Goal: Task Accomplishment & Management: Complete application form

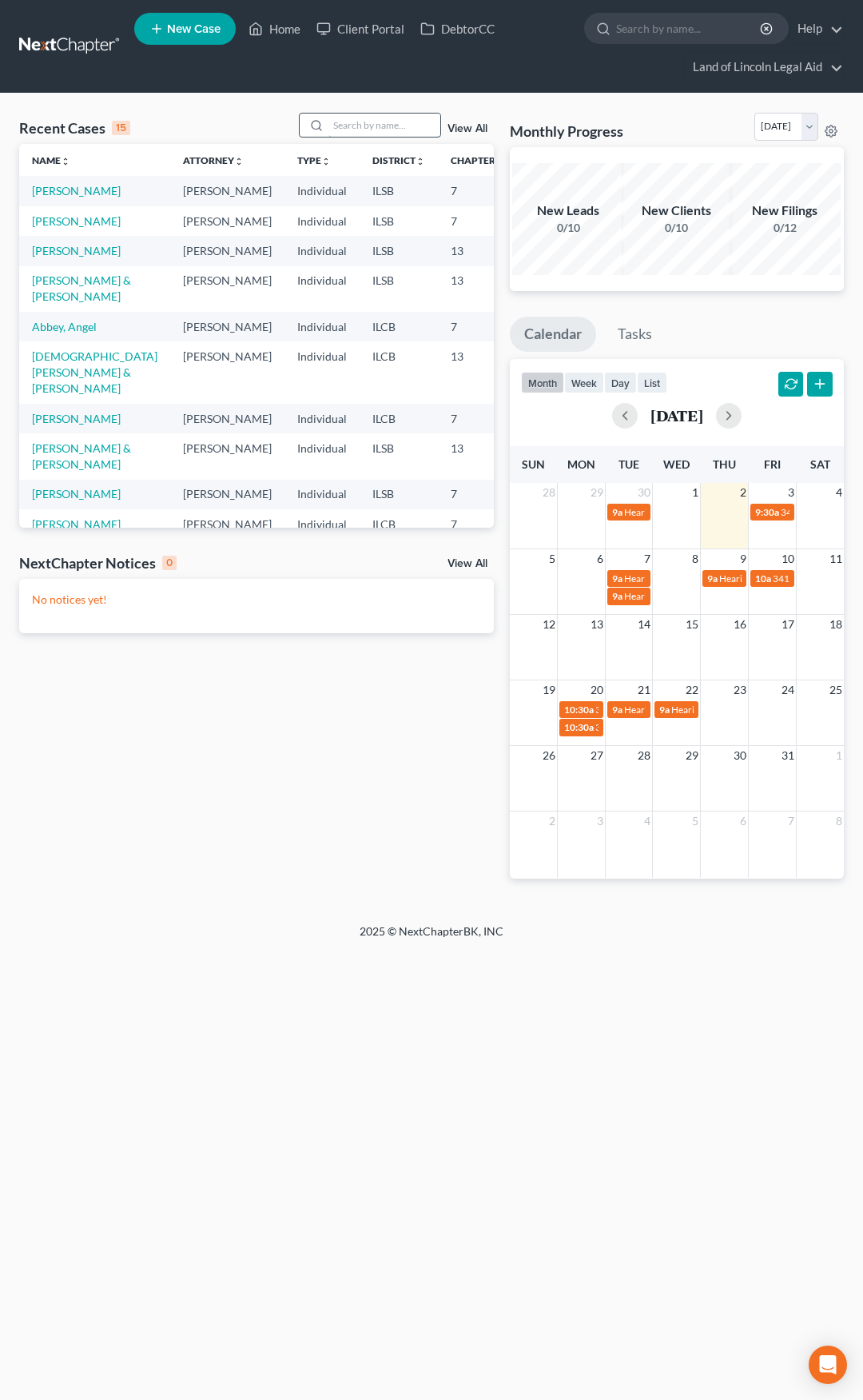
click at [382, 130] on input "search" at bounding box center [384, 124] width 112 height 23
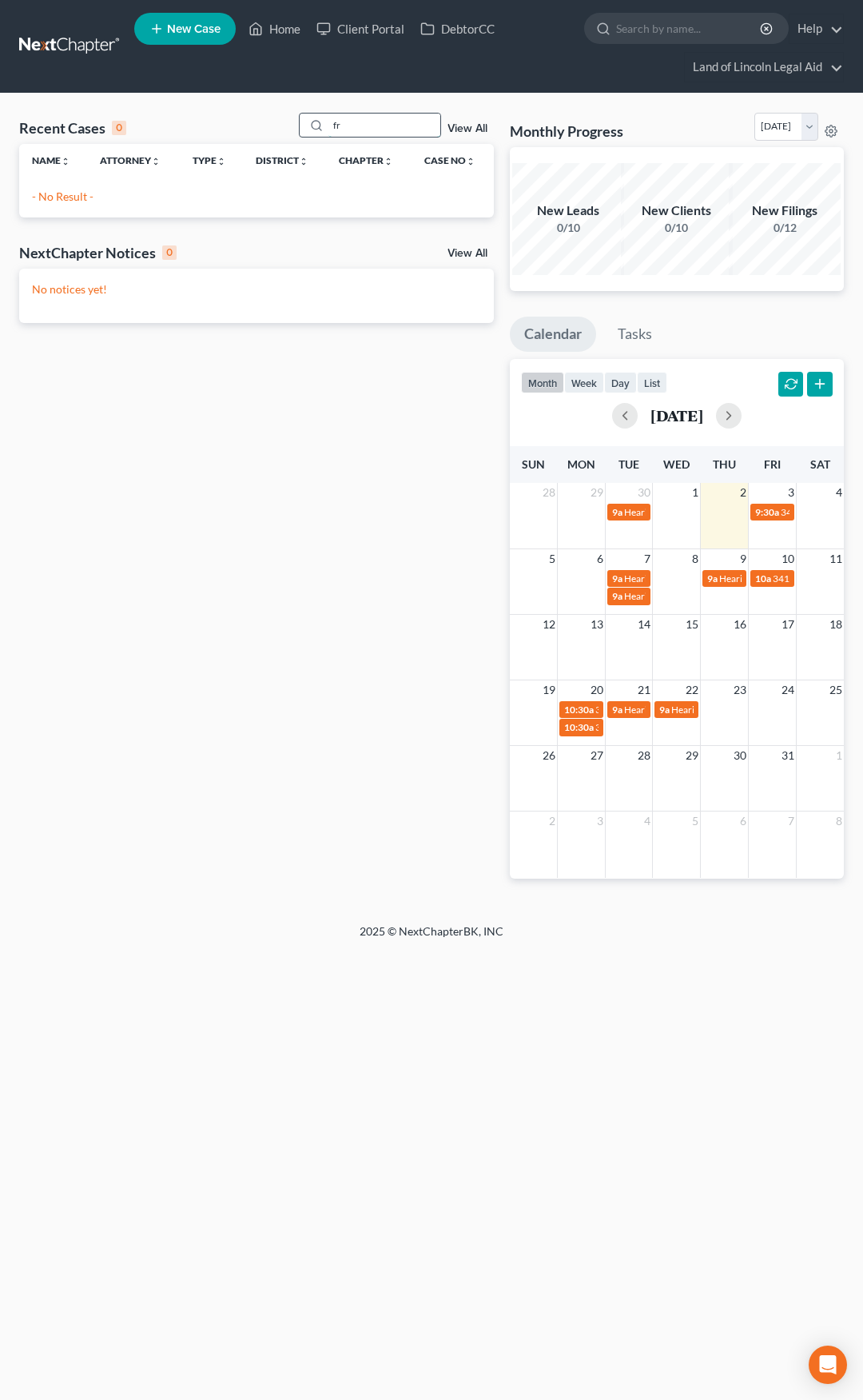
type input "f"
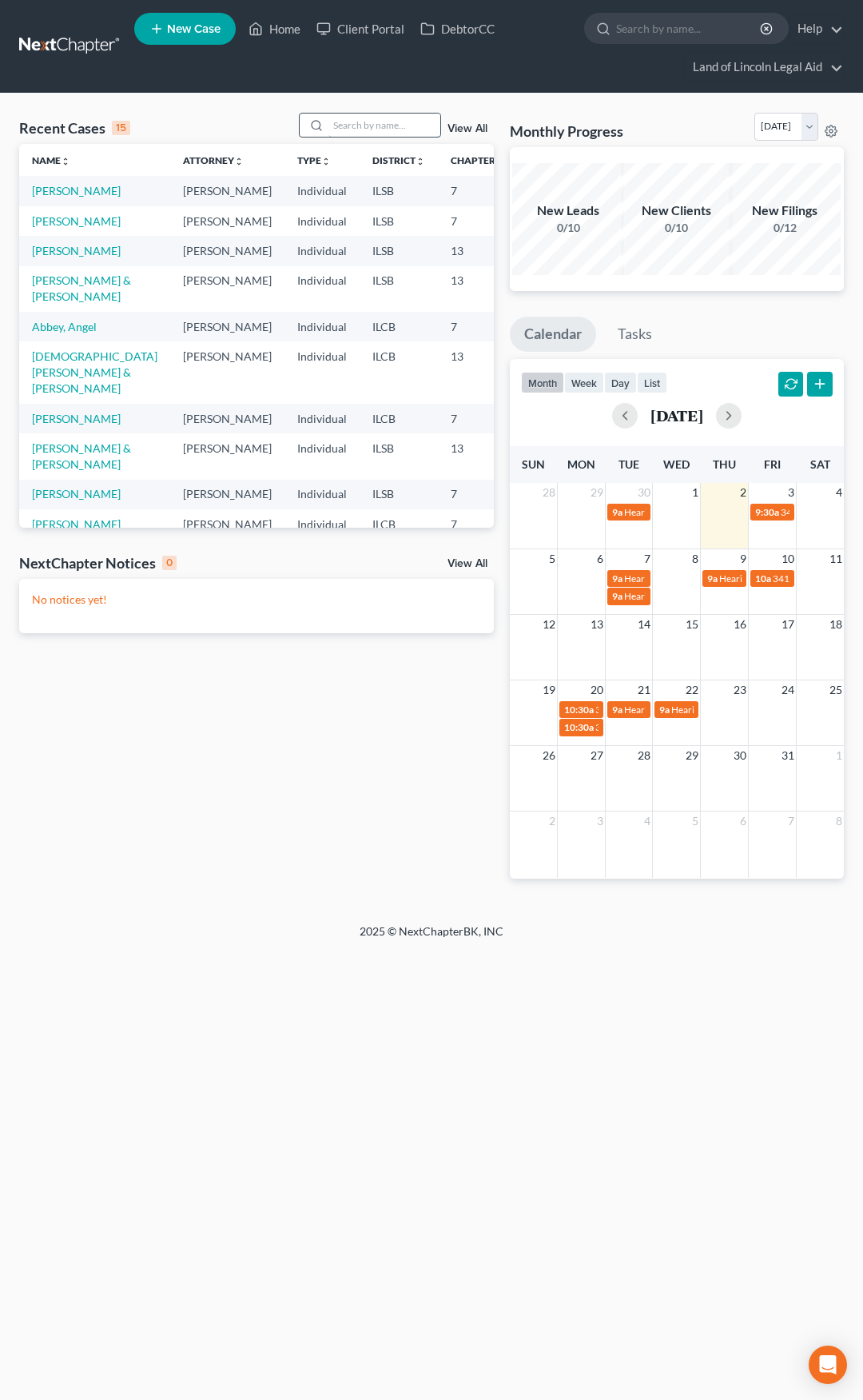
type input "F"
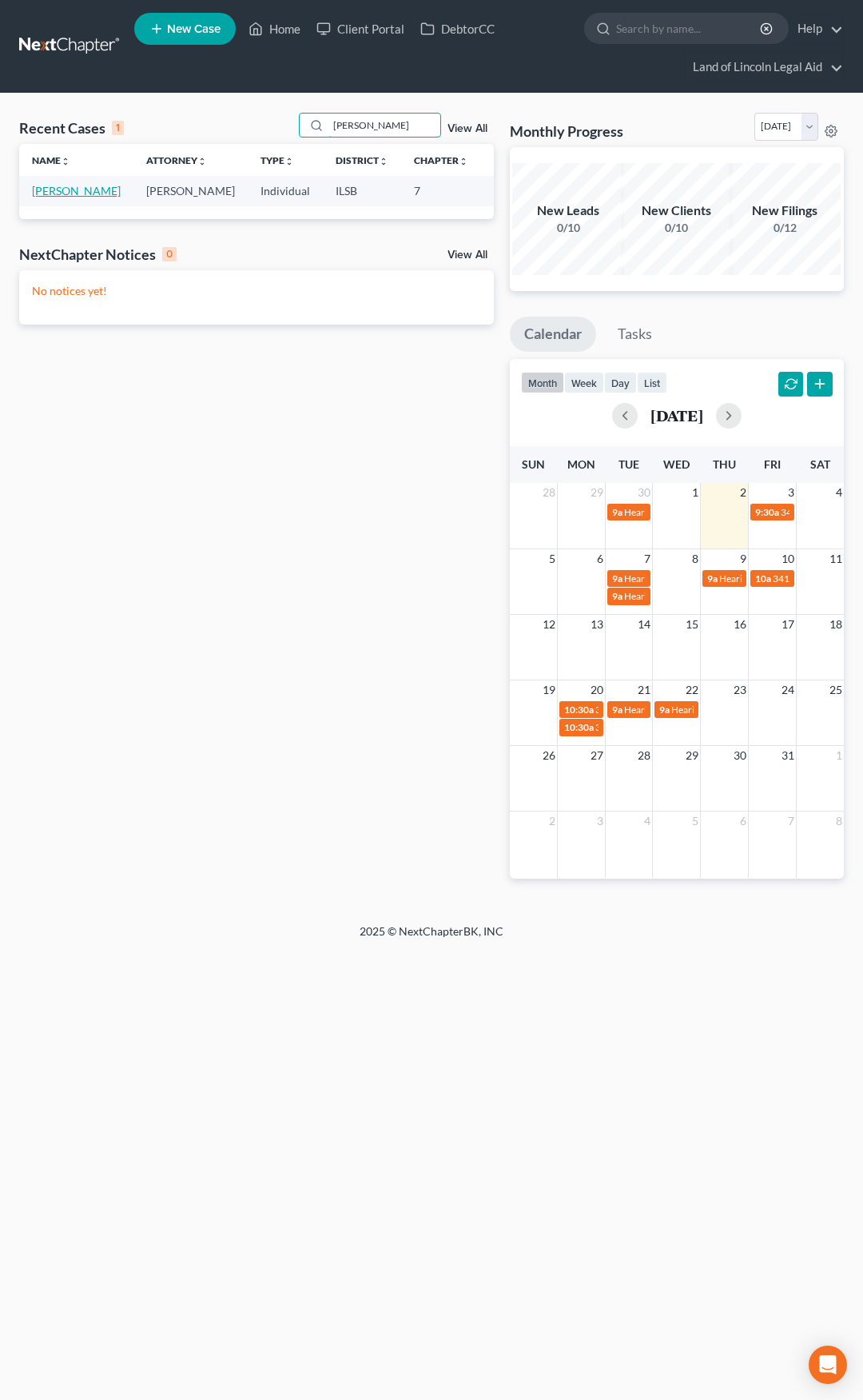
type input "Carter"
click at [56, 194] on link "[PERSON_NAME]" at bounding box center [76, 190] width 89 height 14
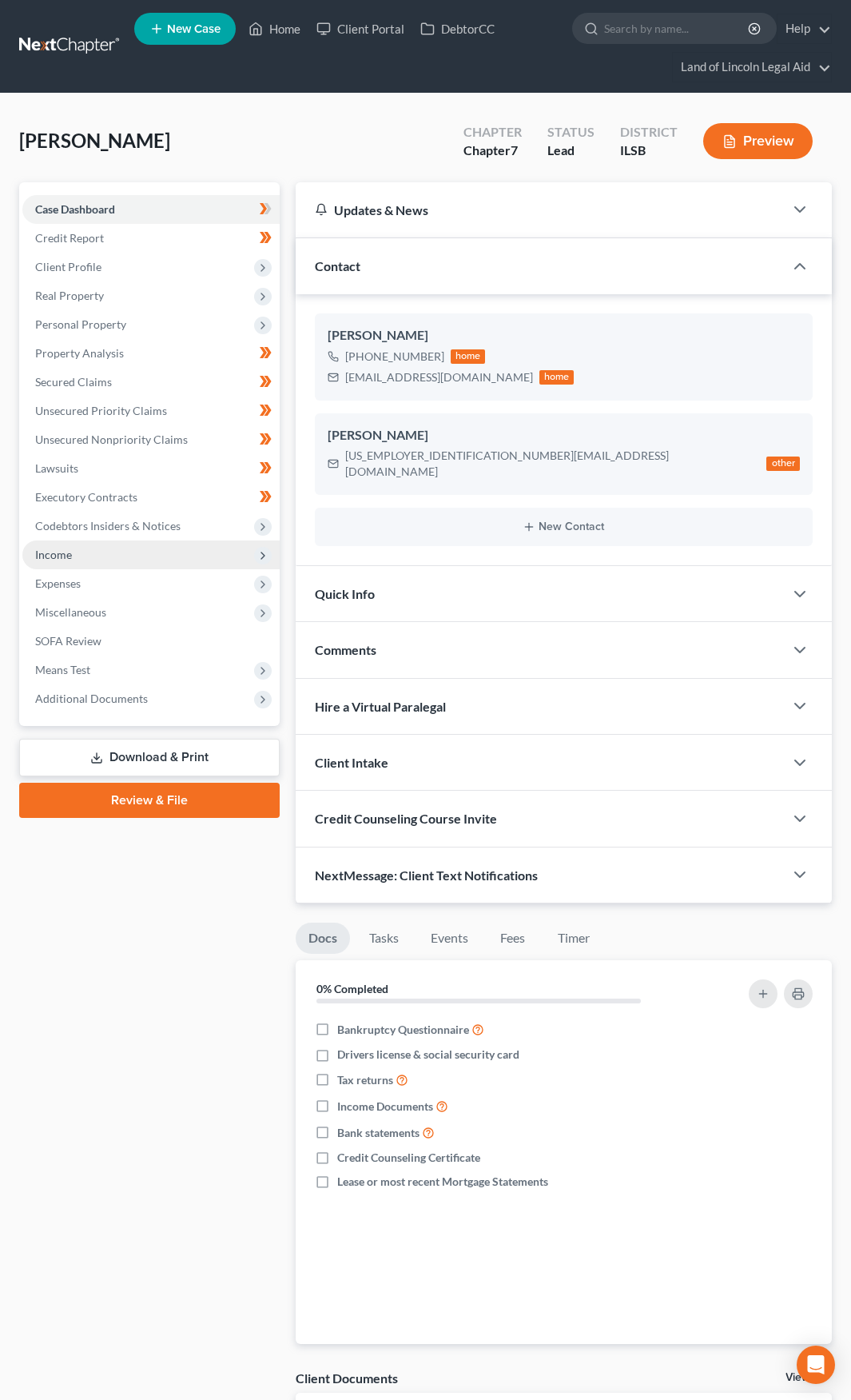
click at [169, 556] on span "Income" at bounding box center [151, 555] width 257 height 29
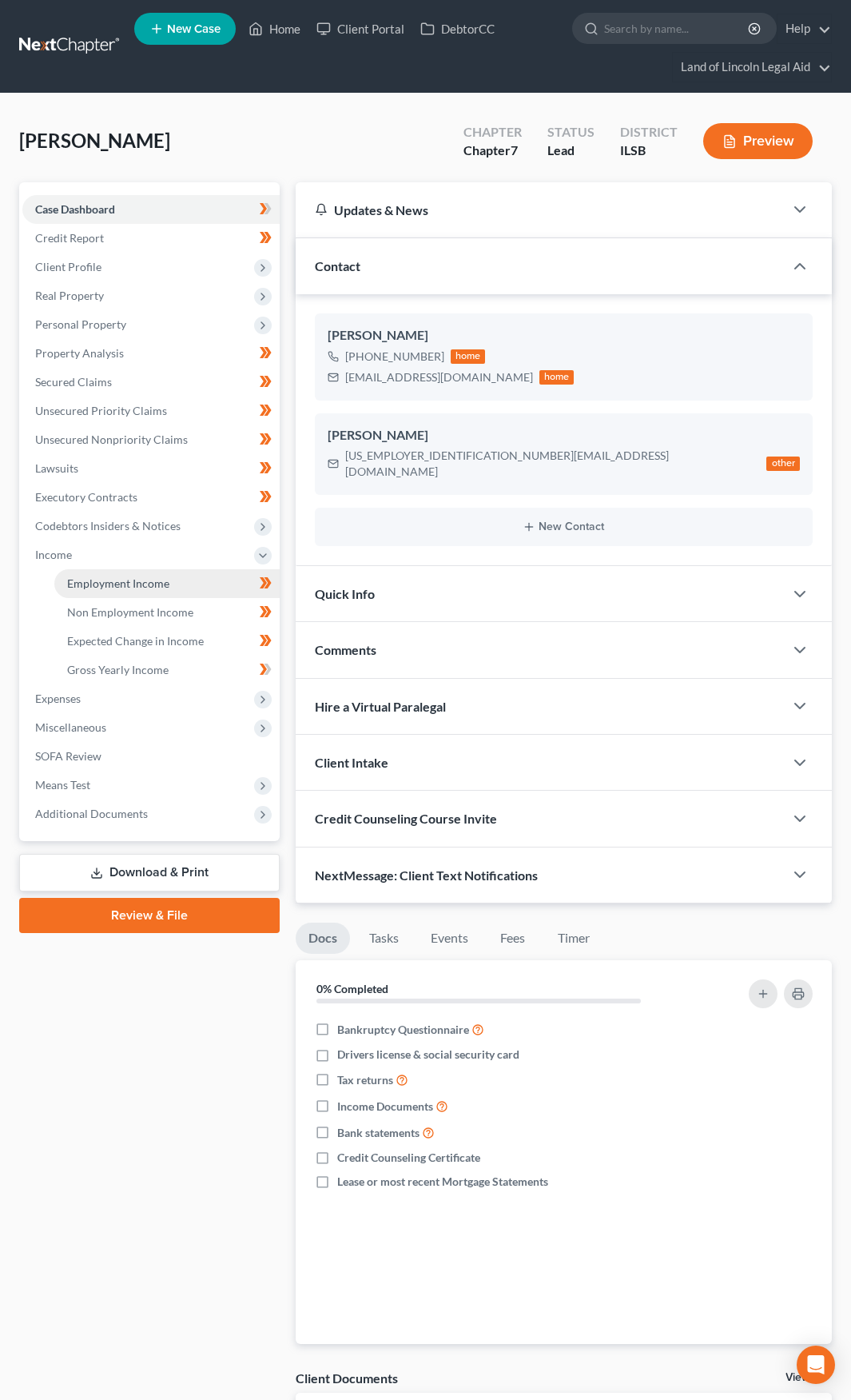
click at [174, 586] on link "Employment Income" at bounding box center [166, 584] width 225 height 29
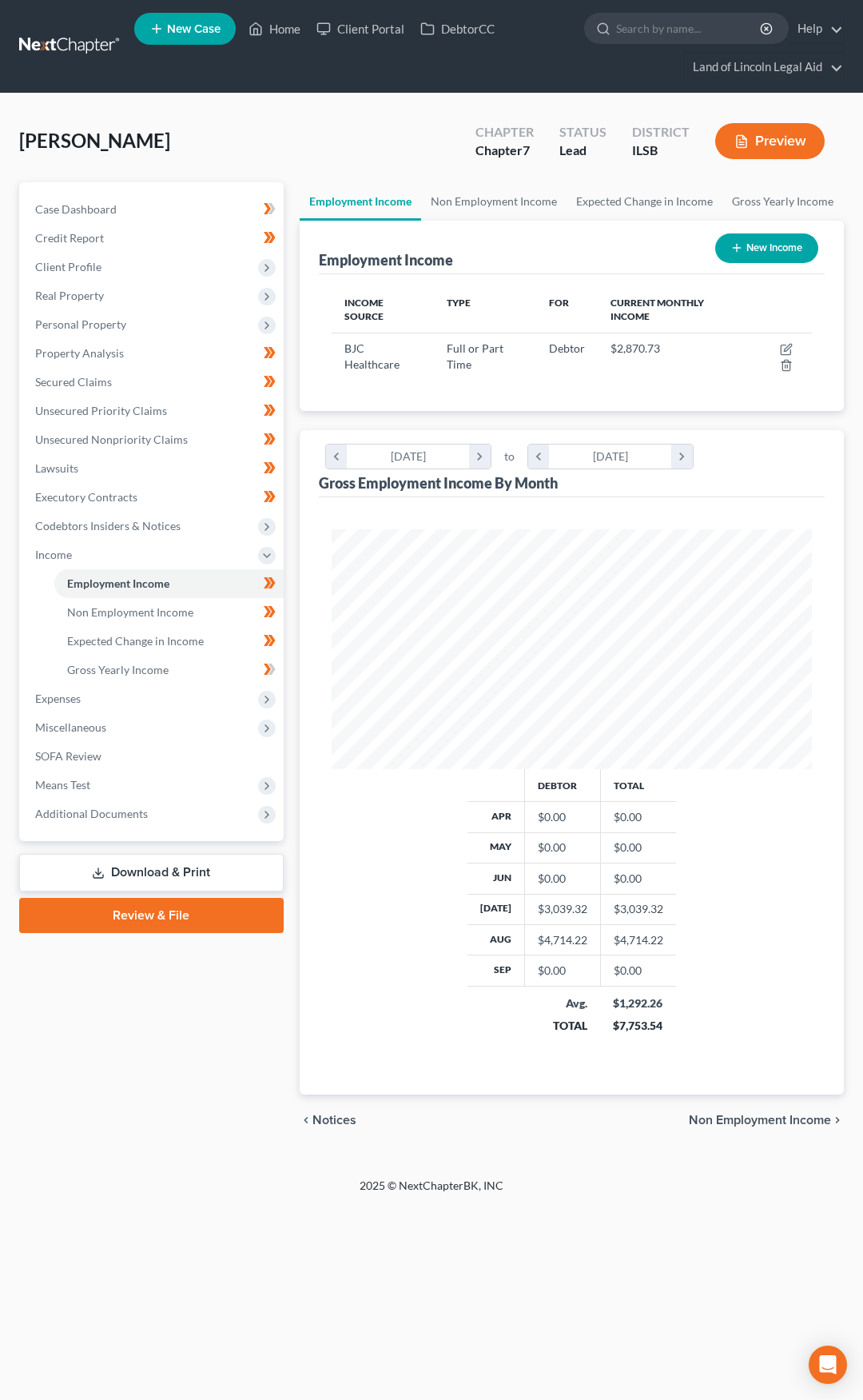
scroll to position [240, 513]
click at [790, 344] on icon "button" at bounding box center [788, 347] width 7 height 7
select select "0"
select select "26"
select select "2"
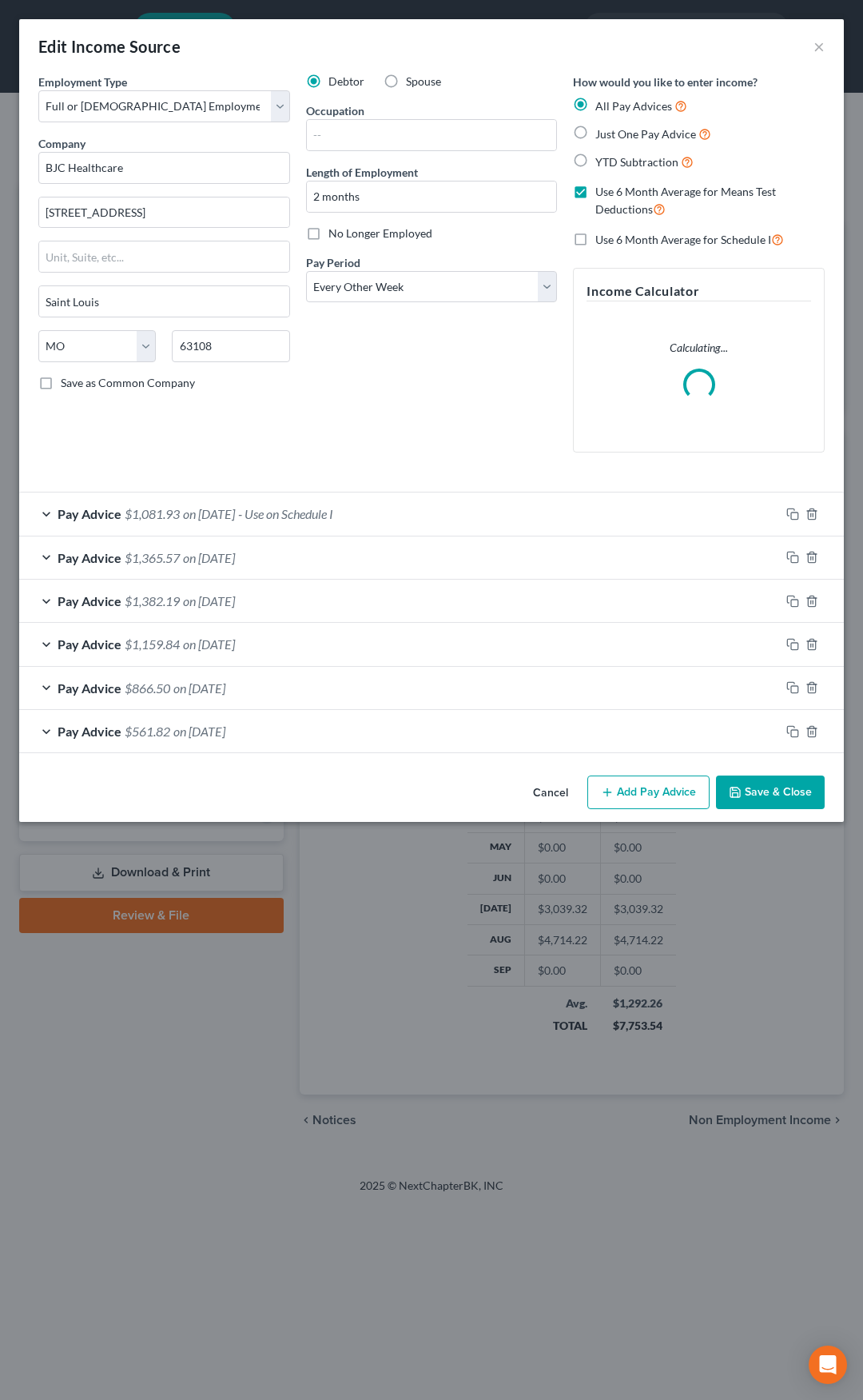
click at [328, 231] on label "No Longer Employed" at bounding box center [380, 233] width 104 height 16
click at [335, 231] on input "No Longer Employed" at bounding box center [340, 231] width 10 height 10
checkbox input "true"
click at [774, 799] on button "Save & Close" at bounding box center [770, 792] width 109 height 33
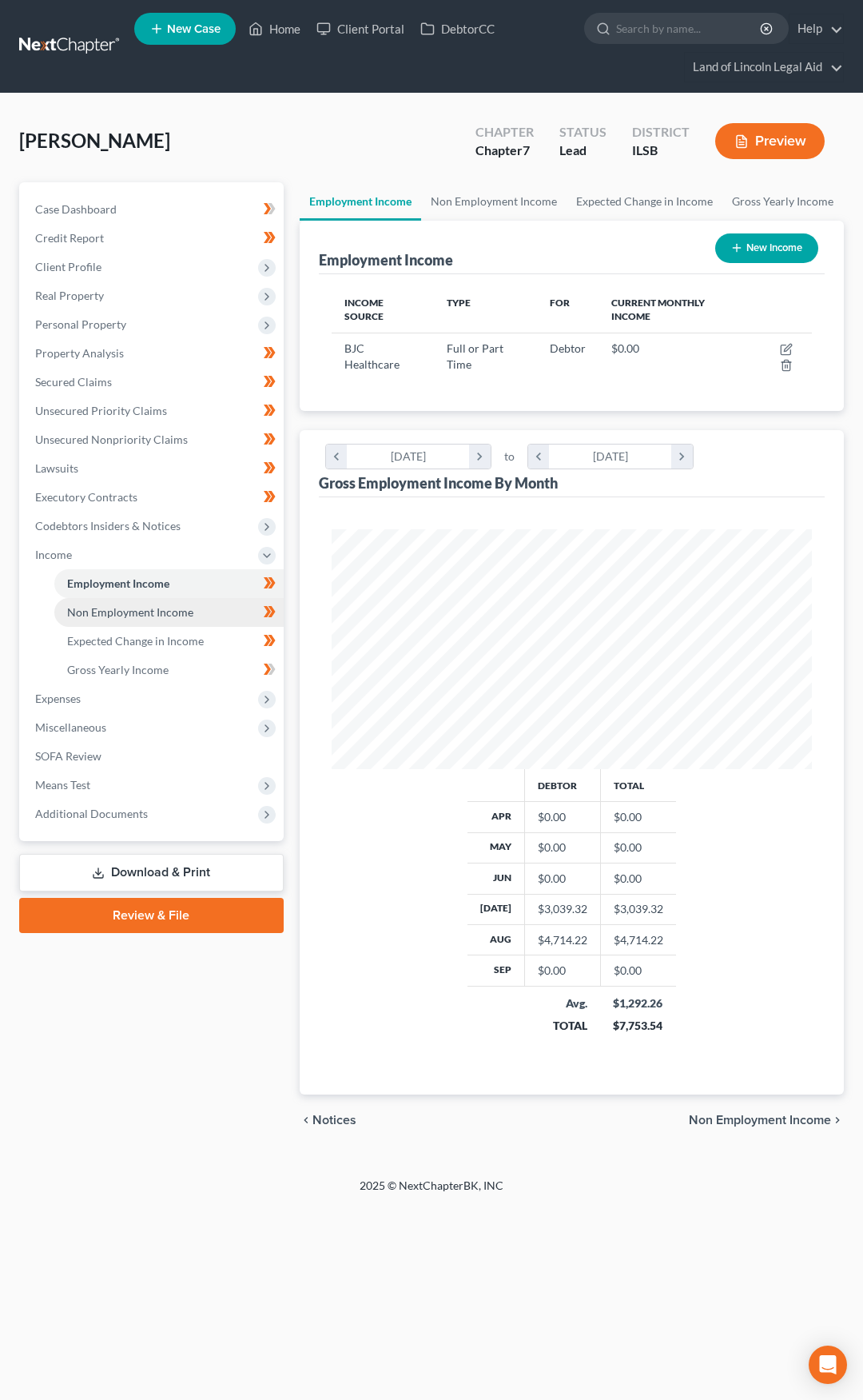
click at [217, 617] on link "Non Employment Income" at bounding box center [169, 613] width 230 height 29
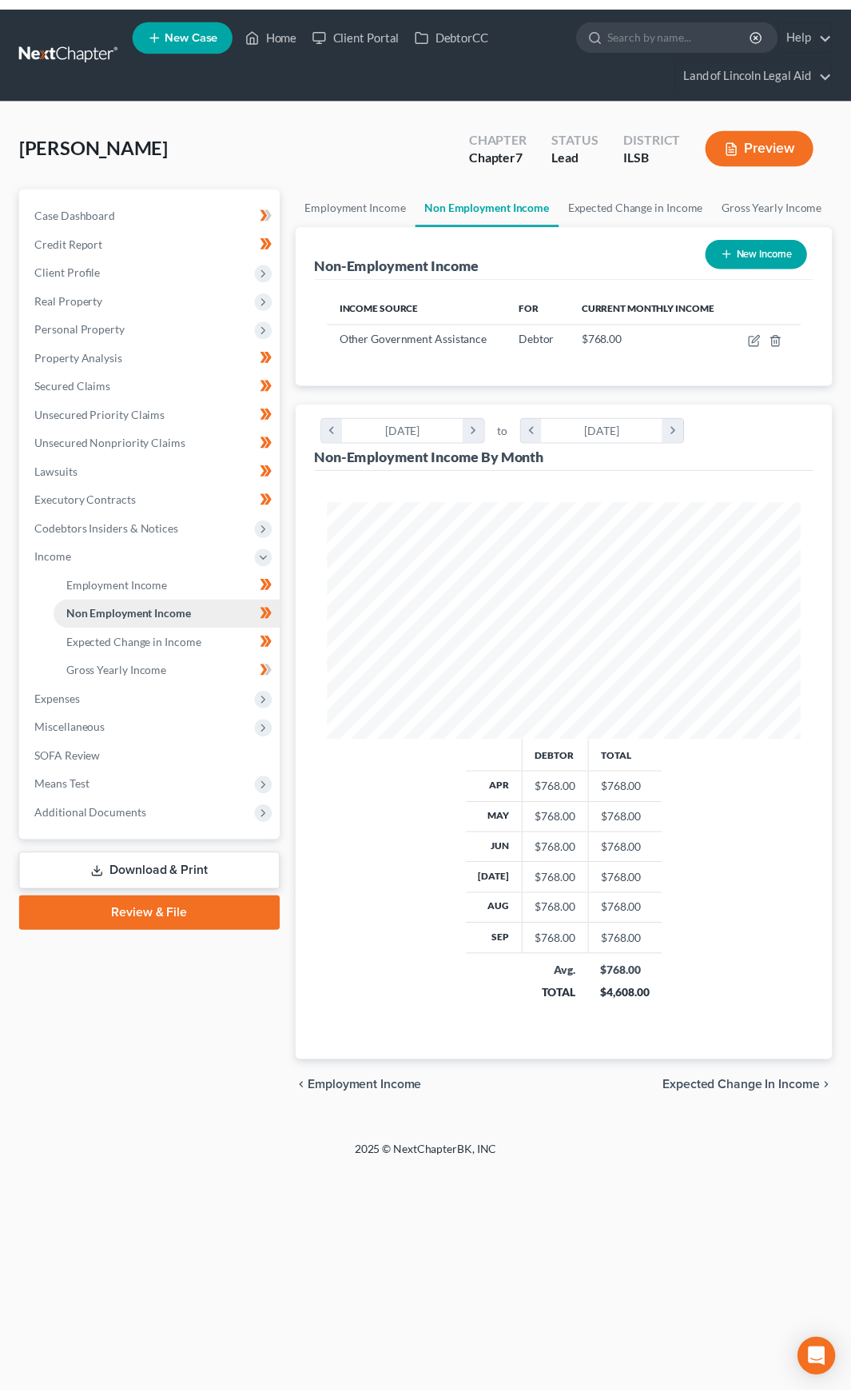
scroll to position [240, 513]
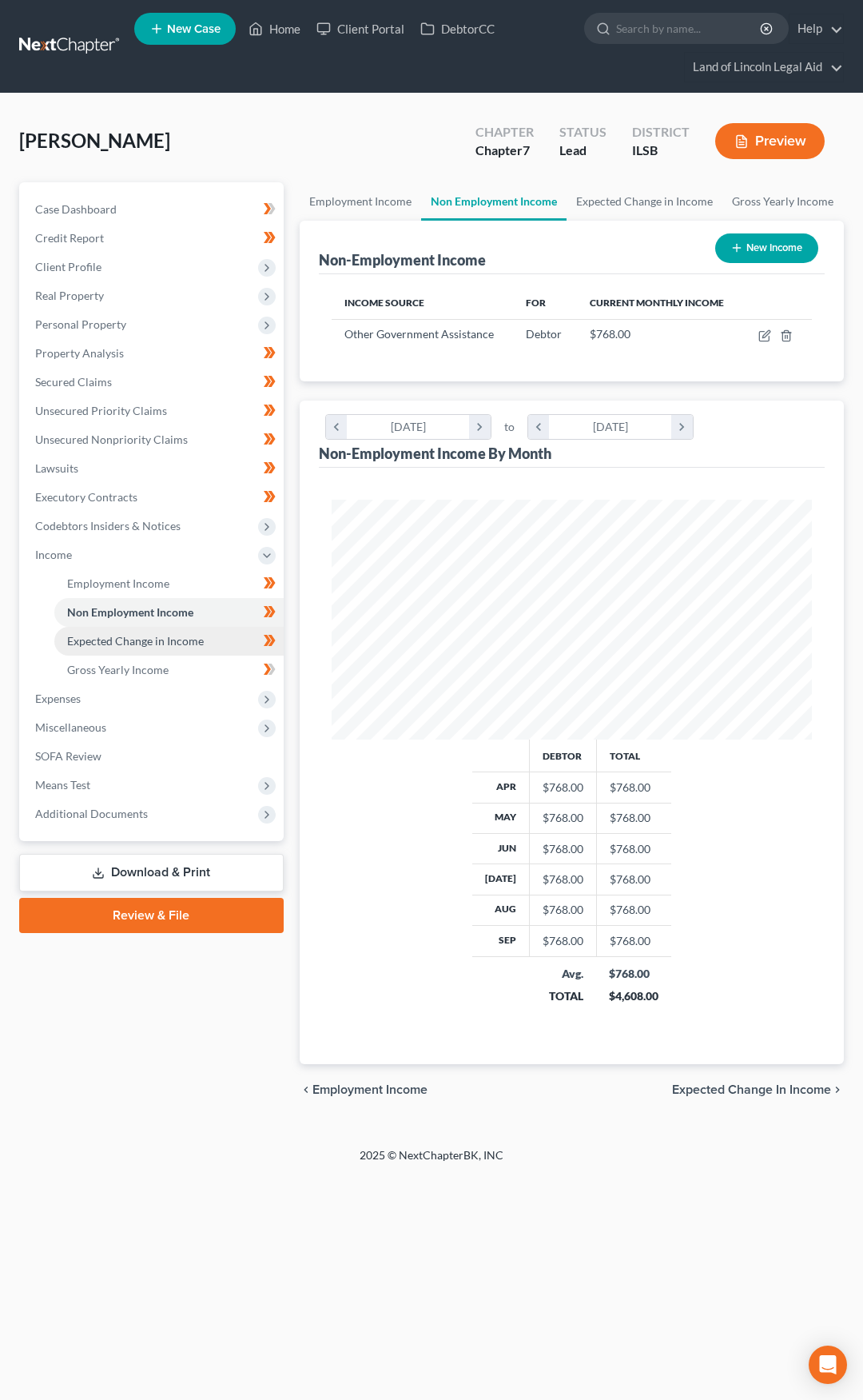
click at [206, 642] on link "Expected Change in Income" at bounding box center [169, 641] width 230 height 29
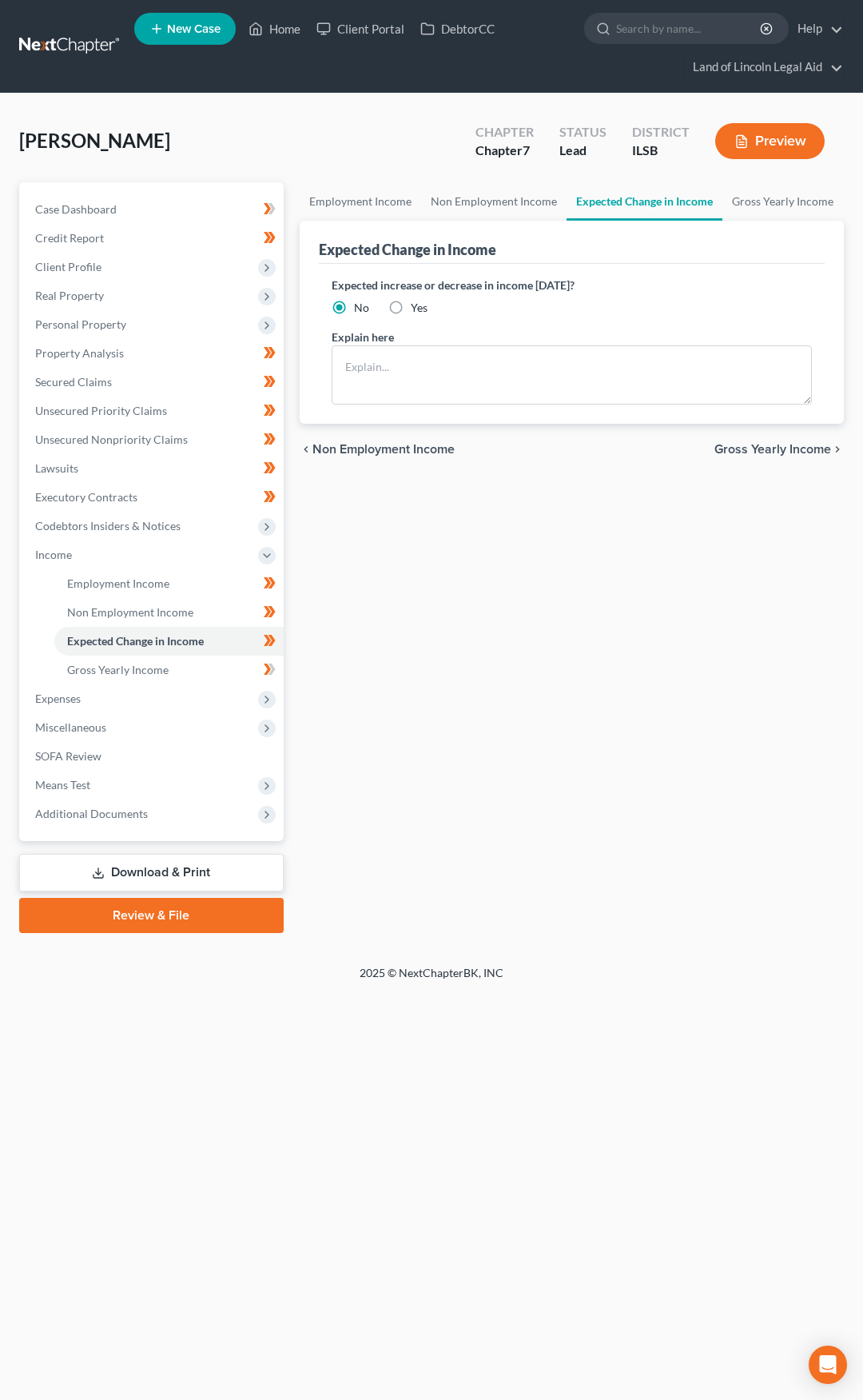
click at [411, 308] on label "Yes" at bounding box center [419, 308] width 17 height 16
click at [417, 308] on input "Yes" at bounding box center [423, 305] width 10 height 10
radio input "true"
click at [402, 368] on textarea at bounding box center [572, 375] width 480 height 59
type textarea "C"
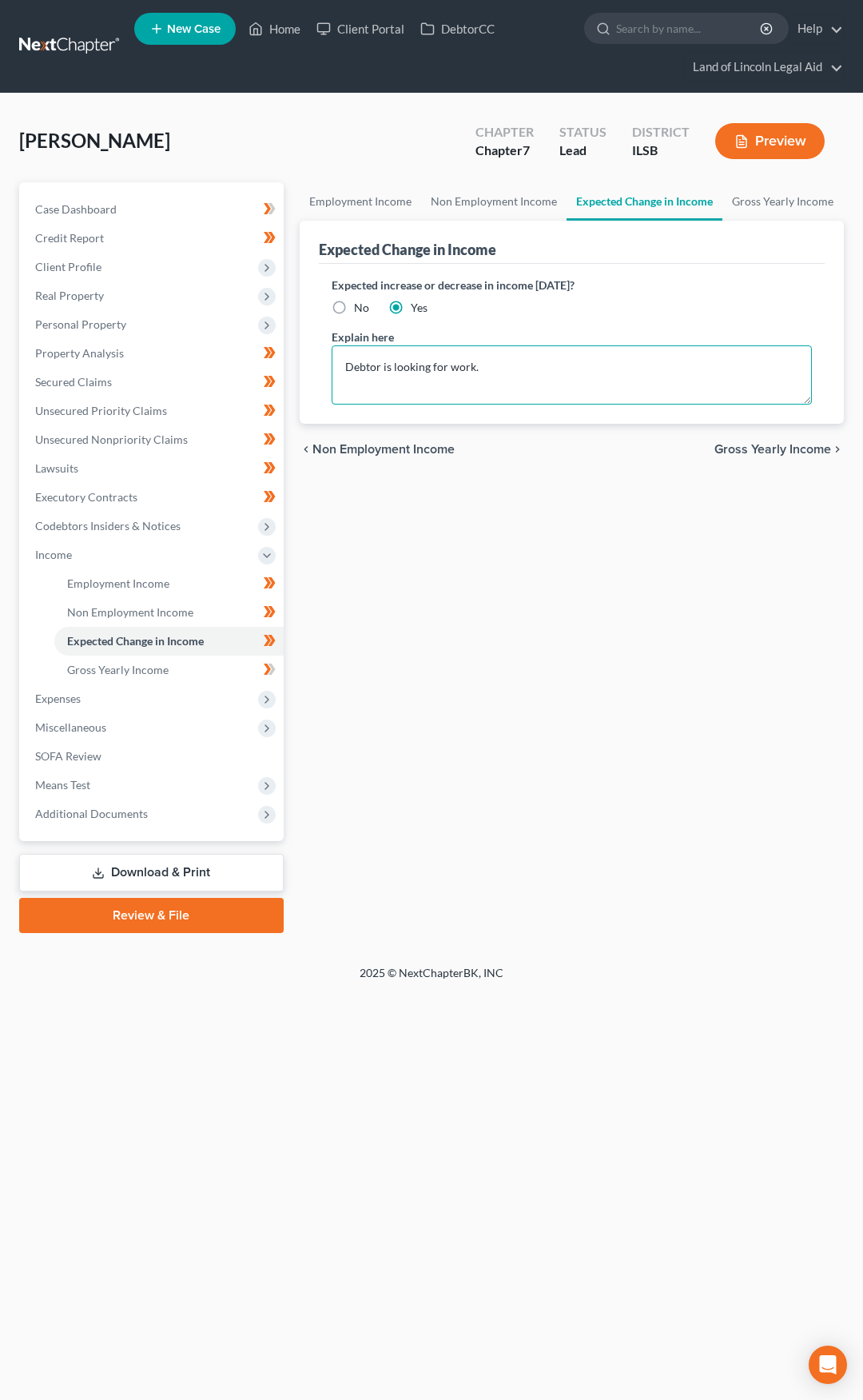
type textarea "Debtor is looking for work."
click at [735, 444] on span "Gross Yearly Income" at bounding box center [773, 449] width 117 height 13
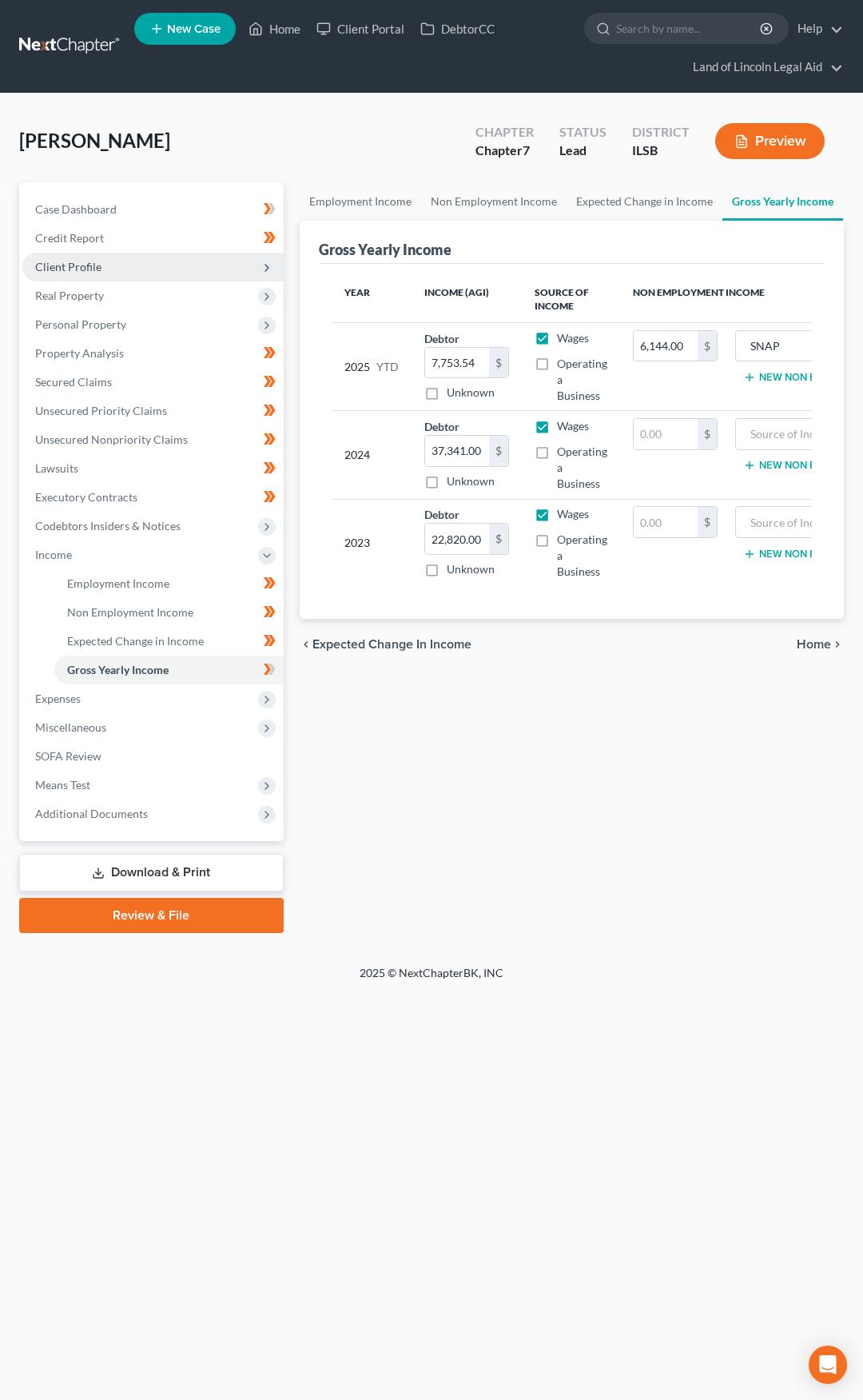
click at [136, 268] on span "Client Profile" at bounding box center [153, 267] width 261 height 29
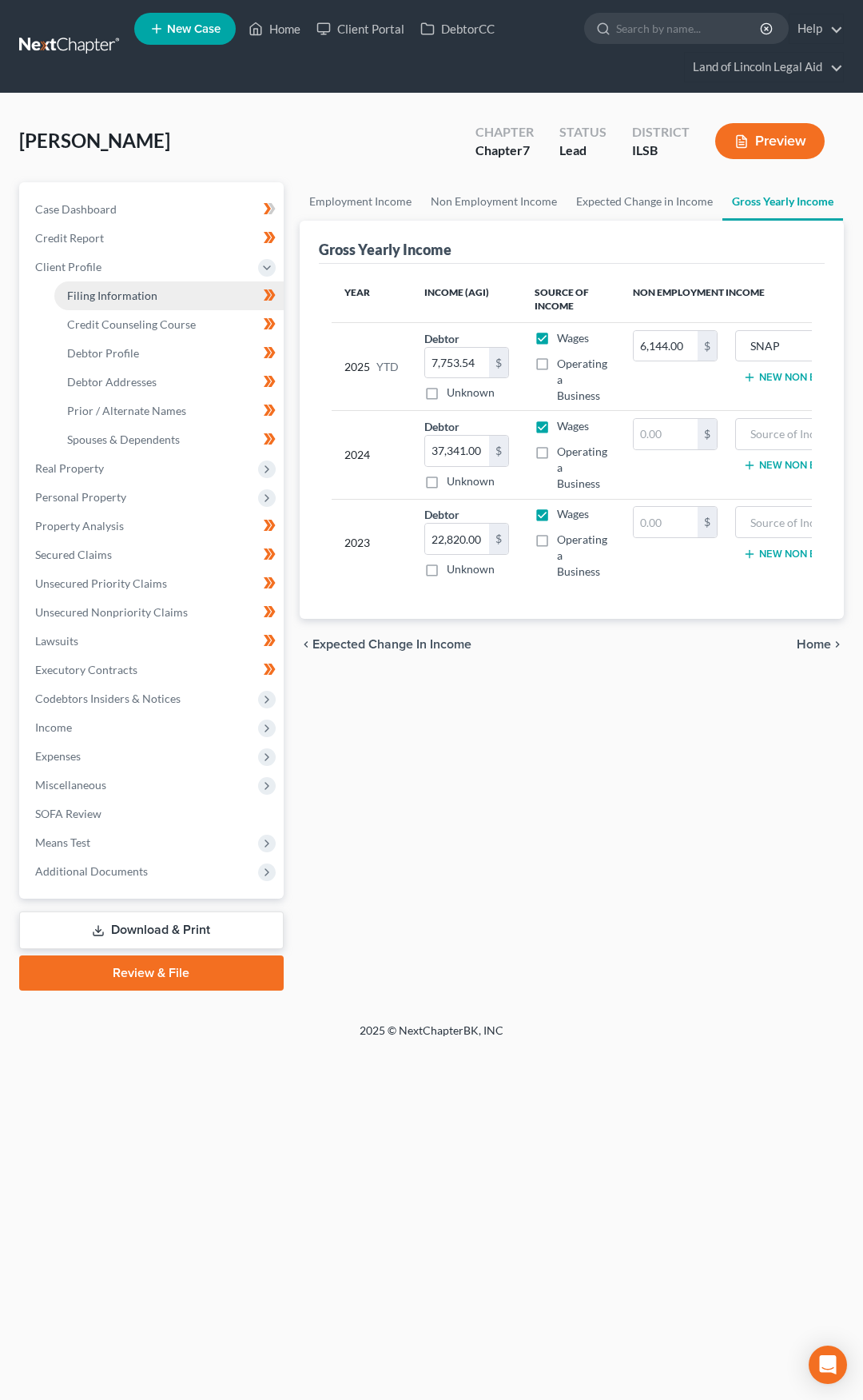
click at [157, 291] on link "Filing Information" at bounding box center [169, 296] width 230 height 29
select select "1"
select select "0"
select select "26"
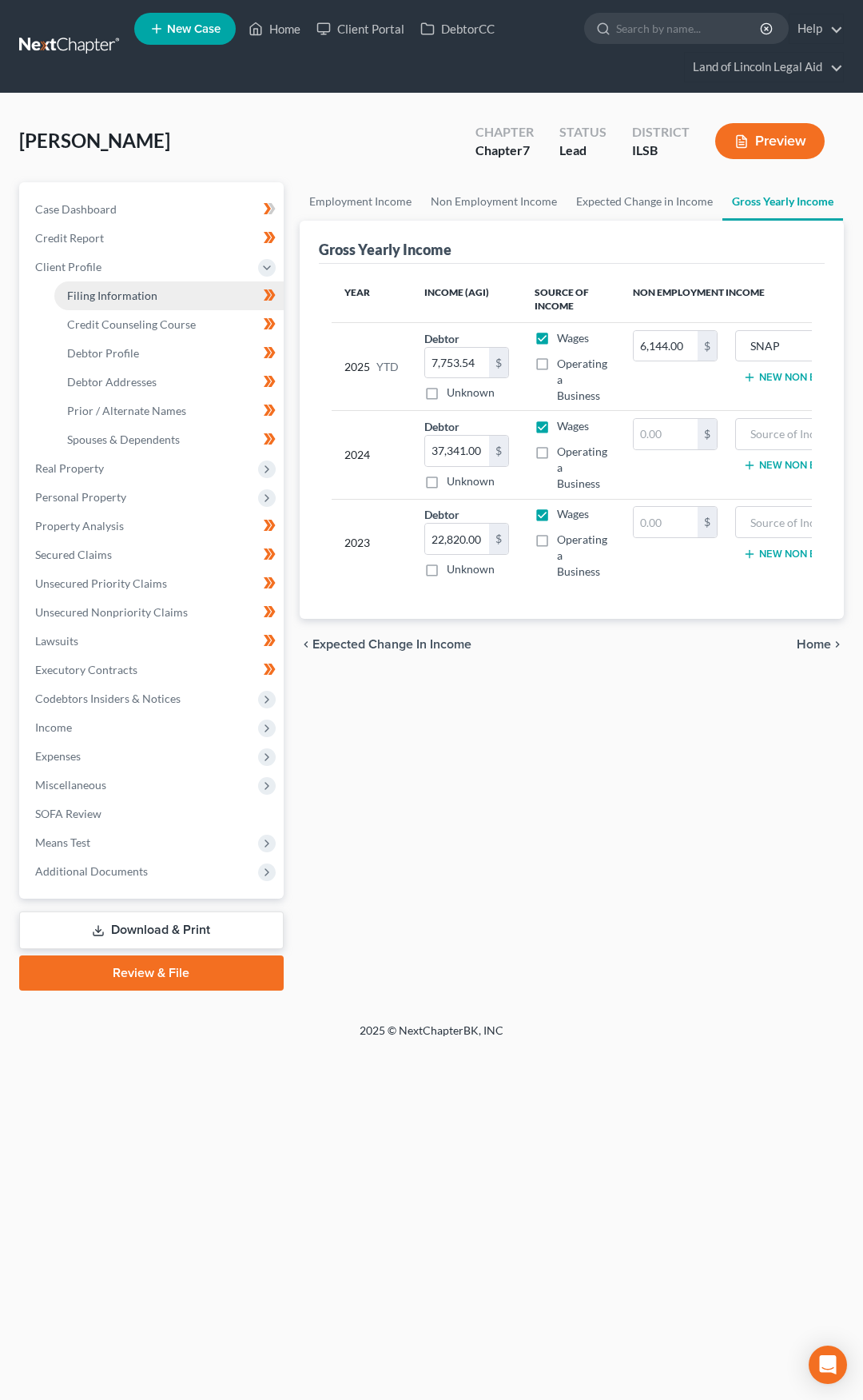
select select "14"
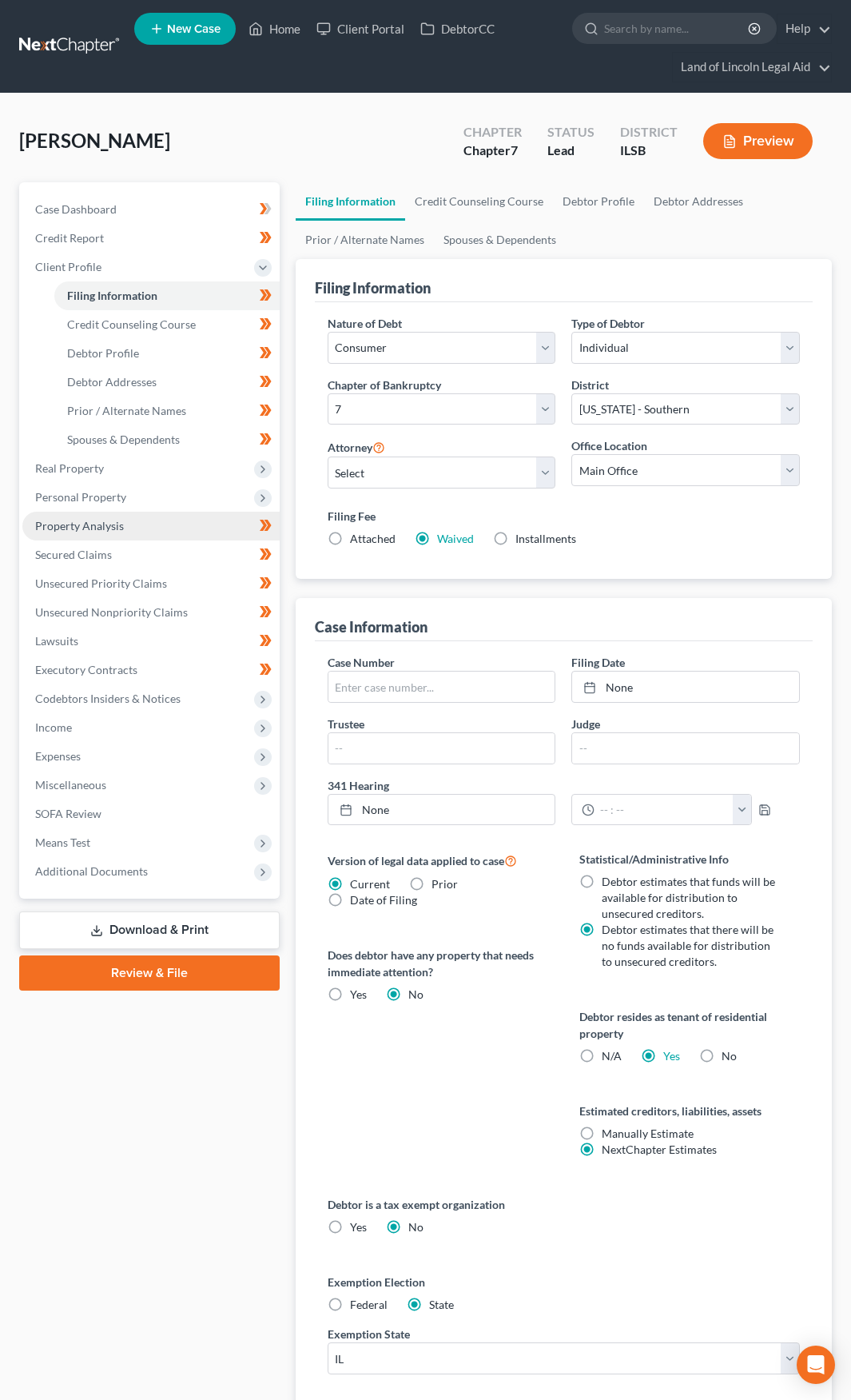
click at [130, 524] on link "Property Analysis" at bounding box center [151, 526] width 257 height 29
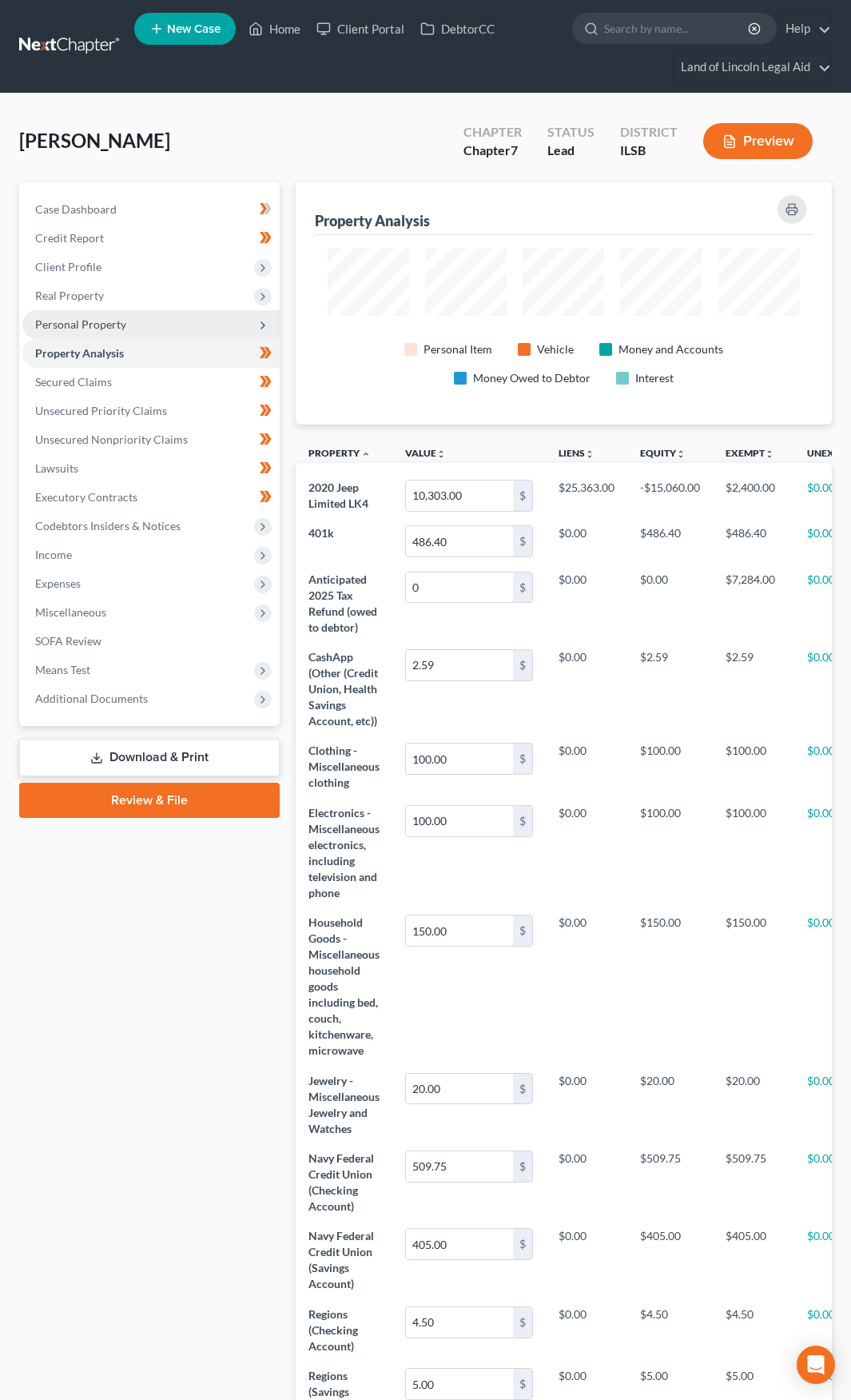
scroll to position [243, 537]
click at [93, 325] on span "Personal Property" at bounding box center [81, 324] width 91 height 14
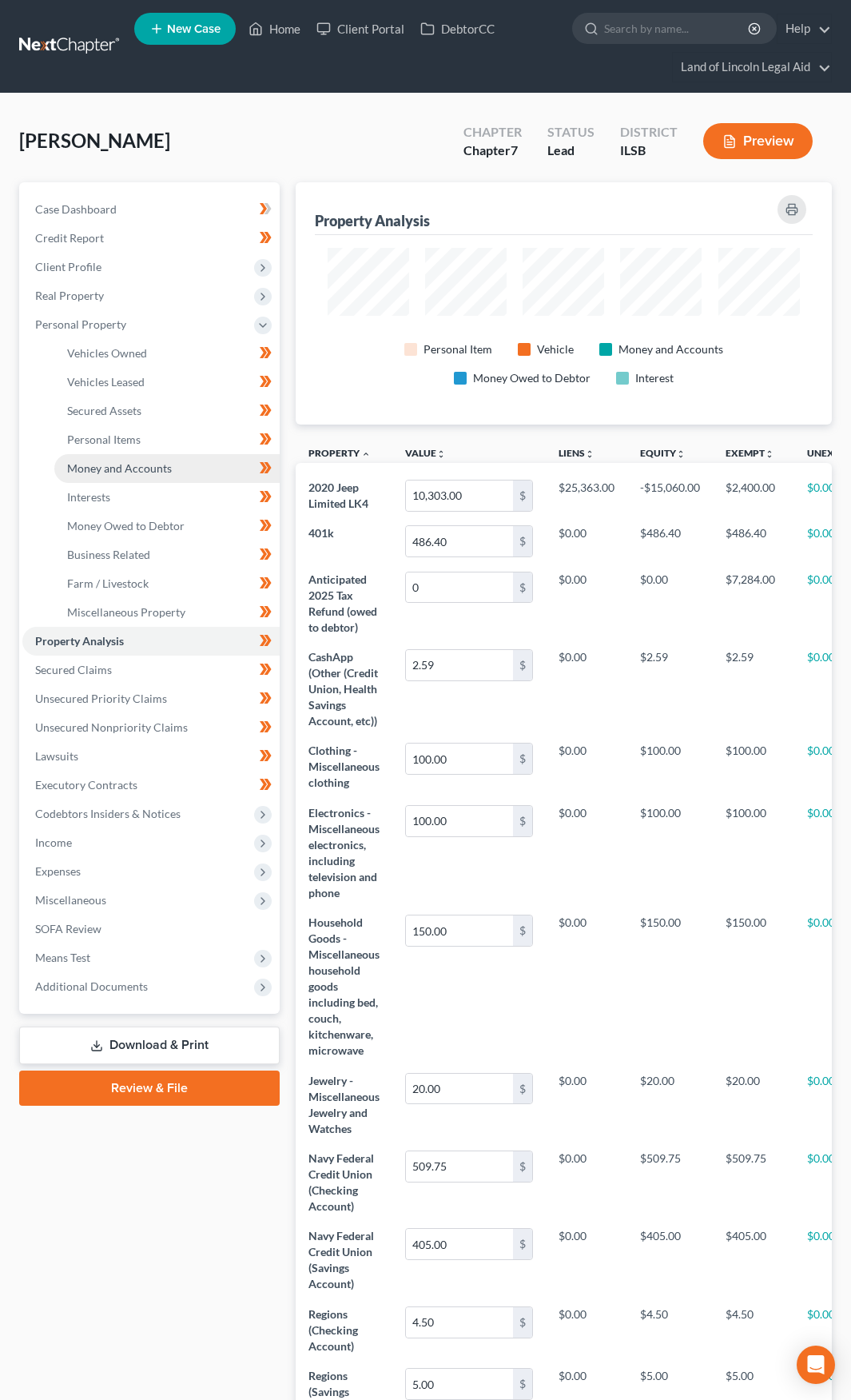
click at [138, 471] on span "Money and Accounts" at bounding box center [119, 468] width 105 height 14
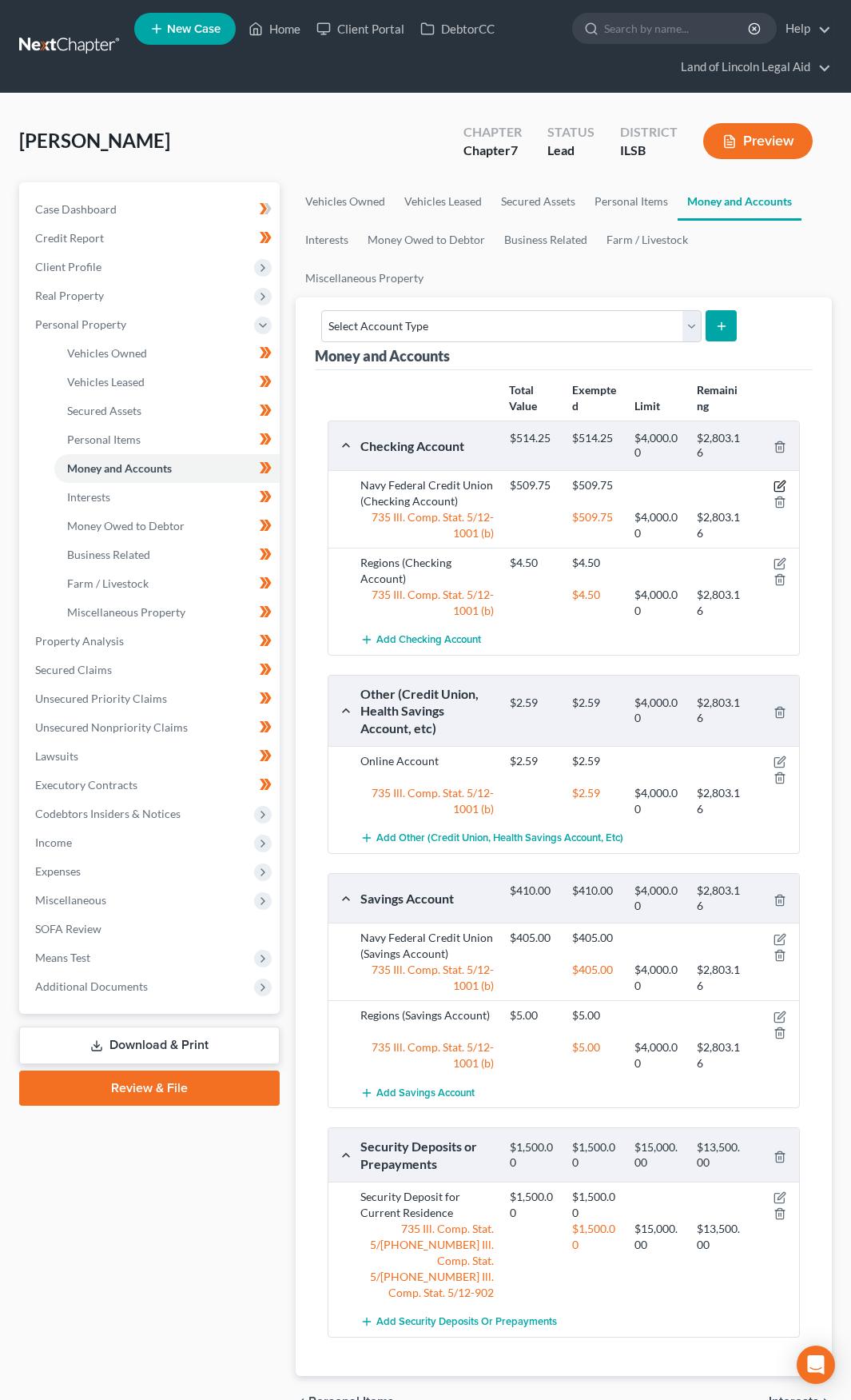
click at [778, 480] on icon "button" at bounding box center [780, 486] width 13 height 13
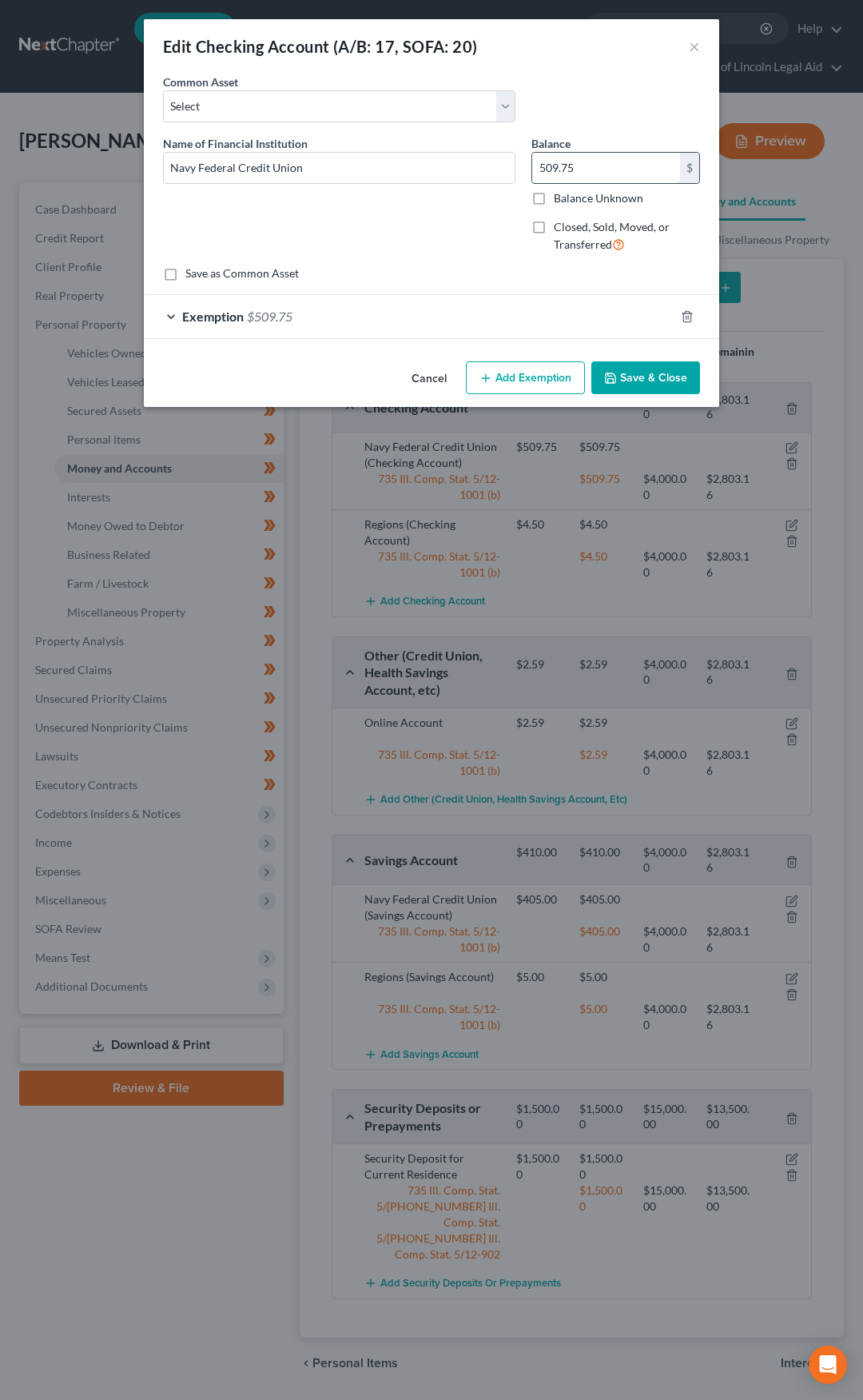
click at [578, 163] on input "509.75" at bounding box center [606, 167] width 148 height 30
type input "0"
click at [691, 314] on icon "button" at bounding box center [687, 316] width 13 height 13
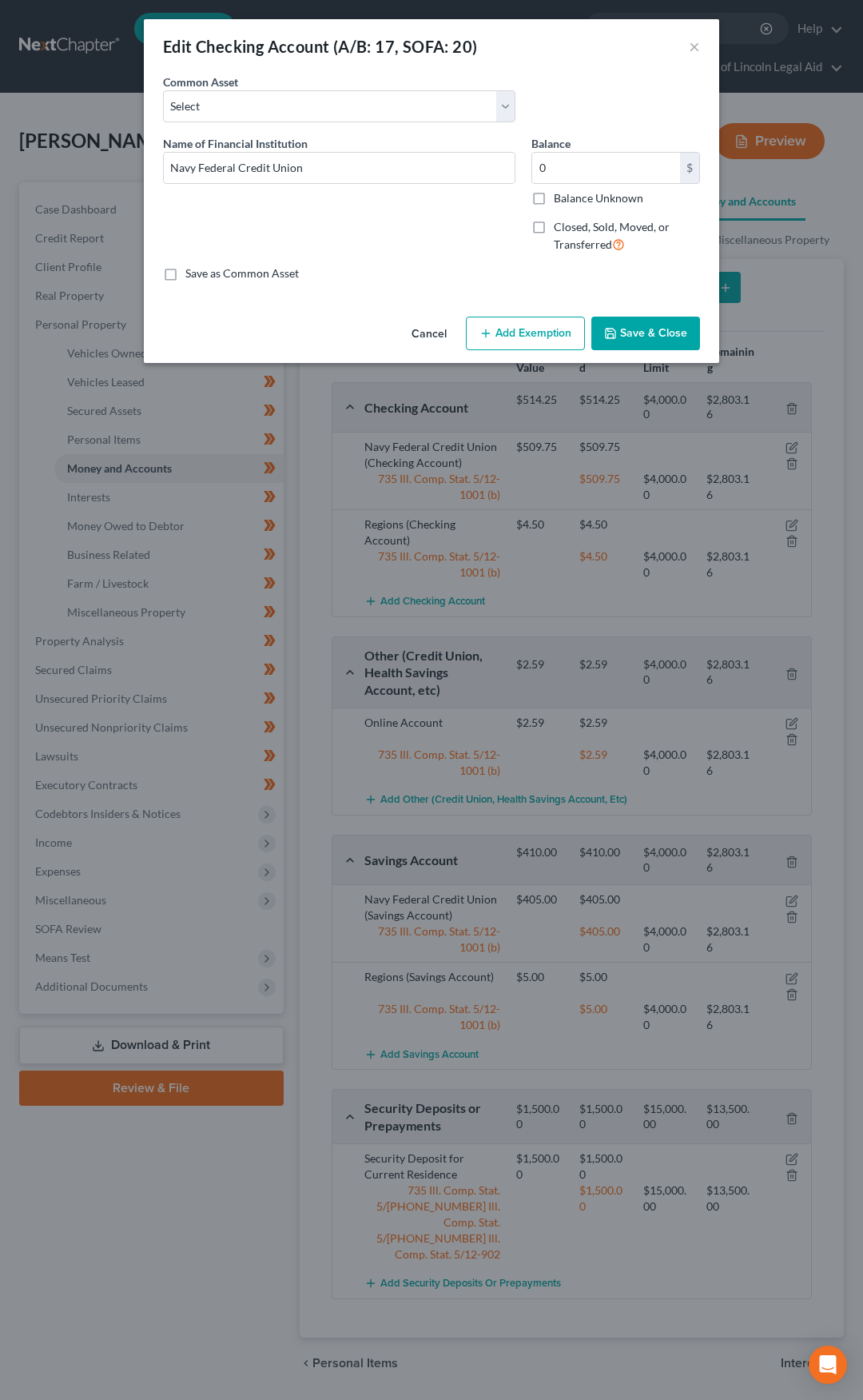
click at [634, 327] on button "Save & Close" at bounding box center [645, 333] width 109 height 33
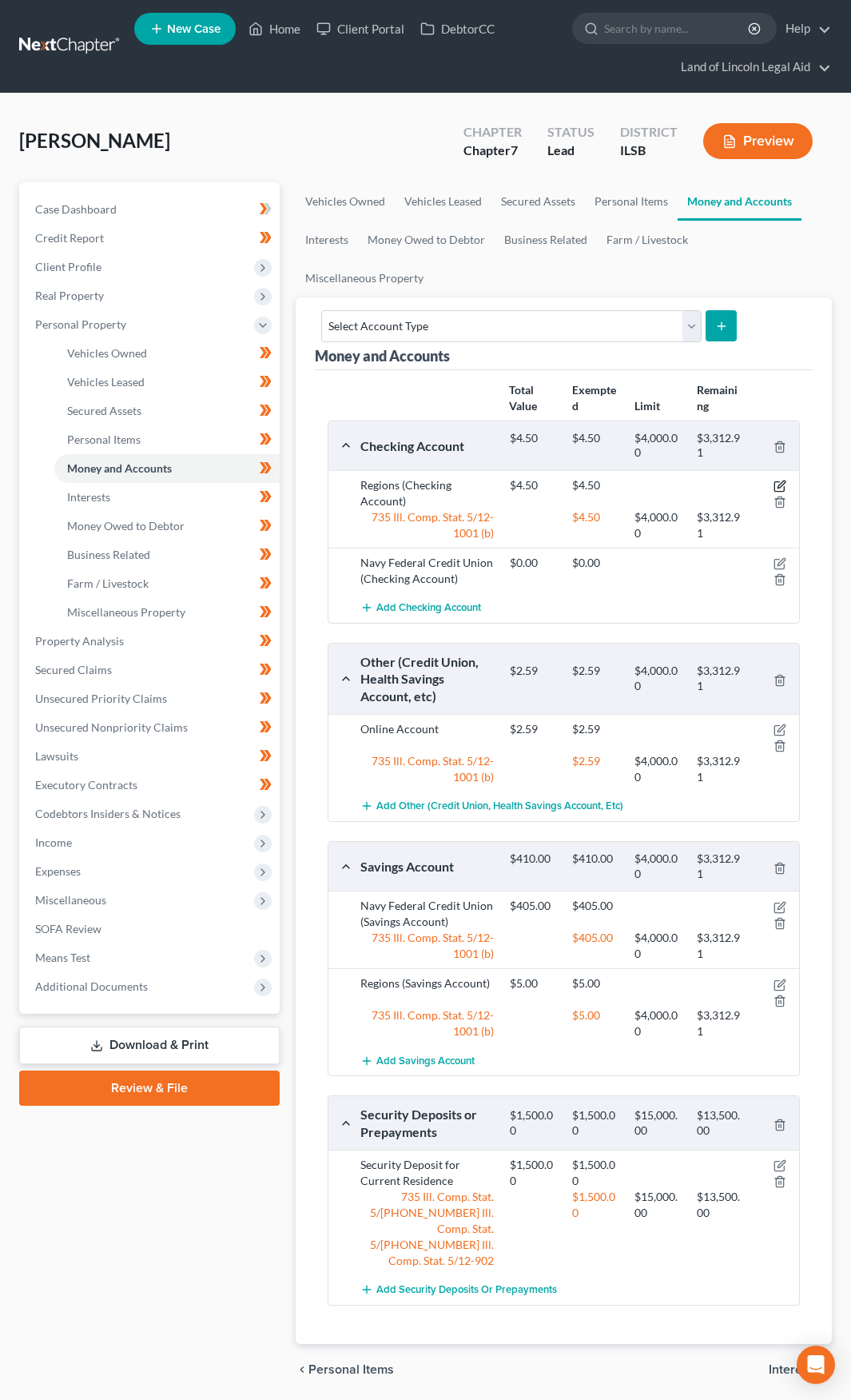
click at [782, 480] on icon "button" at bounding box center [780, 486] width 13 height 13
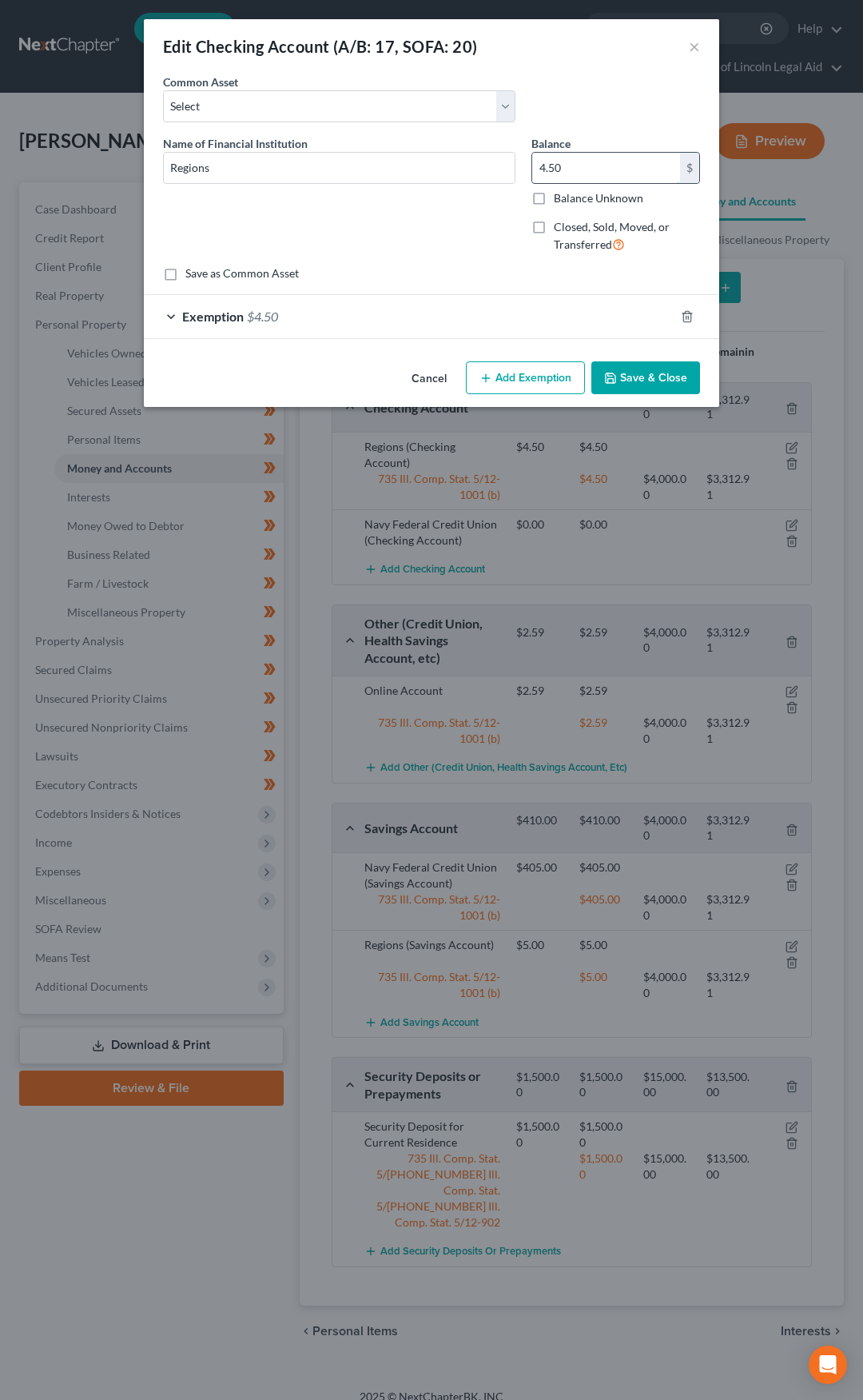
click at [551, 171] on input "4.50" at bounding box center [606, 167] width 148 height 30
type input "0"
click at [693, 318] on div at bounding box center [697, 316] width 45 height 26
click at [689, 315] on icon "button" at bounding box center [687, 316] width 13 height 13
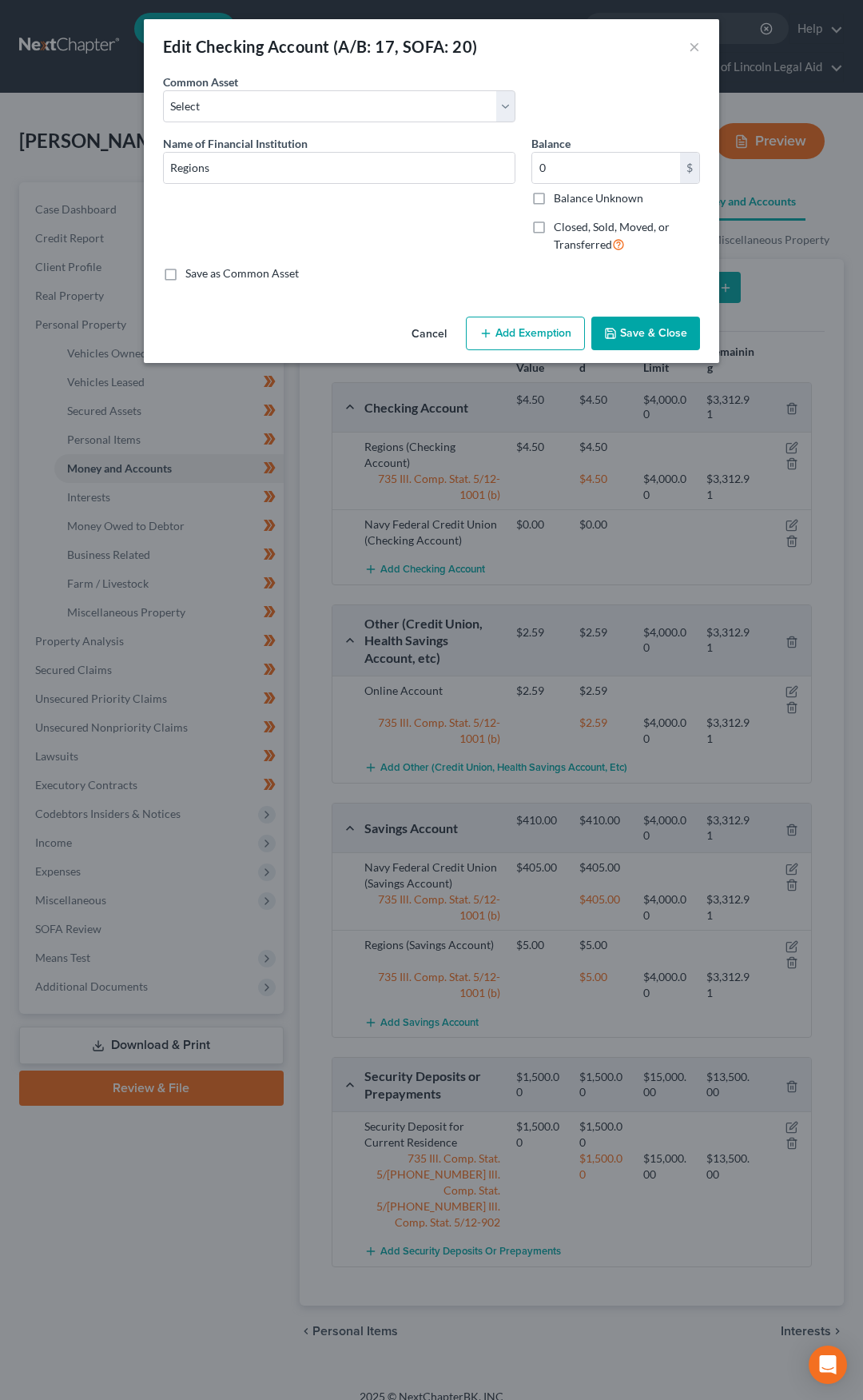
click at [658, 336] on button "Save & Close" at bounding box center [645, 333] width 109 height 33
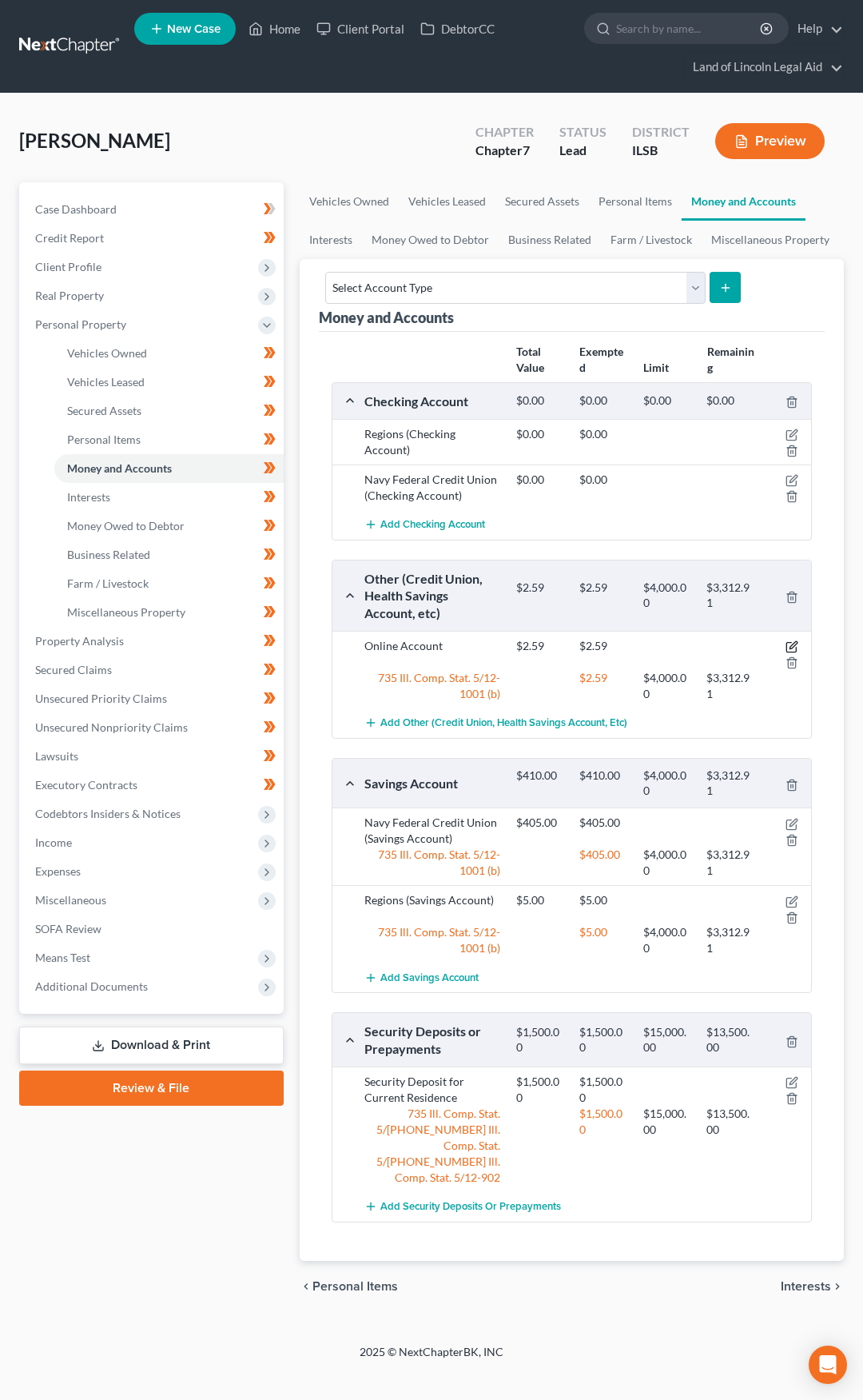
click at [788, 646] on icon "button" at bounding box center [792, 646] width 13 height 13
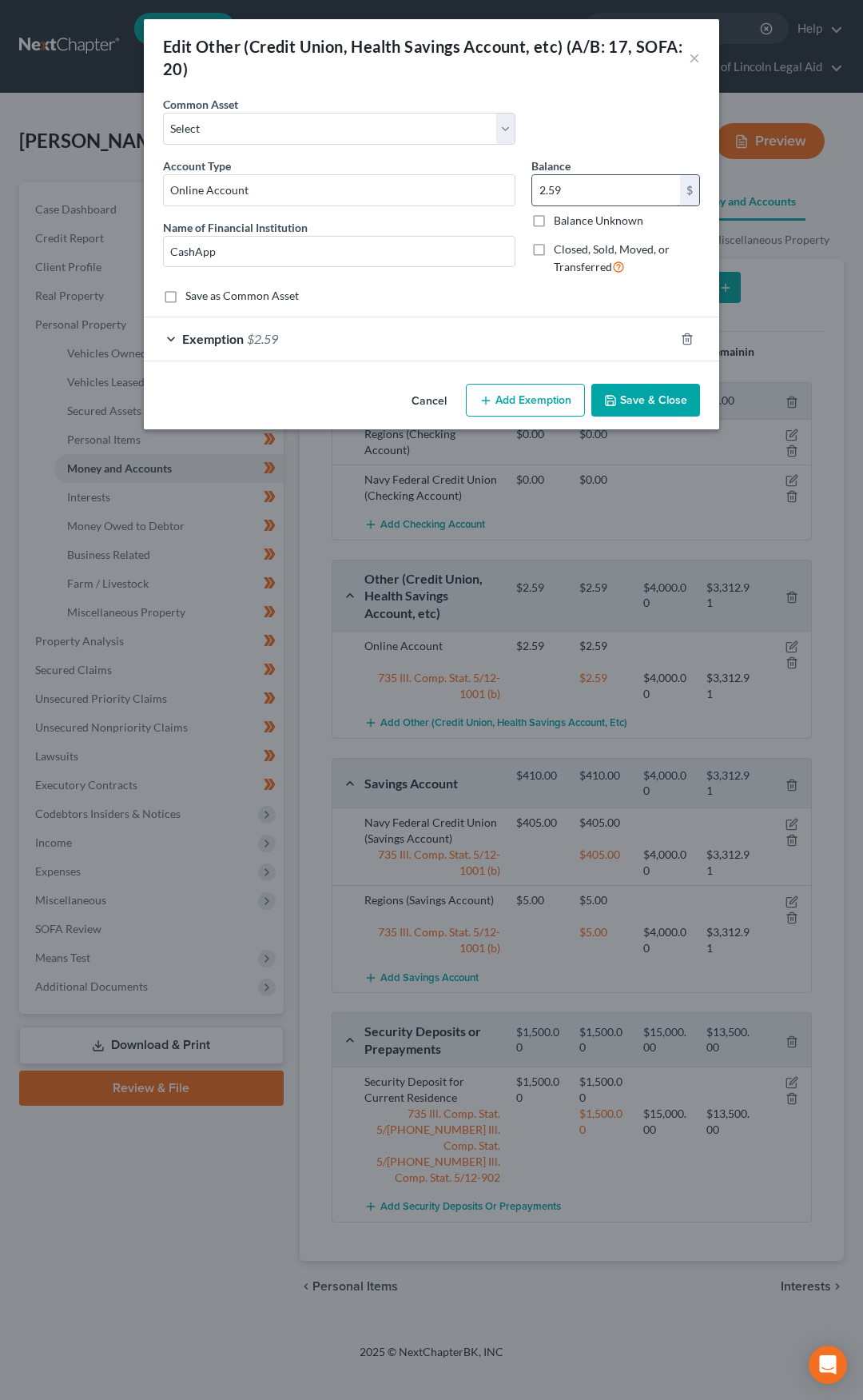
click at [562, 194] on input "2.59" at bounding box center [606, 189] width 148 height 30
type input "0"
click at [686, 340] on line "button" at bounding box center [686, 339] width 0 height 3
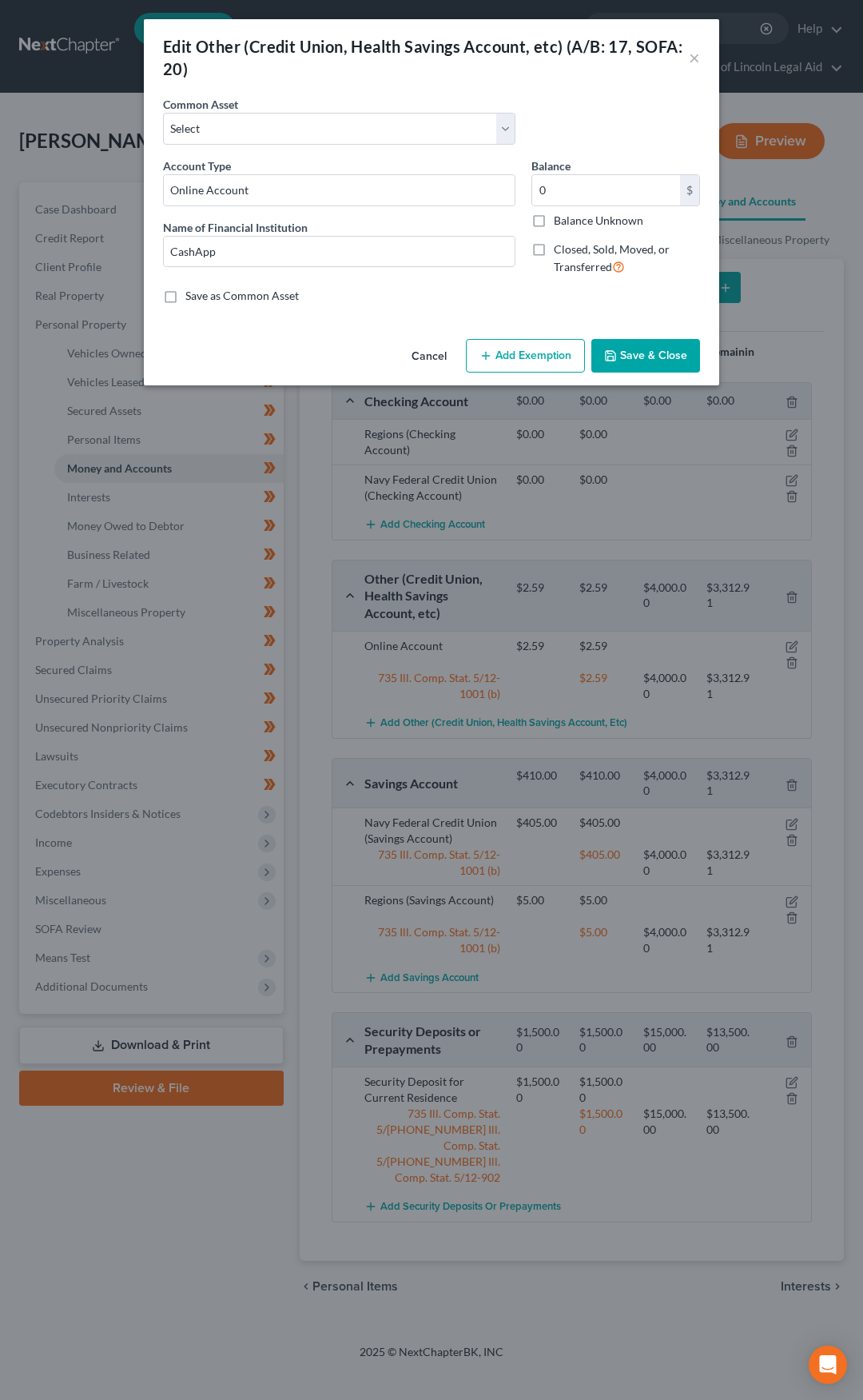
click at [647, 360] on button "Save & Close" at bounding box center [645, 355] width 109 height 33
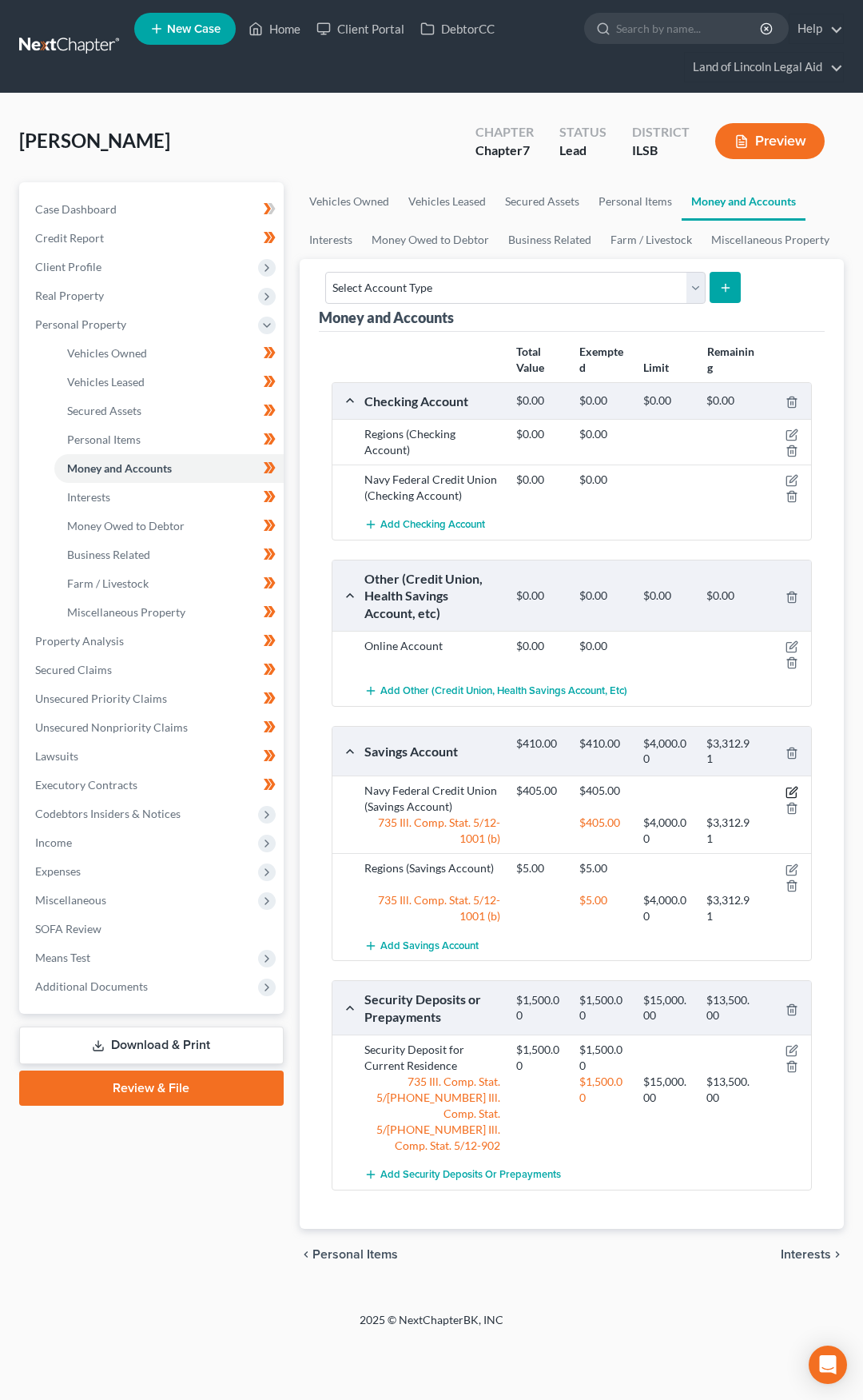
click at [794, 790] on icon "button" at bounding box center [793, 790] width 7 height 7
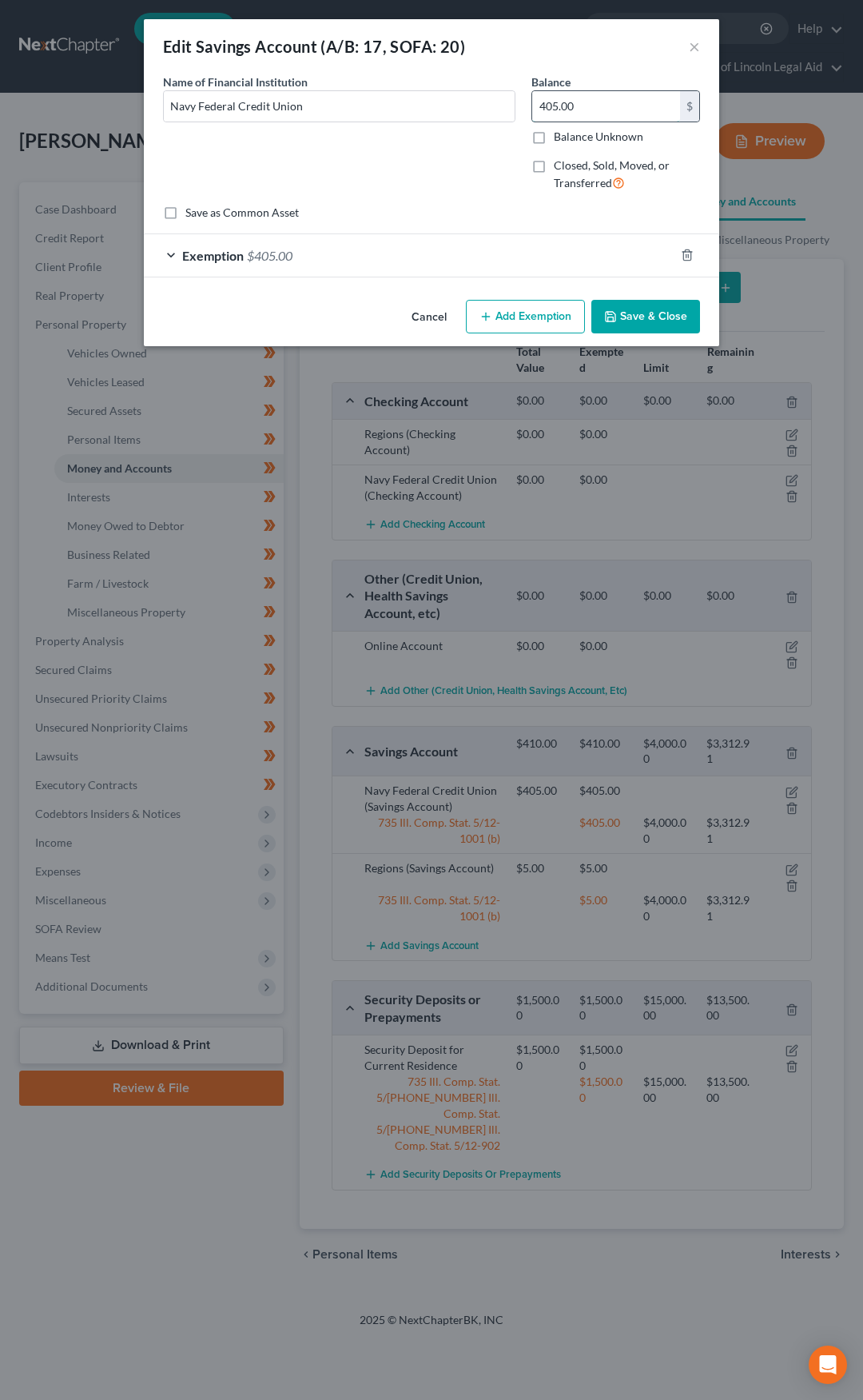
click at [585, 109] on input "405.00" at bounding box center [606, 105] width 148 height 30
type input "0"
click at [691, 253] on icon "button" at bounding box center [686, 255] width 7 height 10
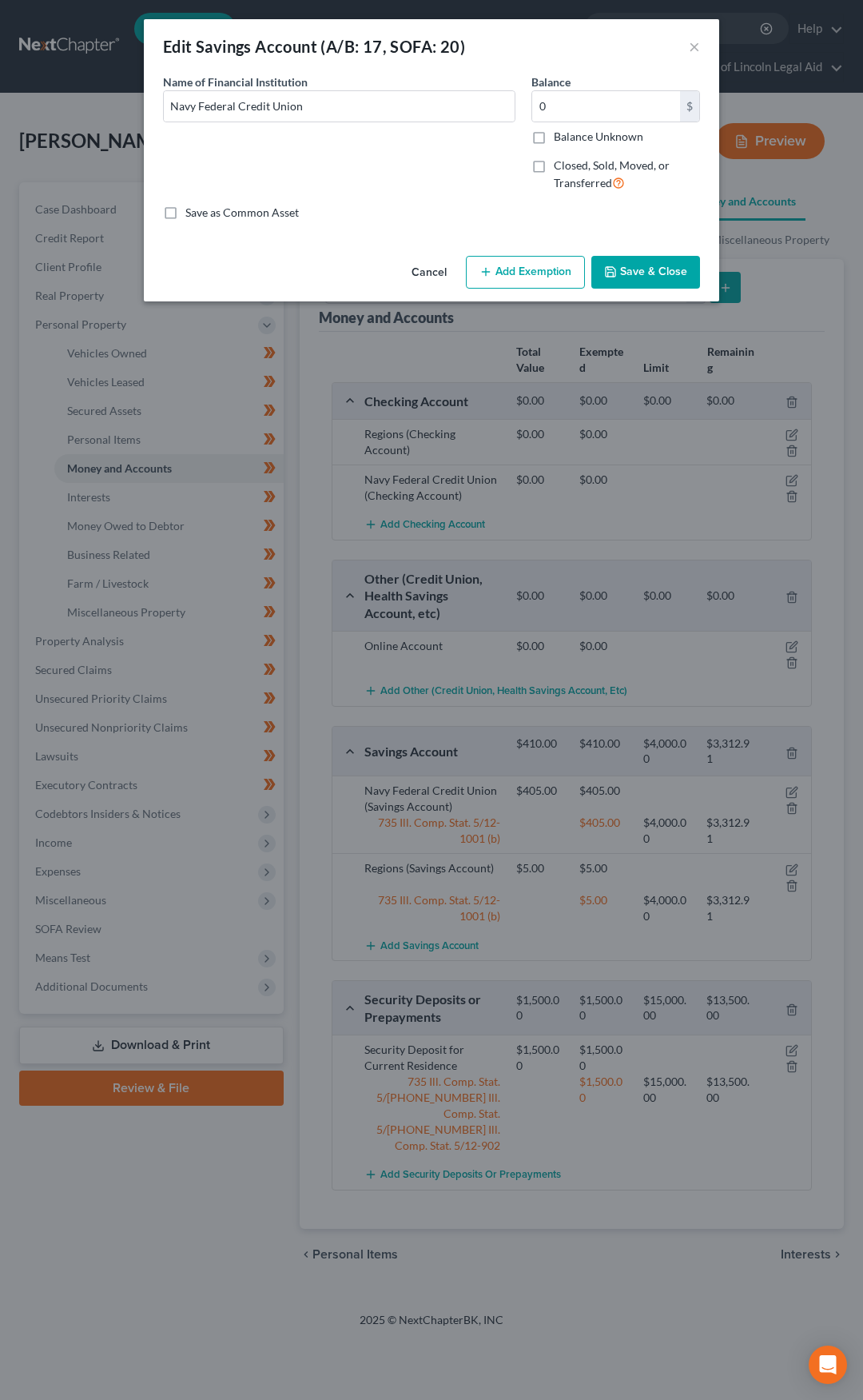
click at [662, 270] on button "Save & Close" at bounding box center [645, 272] width 109 height 33
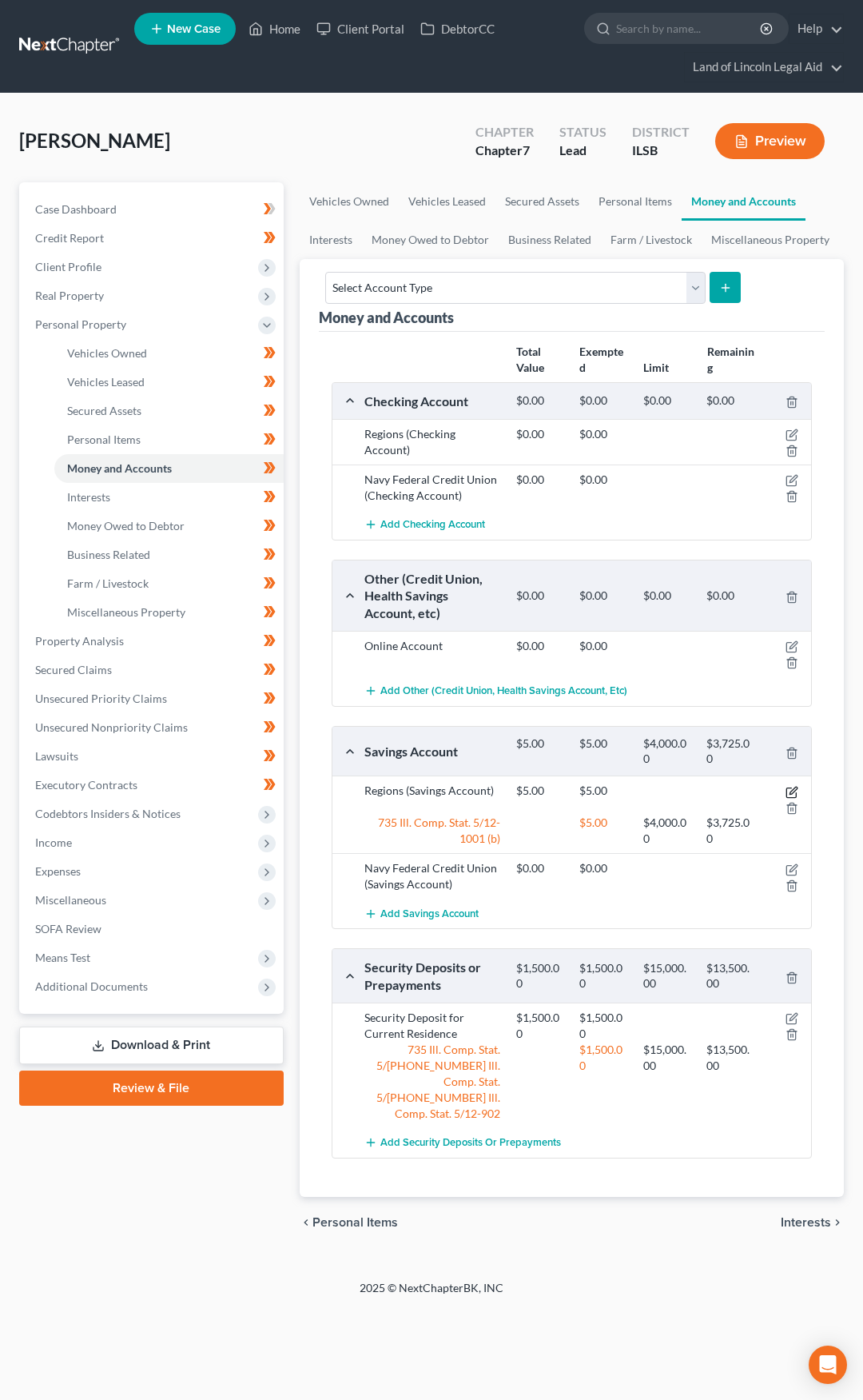
click at [791, 791] on icon "button" at bounding box center [793, 790] width 7 height 7
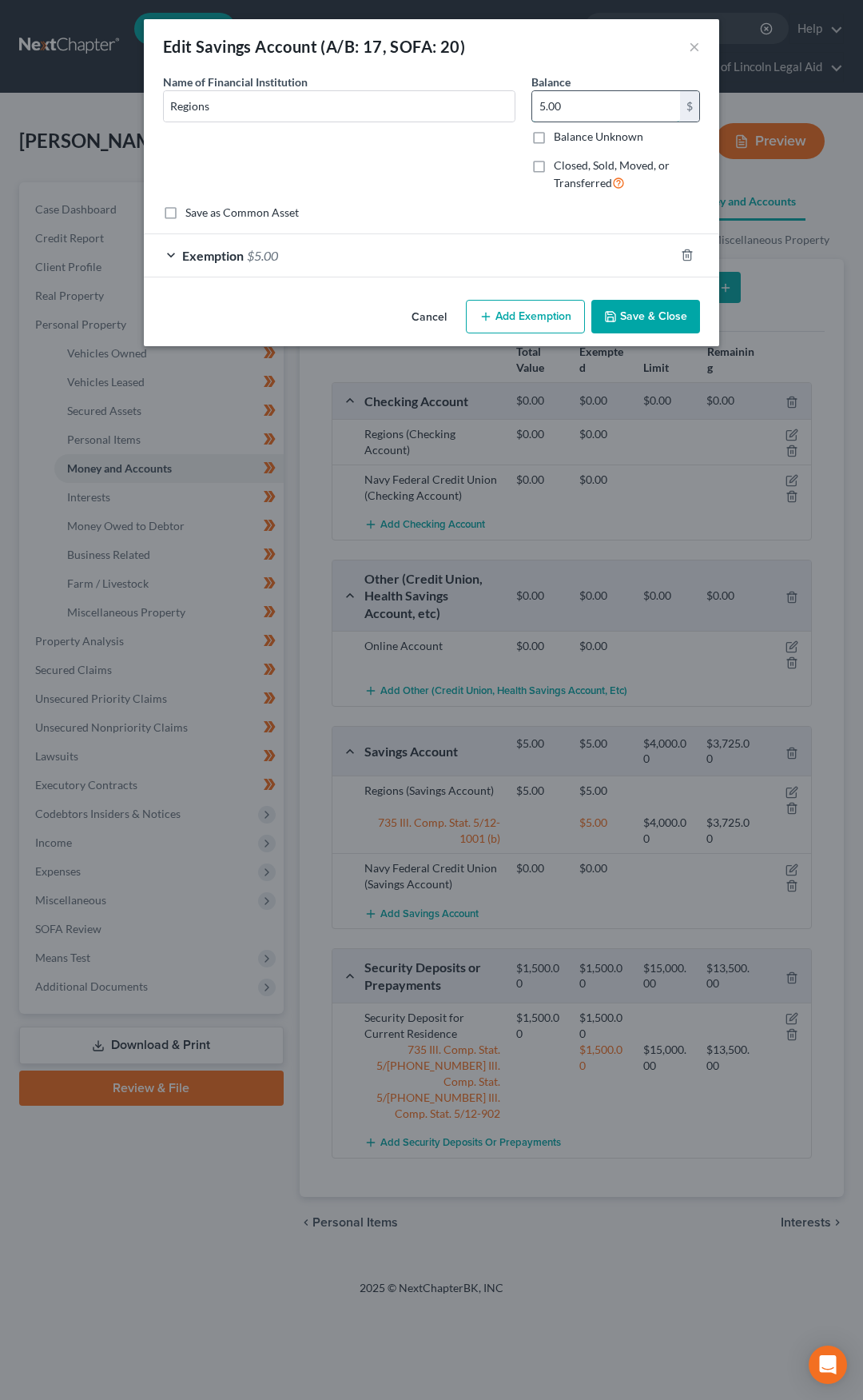
click at [572, 110] on input "5.00" at bounding box center [606, 105] width 148 height 30
type input "0"
click at [690, 247] on div at bounding box center [697, 255] width 45 height 26
click at [687, 256] on icon "button" at bounding box center [687, 255] width 13 height 13
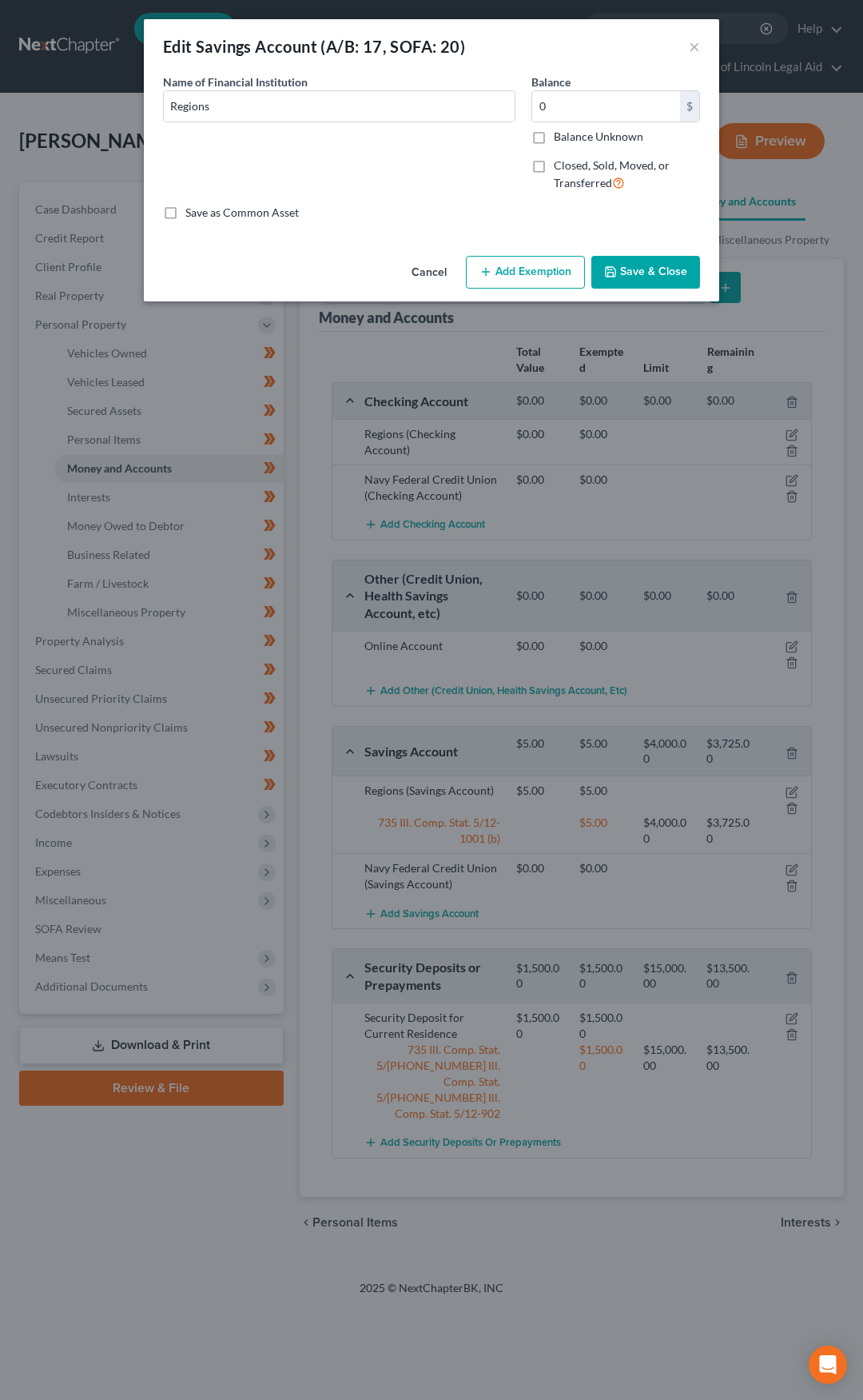
click at [654, 274] on button "Save & Close" at bounding box center [645, 272] width 109 height 33
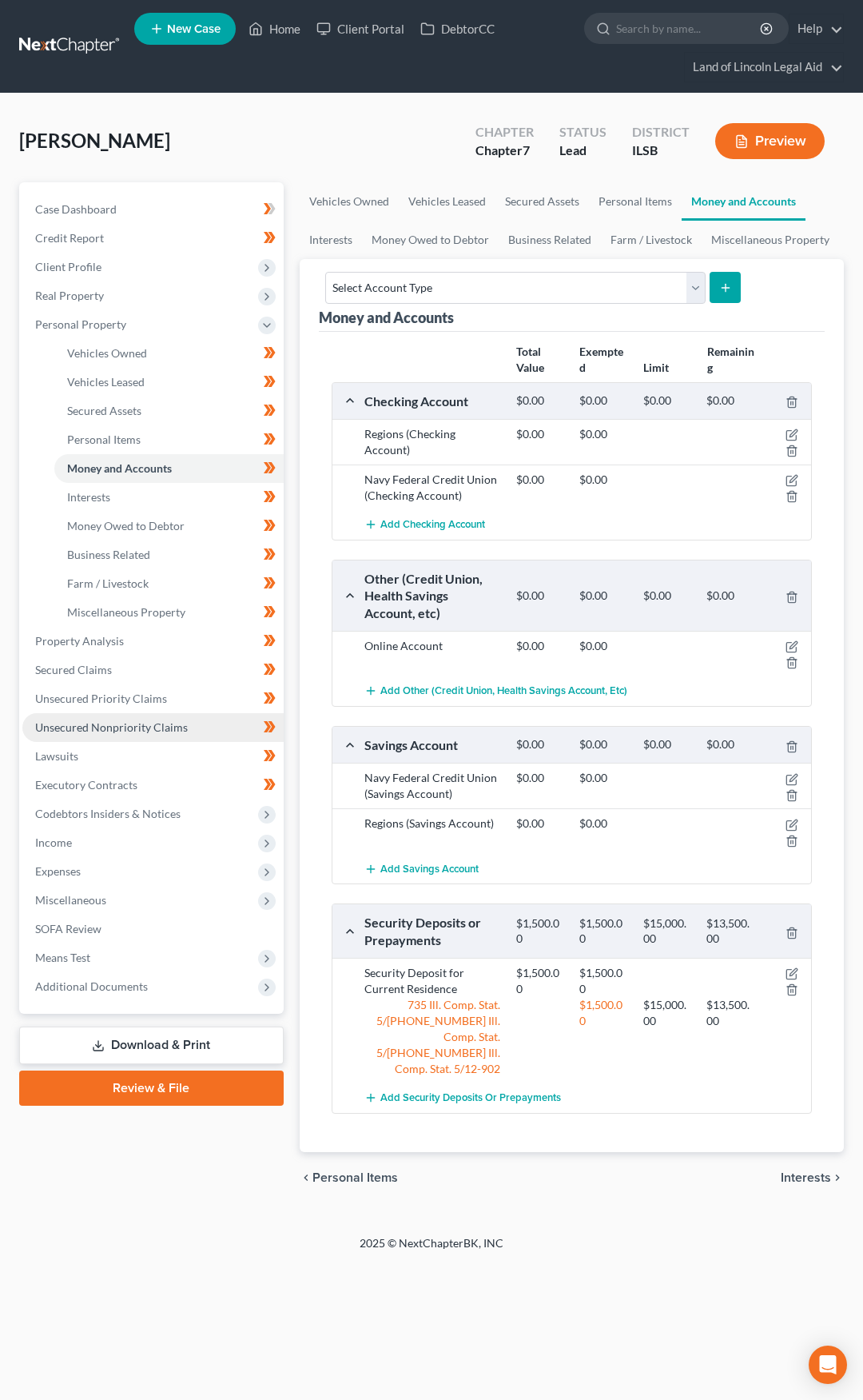
click at [144, 733] on span "Unsecured Nonpriority Claims" at bounding box center [111, 727] width 153 height 14
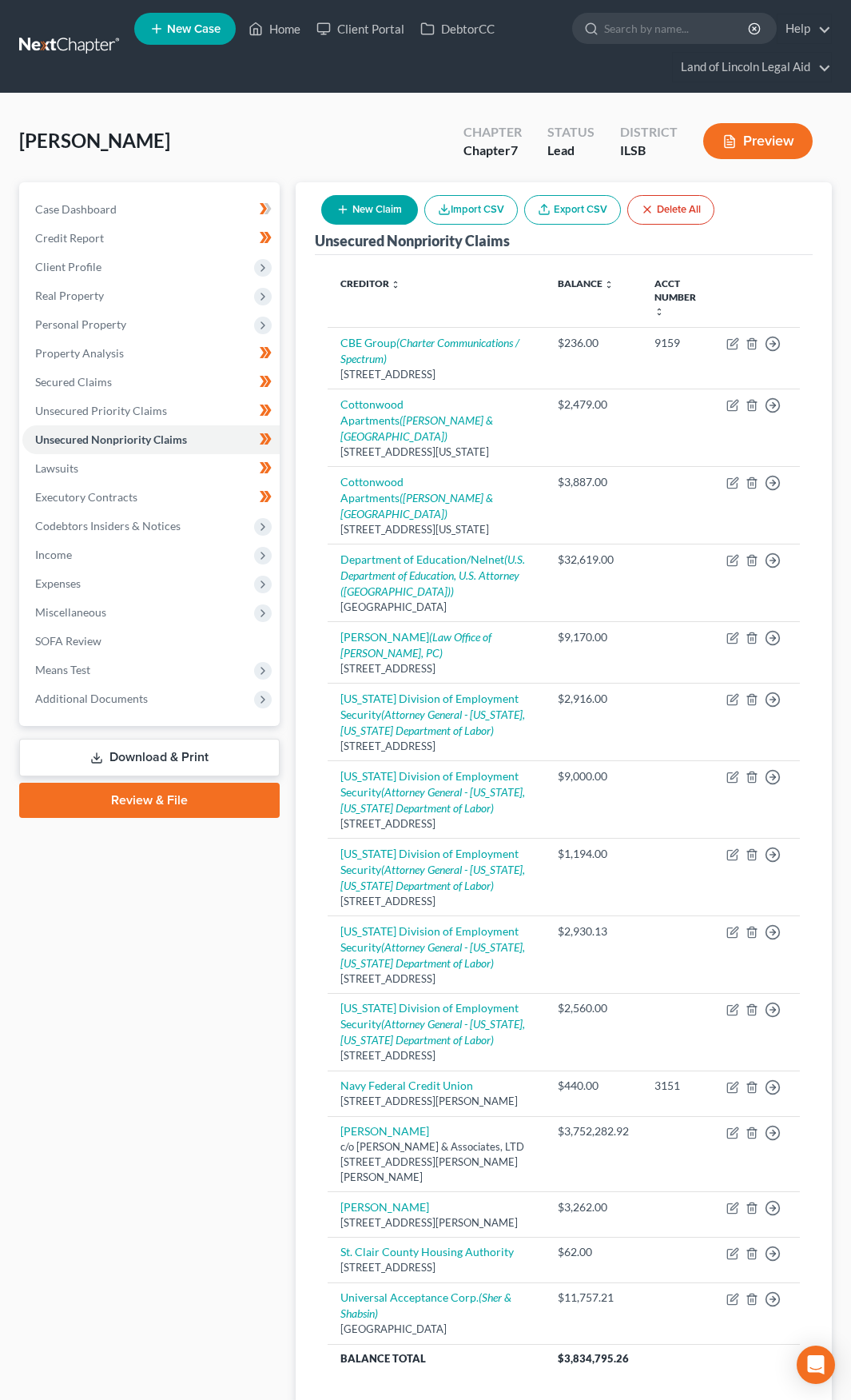
click at [358, 215] on button "New Claim" at bounding box center [369, 210] width 97 height 30
select select "0"
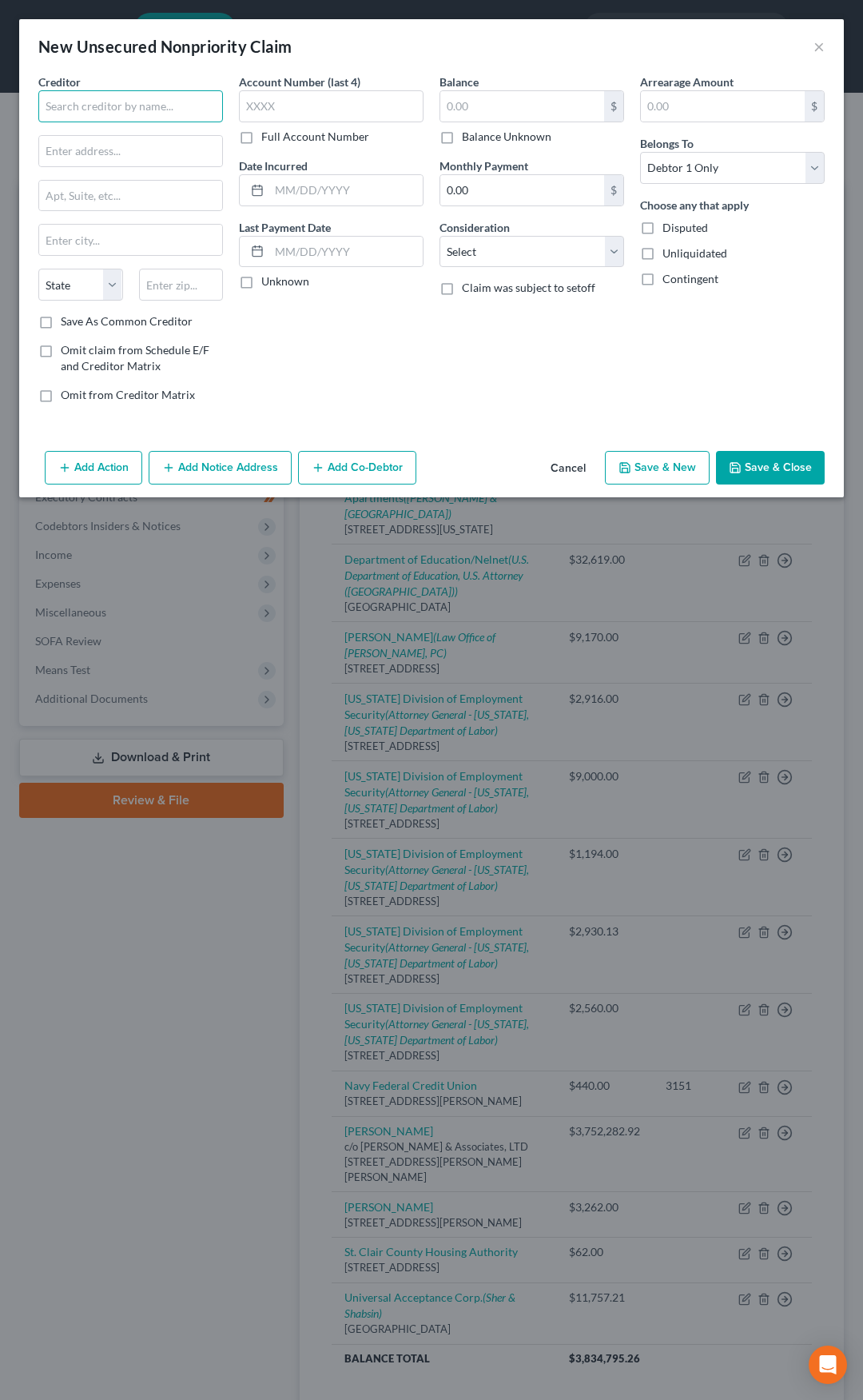
click at [153, 100] on input "text" at bounding box center [130, 105] width 184 height 32
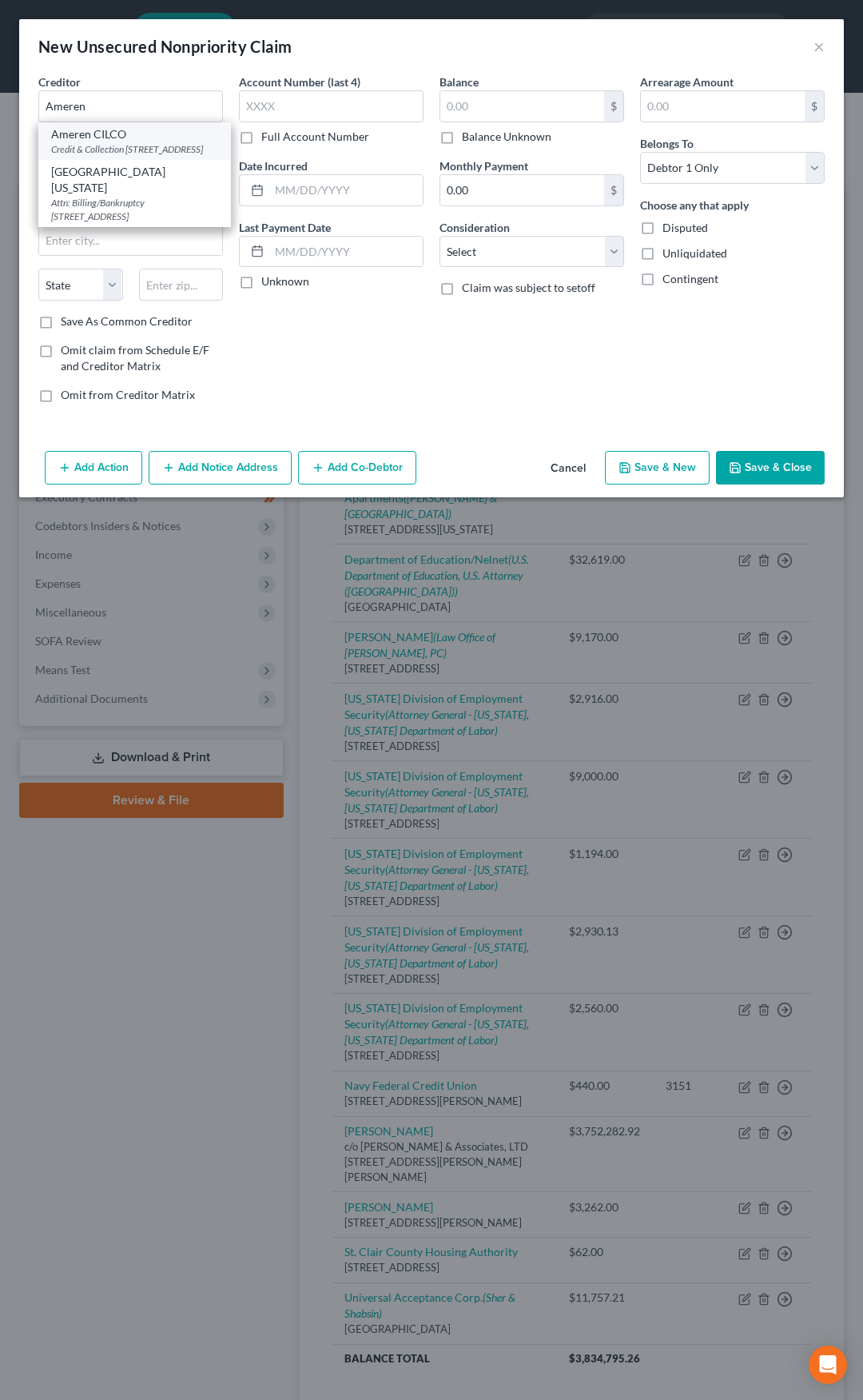
click at [131, 137] on div "Ameren CILCO" at bounding box center [135, 134] width 167 height 16
type input "Ameren CILCO"
type input "Credit & Collection"
type input "[STREET_ADDRESS]"
type input "Pawnee"
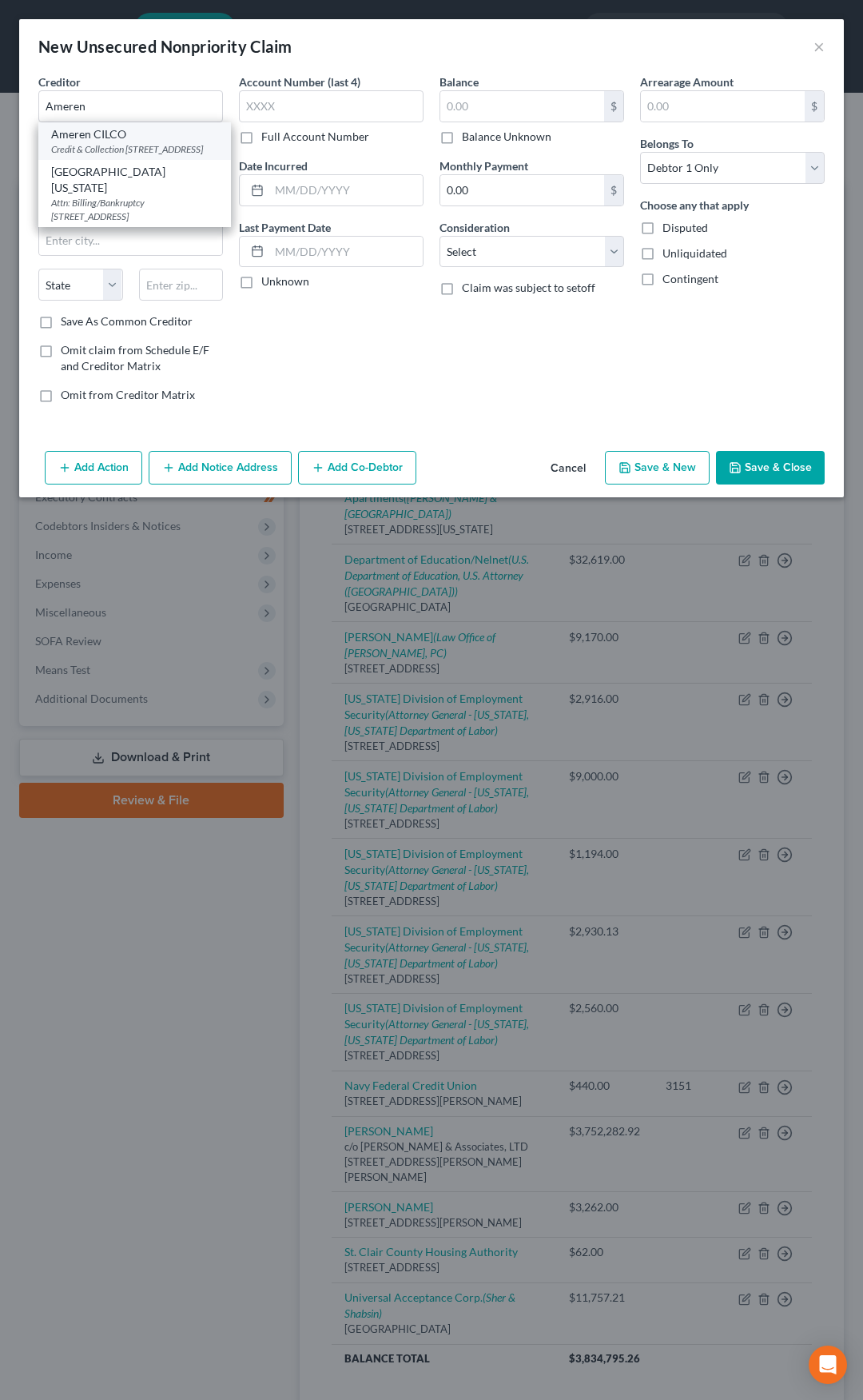
select select "14"
type input "62558"
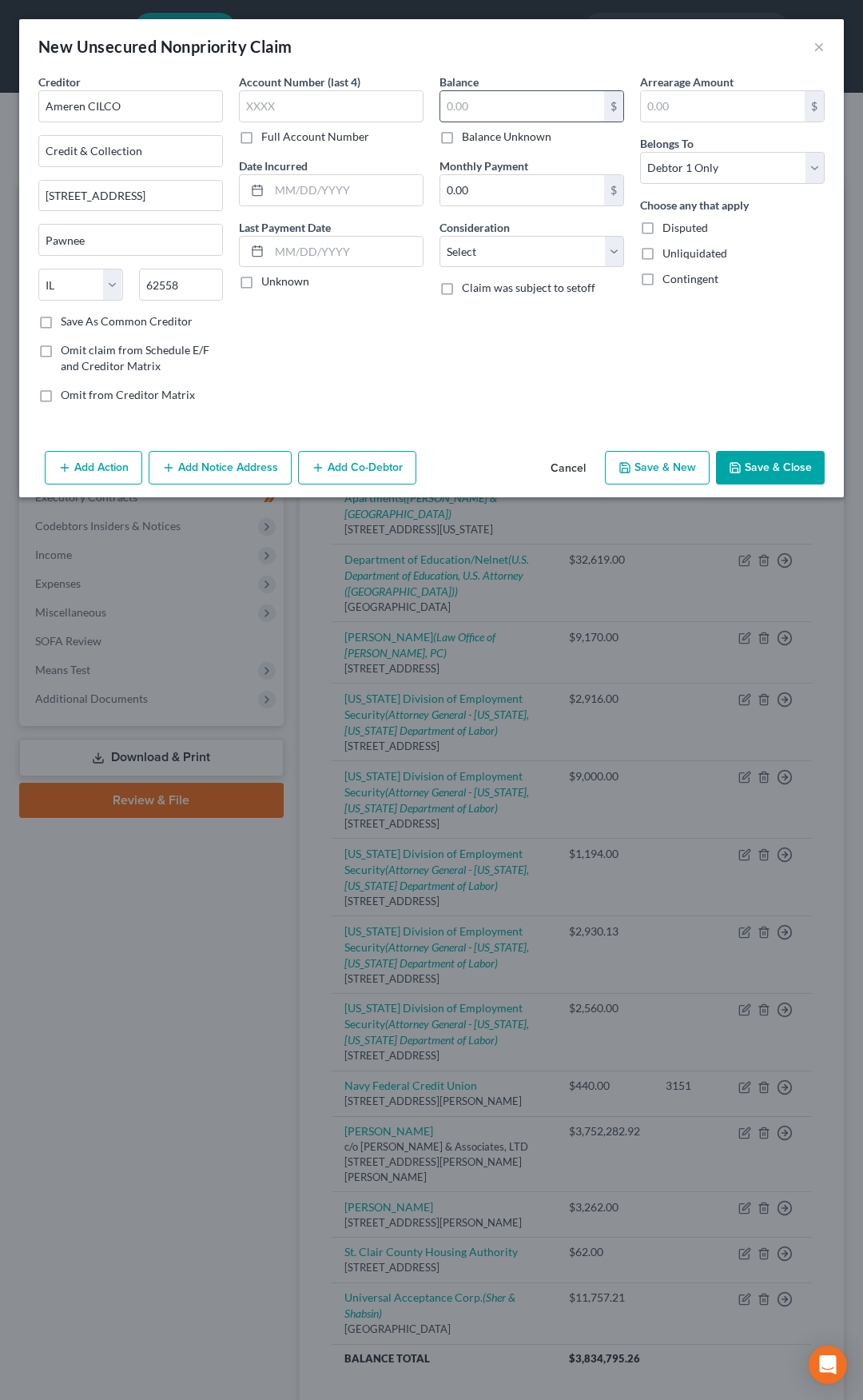
click at [467, 111] on input "text" at bounding box center [522, 105] width 164 height 30
type input "300"
click at [493, 255] on select "Select Cable / Satellite Services Collection Agency Credit Card Debt Debt Couns…" at bounding box center [531, 251] width 184 height 32
select select "20"
click at [440, 236] on select "Select Cable / Satellite Services Collection Agency Credit Card Debt Debt Couns…" at bounding box center [531, 251] width 184 height 32
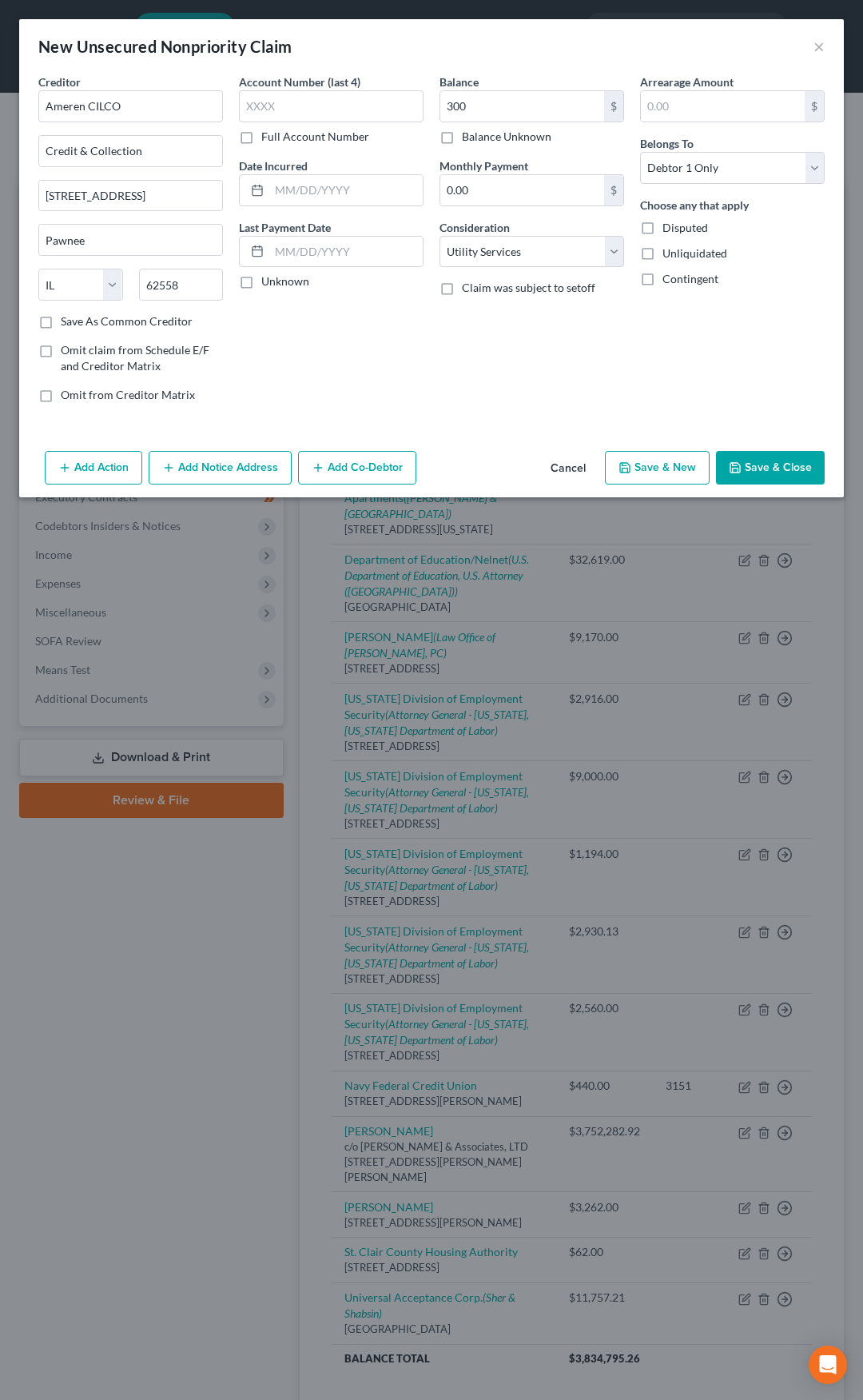
click at [764, 468] on button "Save & Close" at bounding box center [770, 467] width 109 height 33
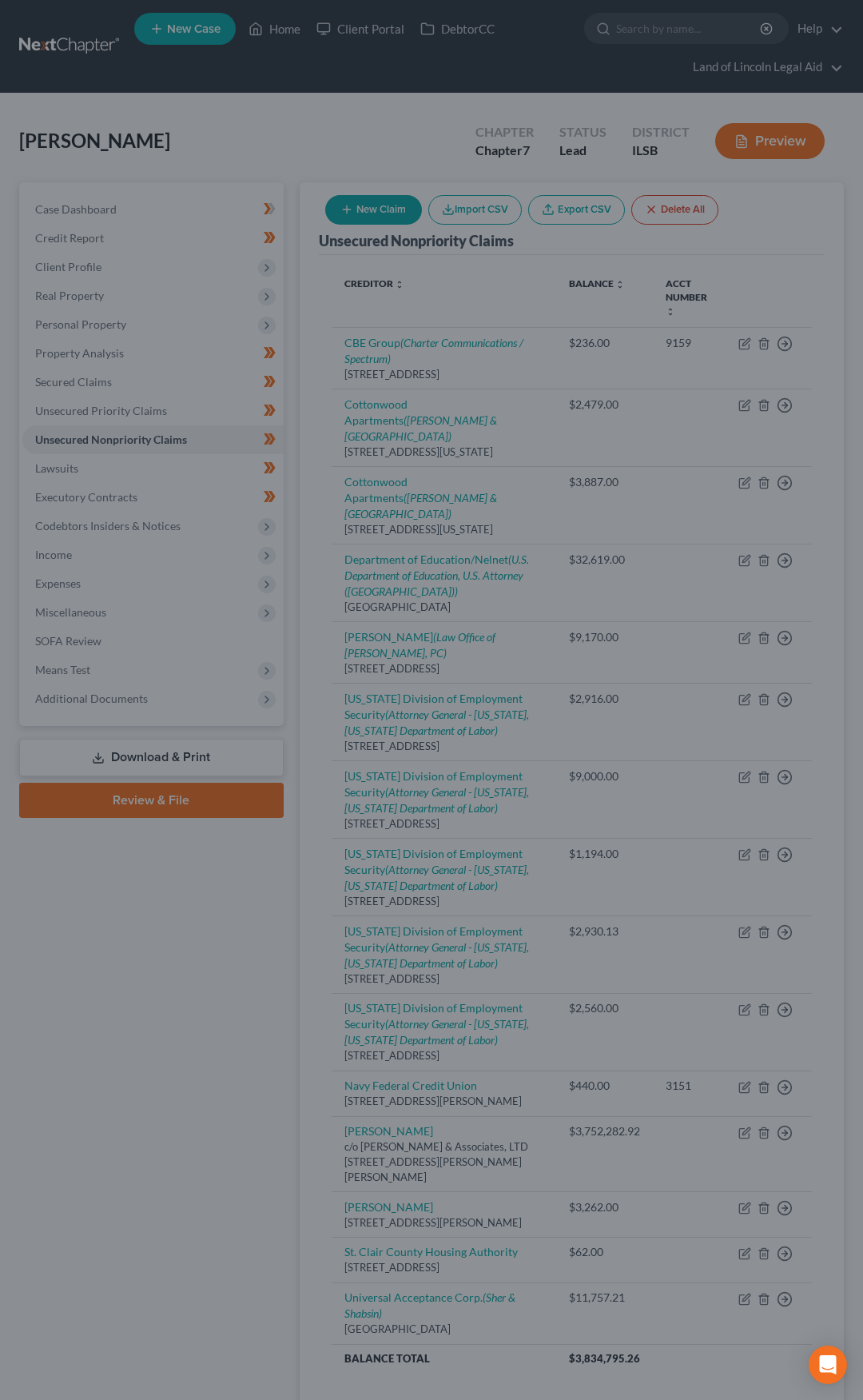
type input "300.00"
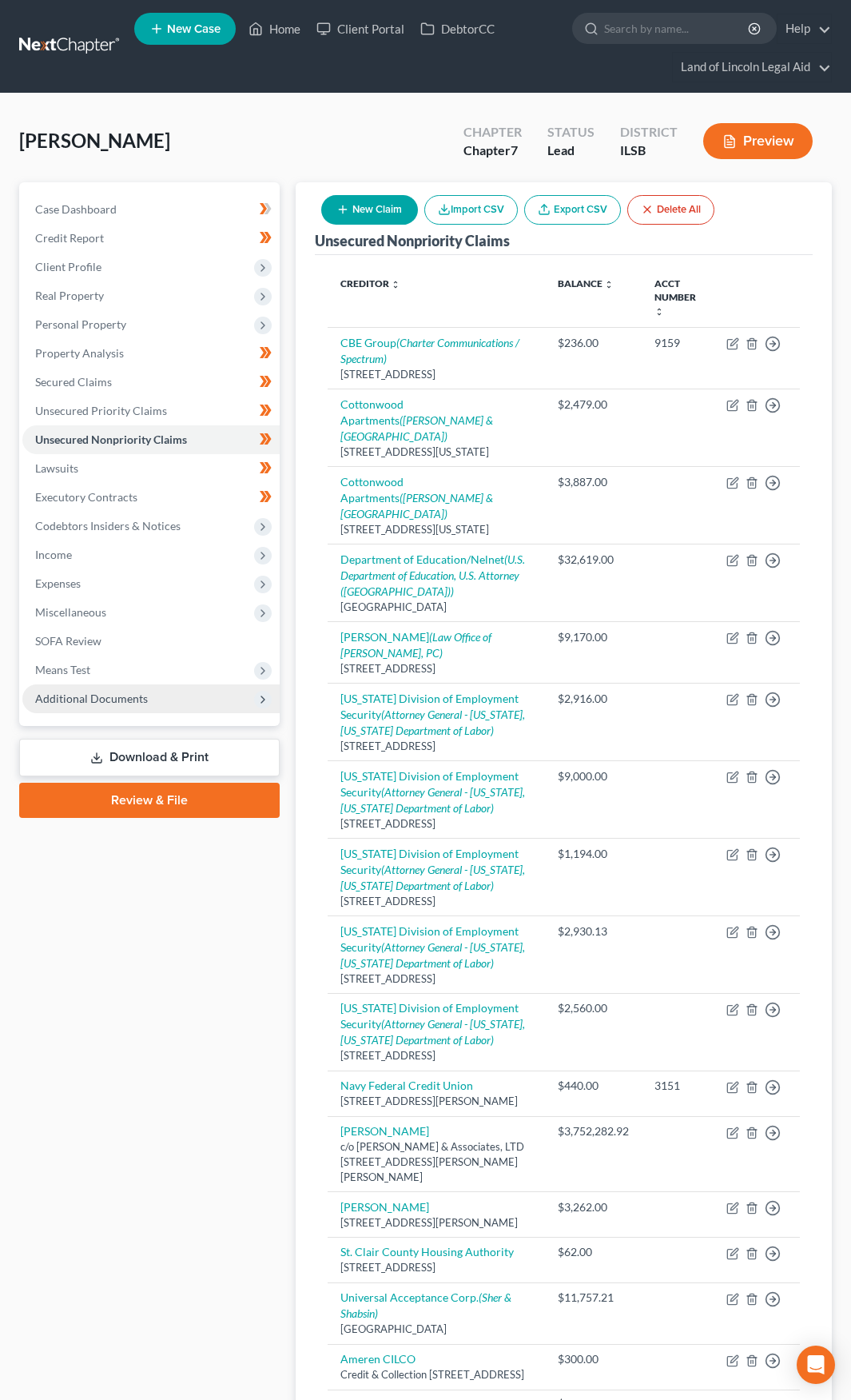
click at [158, 700] on span "Additional Documents" at bounding box center [151, 699] width 257 height 29
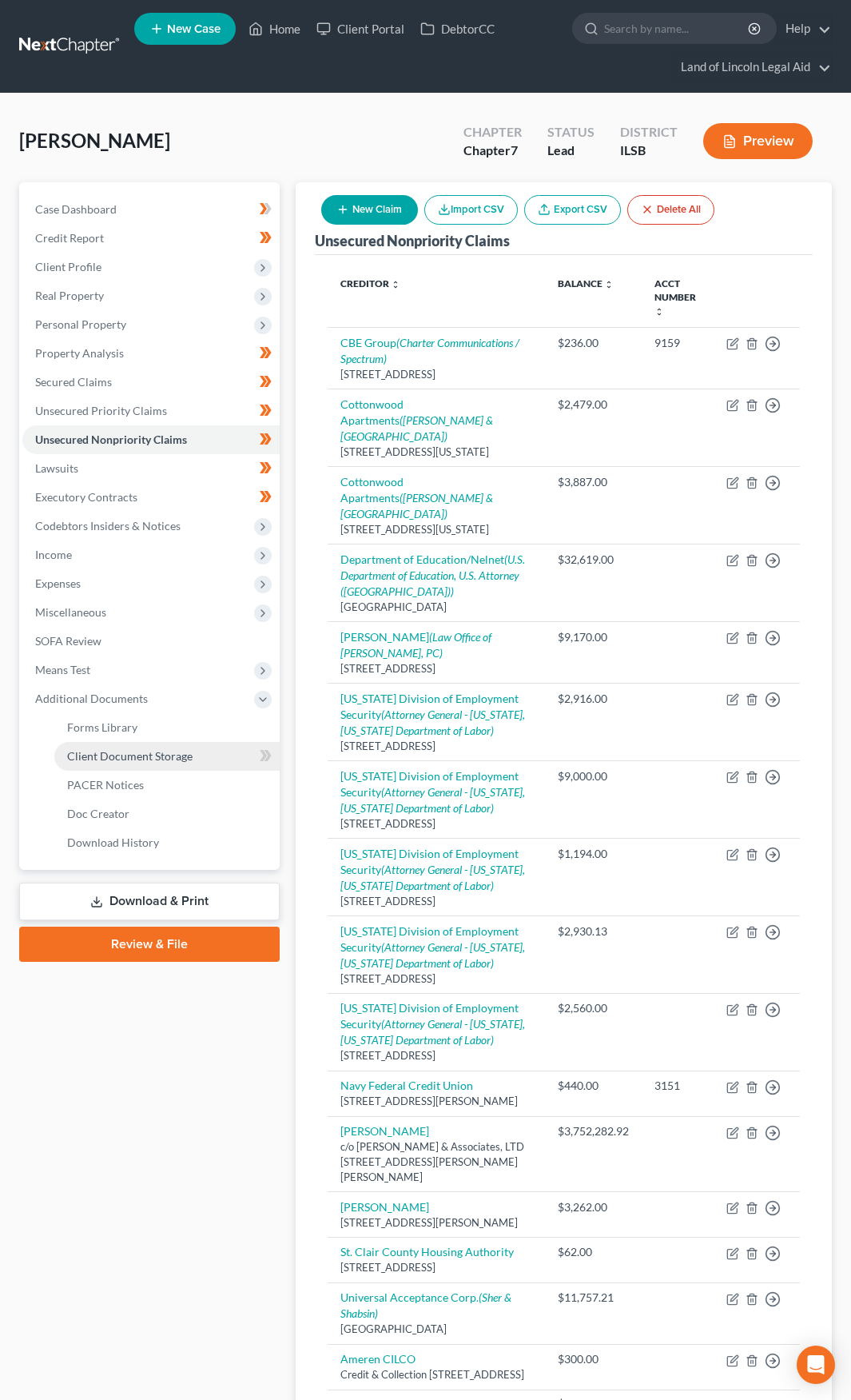
click at [158, 750] on span "Client Document Storage" at bounding box center [129, 756] width 125 height 14
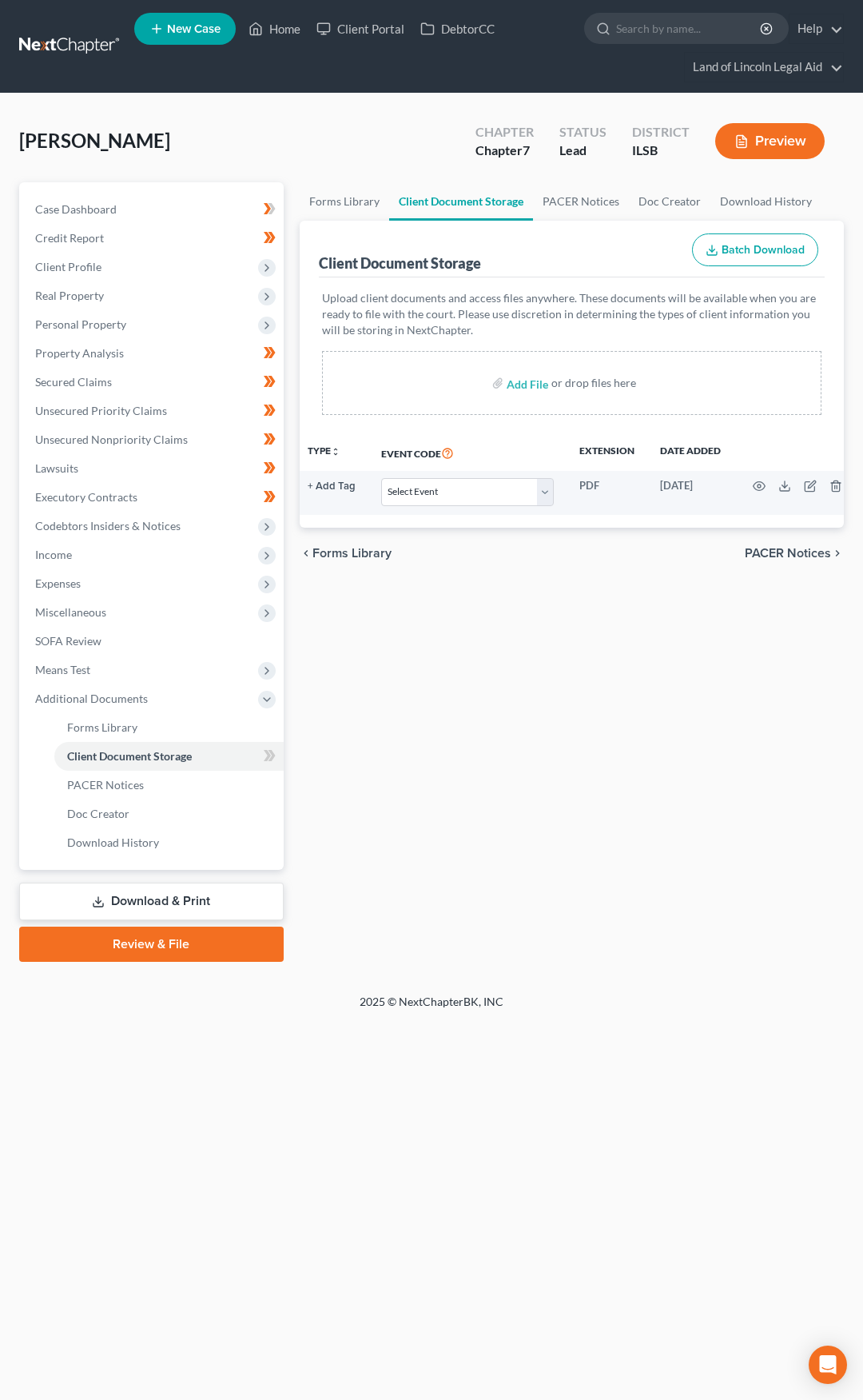
scroll to position [0, 122]
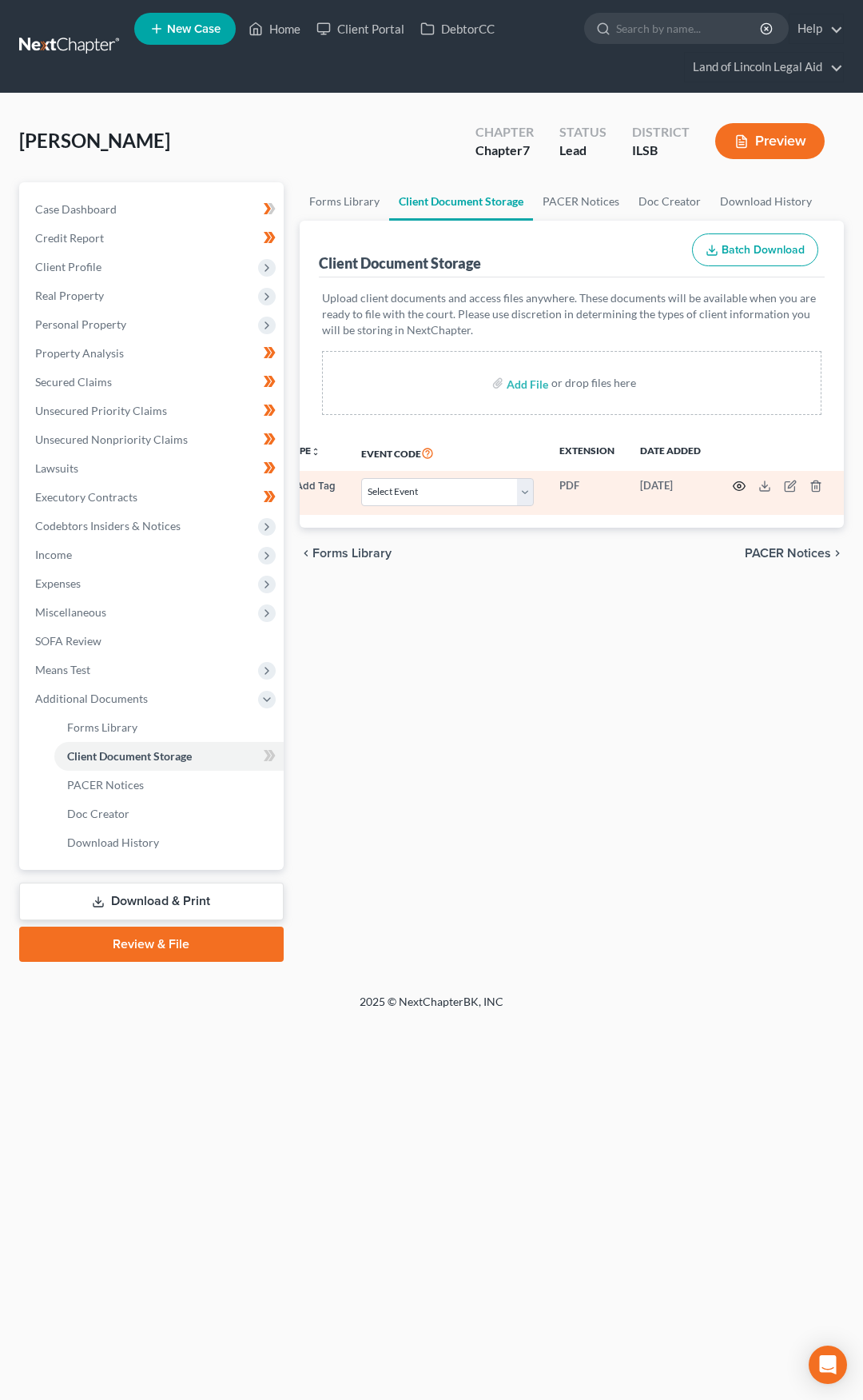
click at [736, 483] on icon "button" at bounding box center [739, 486] width 13 height 13
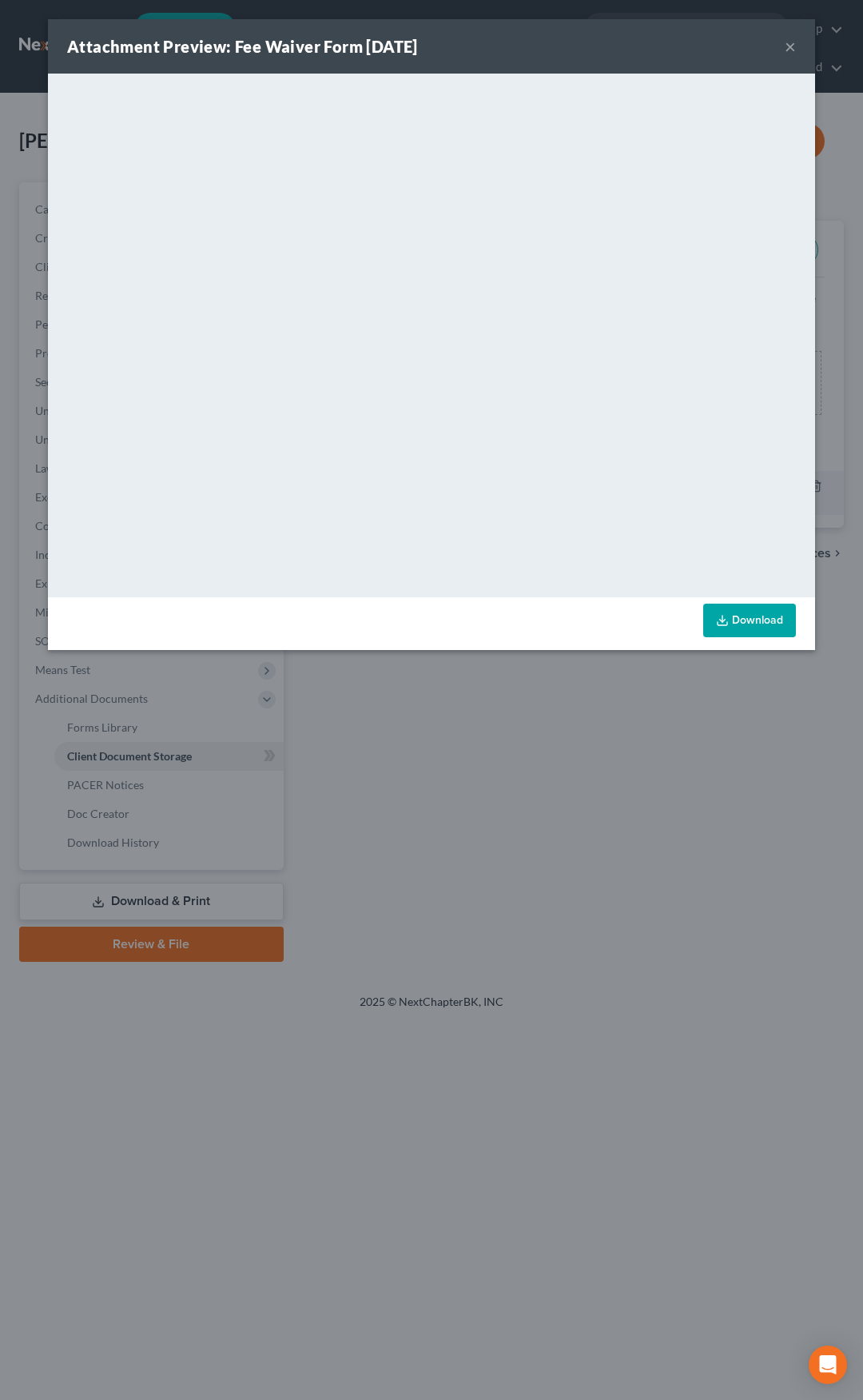
click at [791, 51] on button "×" at bounding box center [790, 46] width 11 height 19
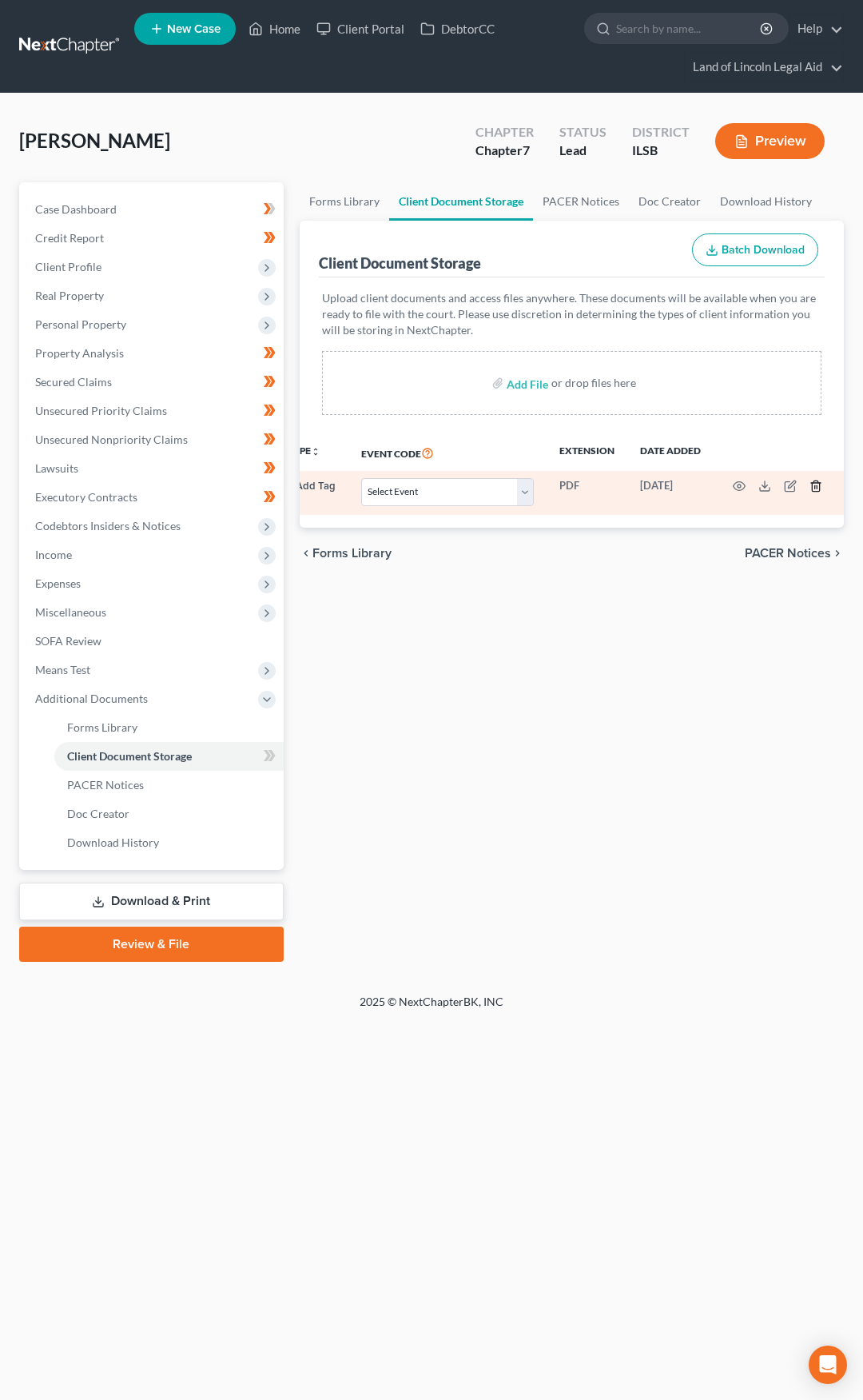
click at [817, 488] on line "button" at bounding box center [817, 488] width 0 height 3
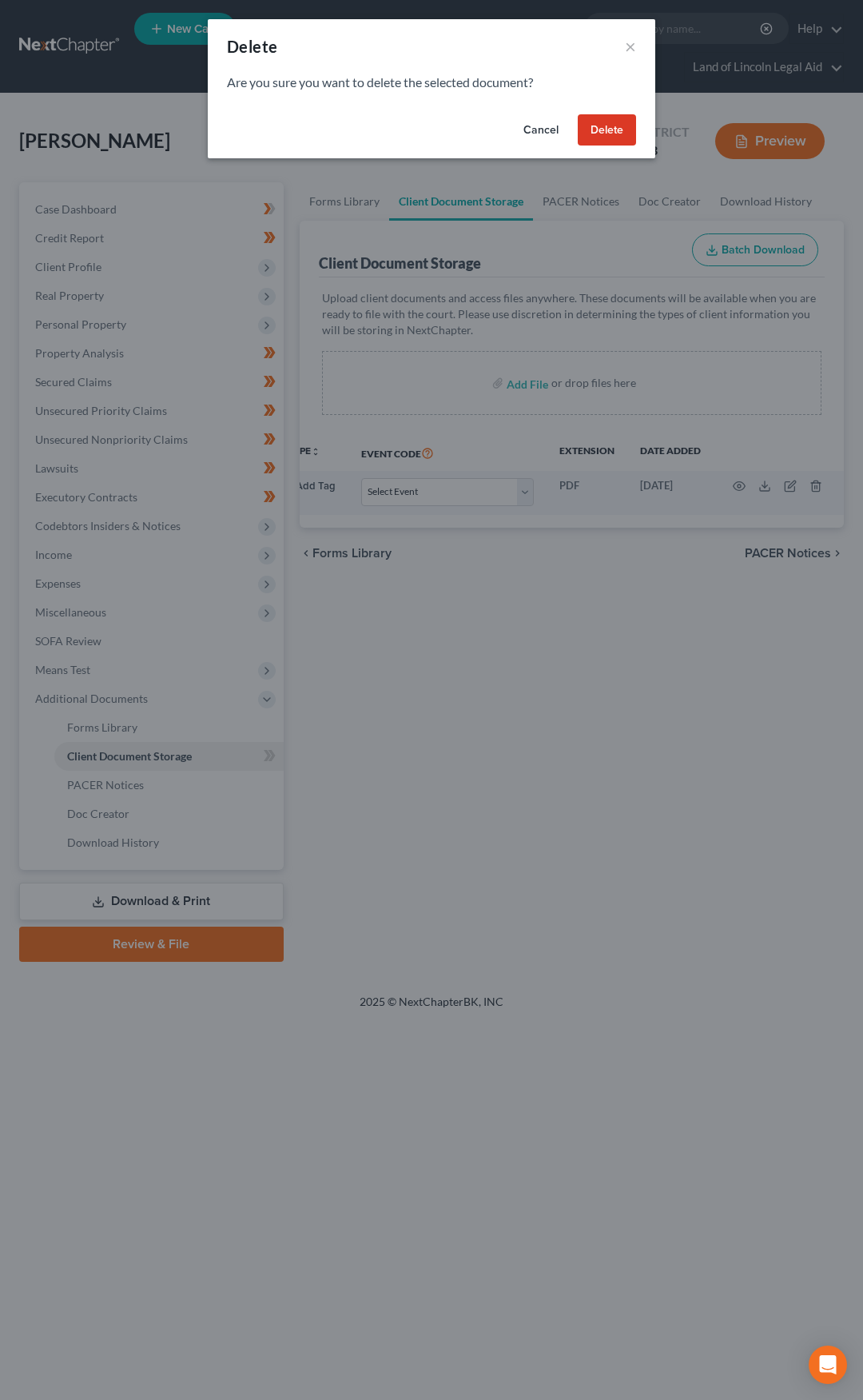
click at [610, 134] on button "Delete" at bounding box center [607, 129] width 58 height 32
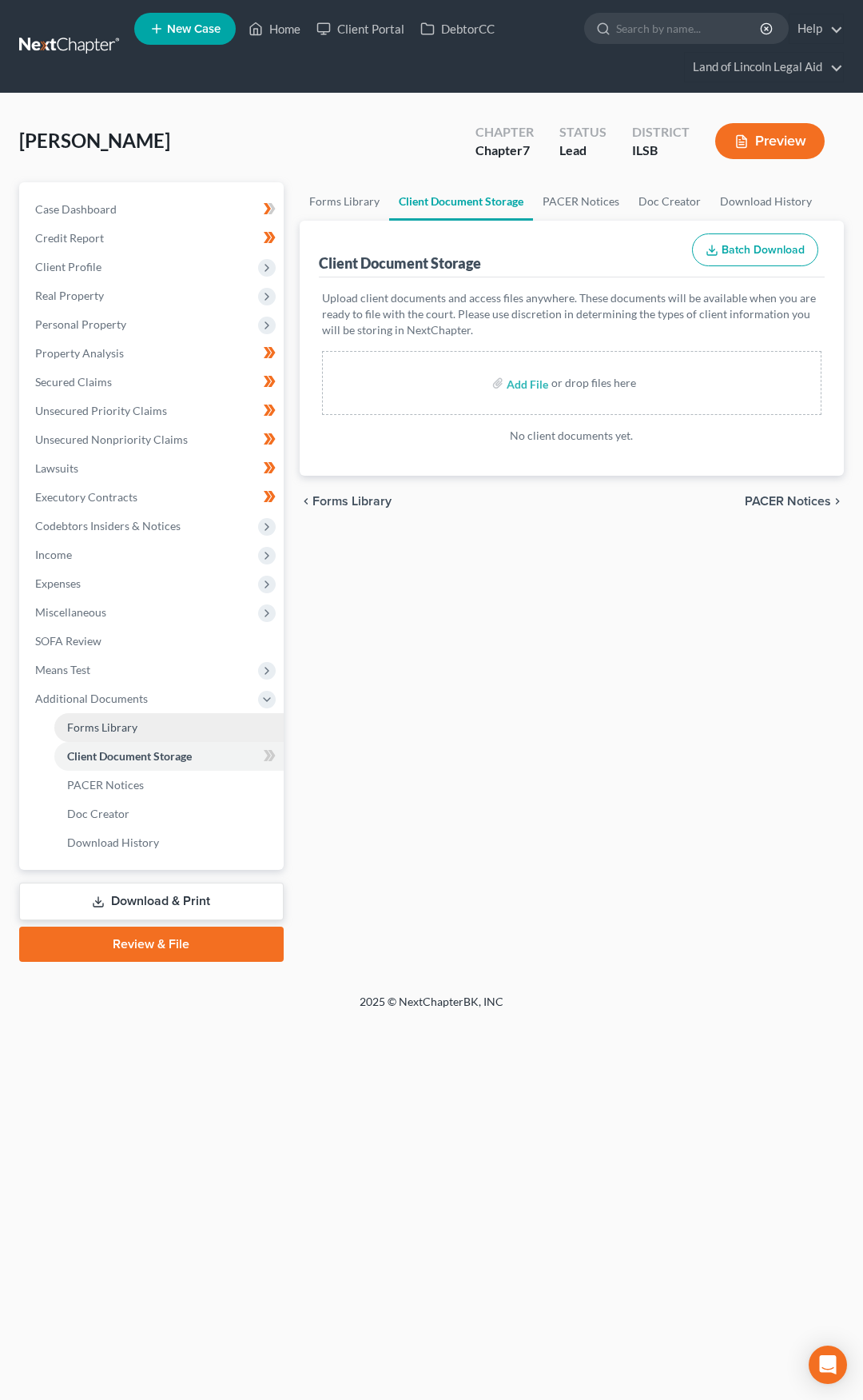
click at [216, 723] on link "Forms Library" at bounding box center [169, 728] width 230 height 29
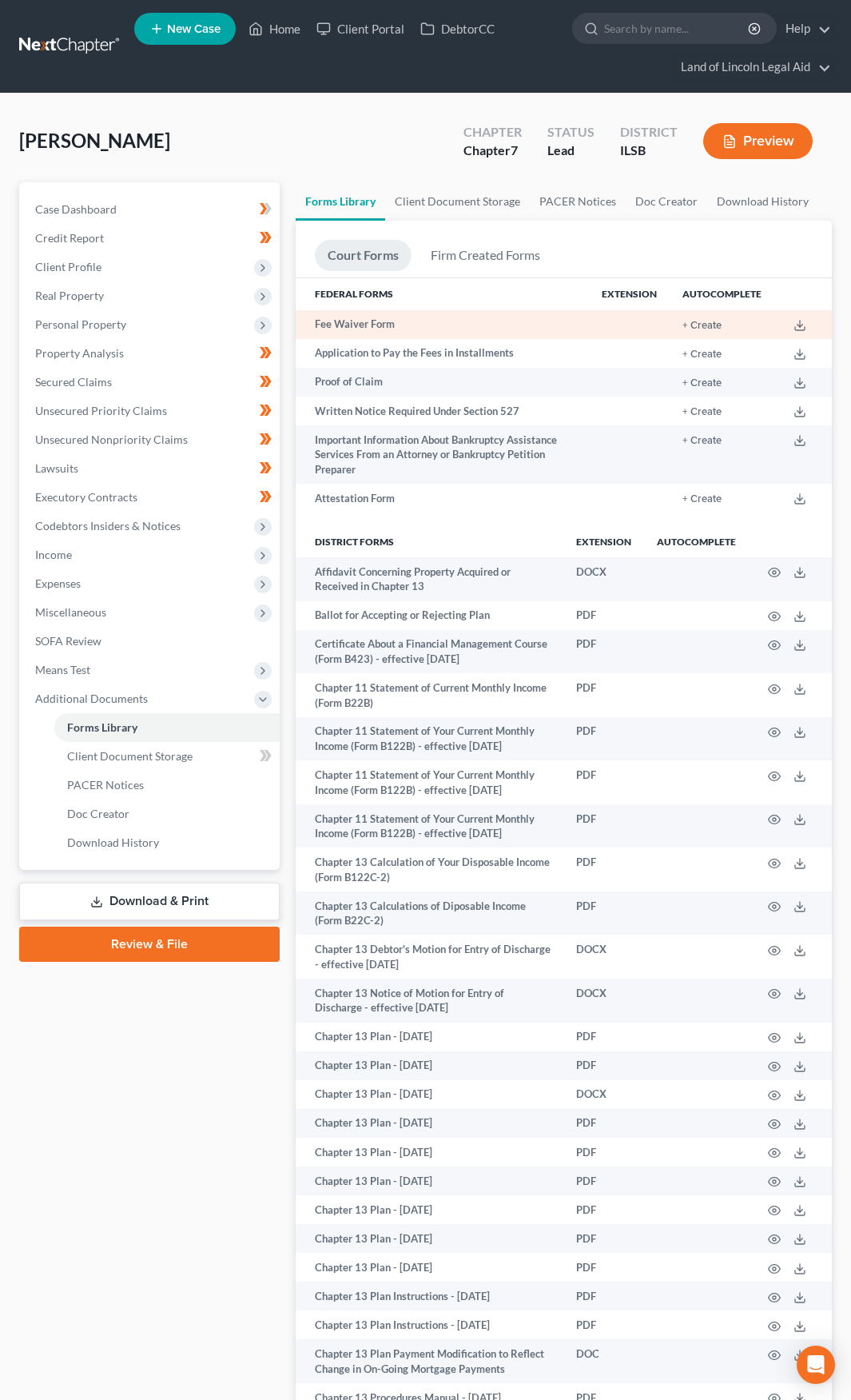
click at [725, 323] on td "+ Create" at bounding box center [722, 325] width 105 height 29
click at [709, 322] on button "+ Create" at bounding box center [702, 326] width 39 height 10
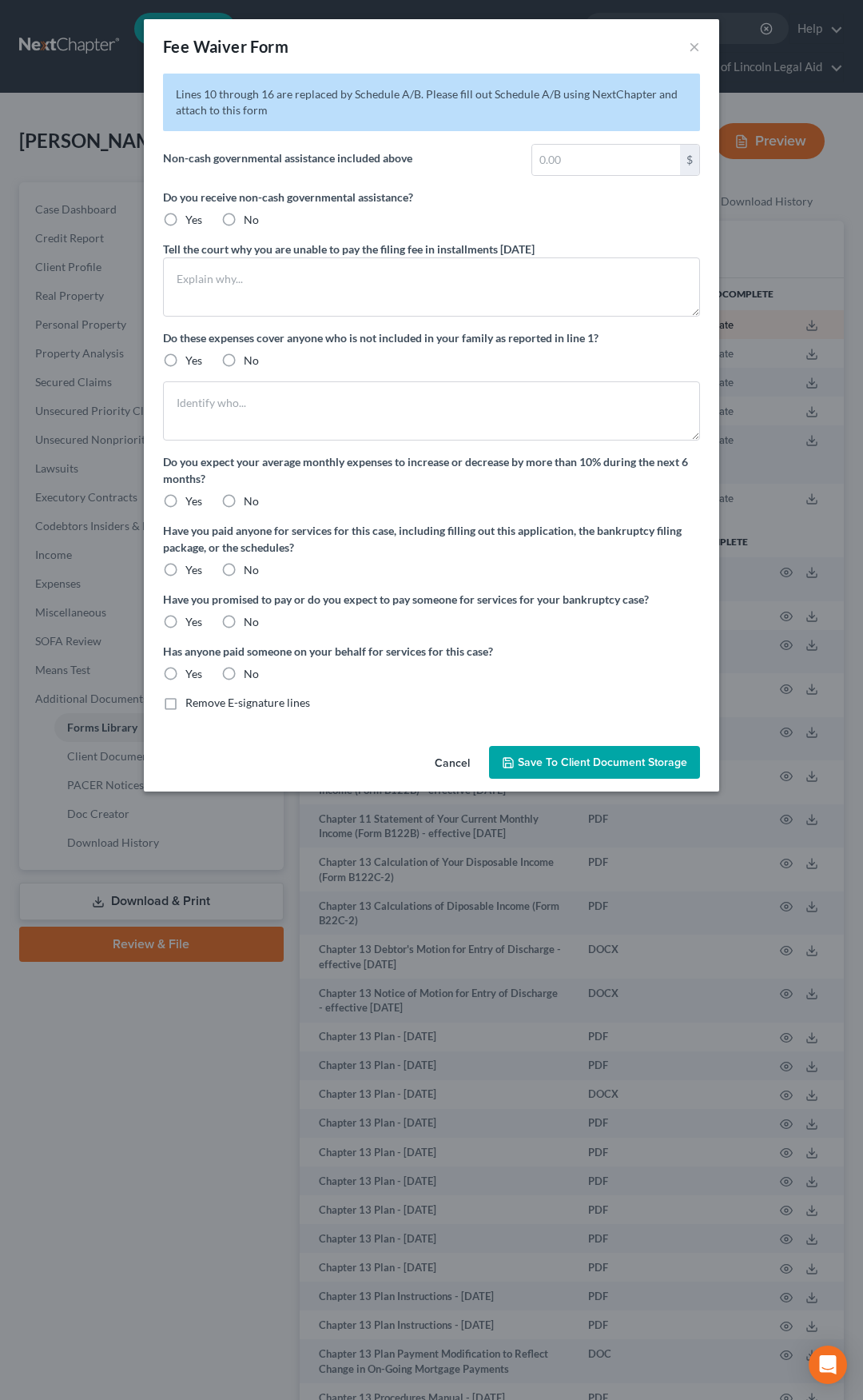
radio input "true"
type textarea "SNAP Benefits"
type textarea "I am not employed and caring for a household of 2 dependents. I cannot afford t…"
radio input "true"
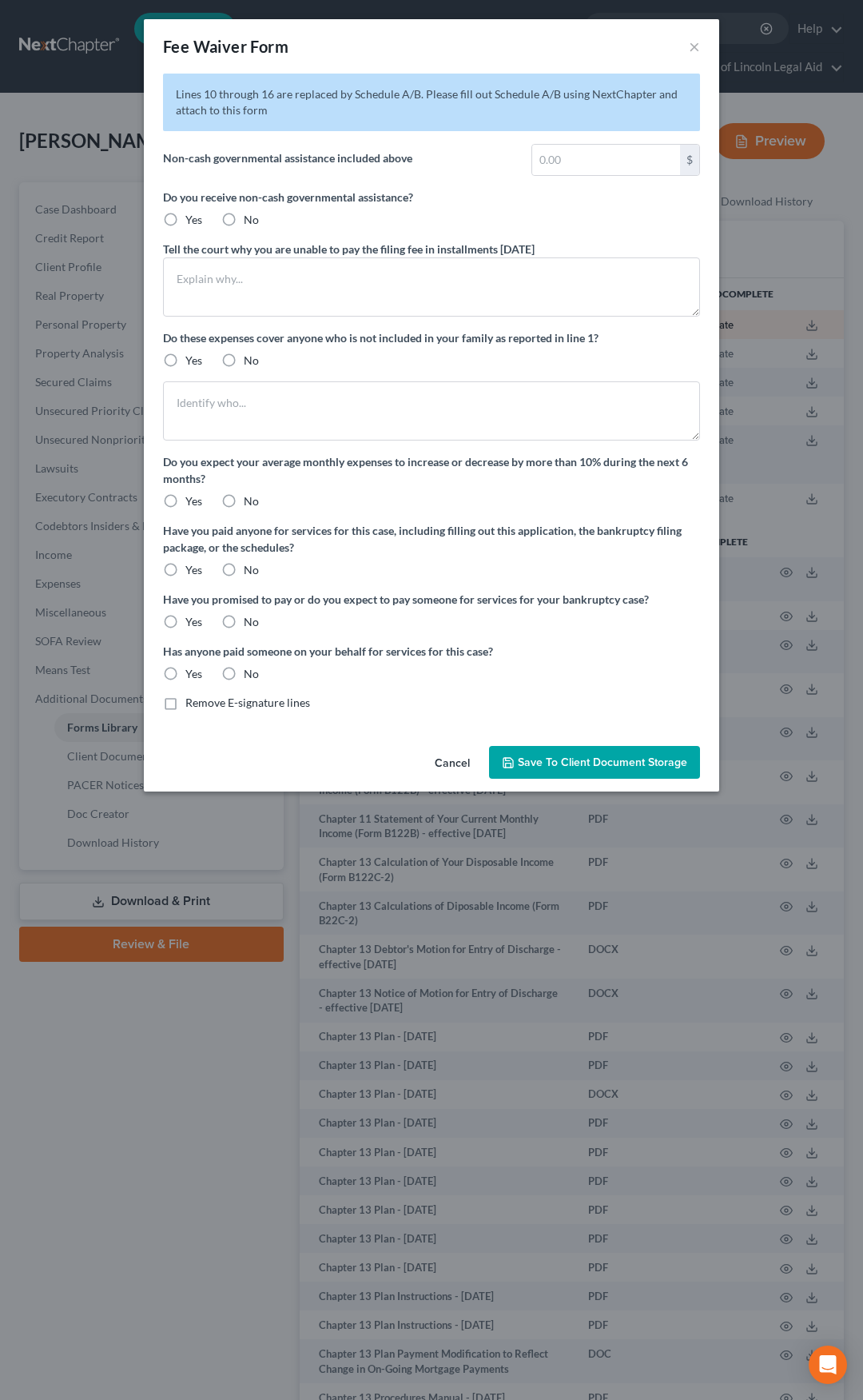
type textarea "I hopefully will find new employment"
radio input "true"
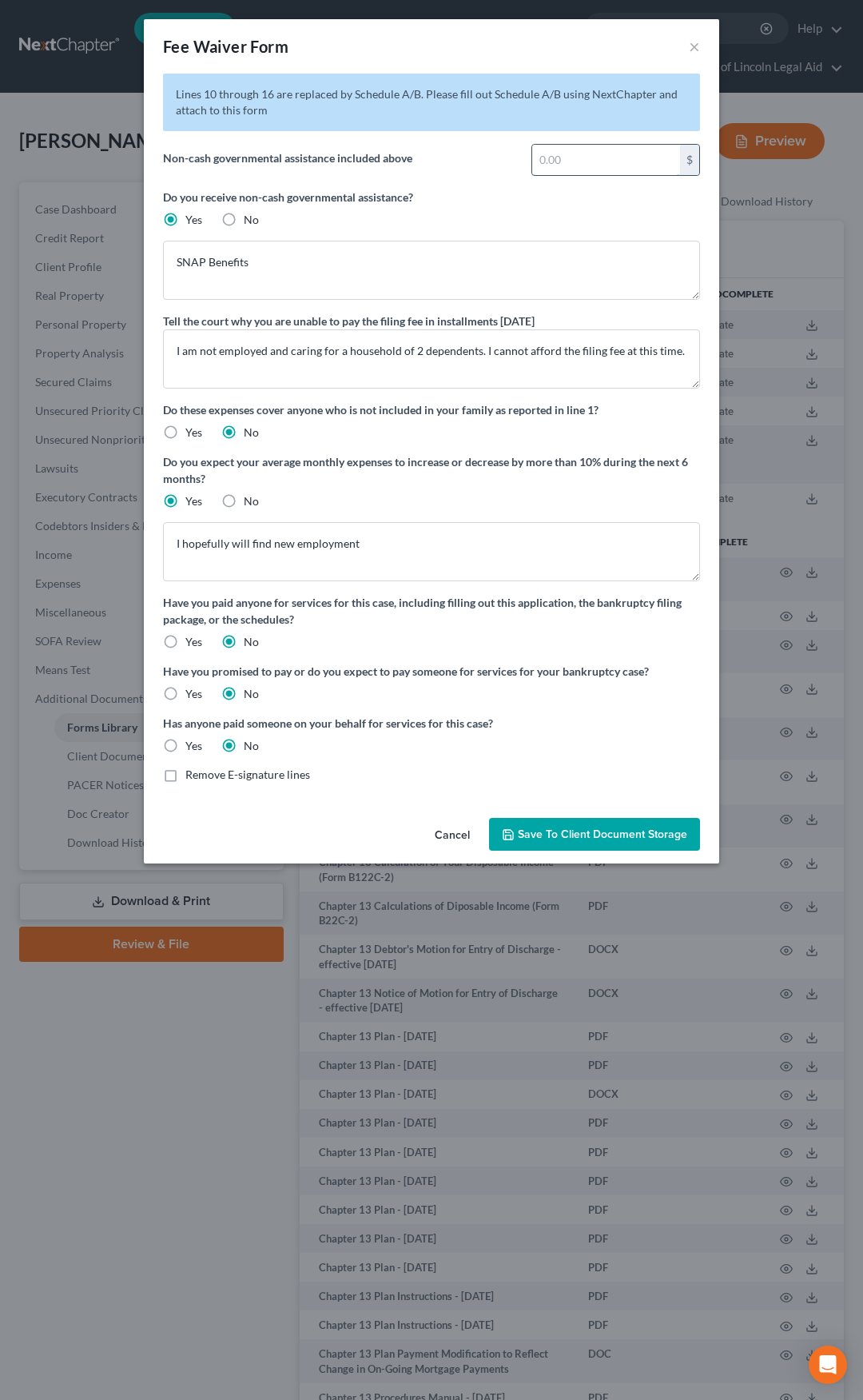
click at [572, 158] on input "text" at bounding box center [606, 159] width 148 height 30
type input "768"
click at [593, 826] on button "Save to Client Document Storage" at bounding box center [595, 834] width 211 height 33
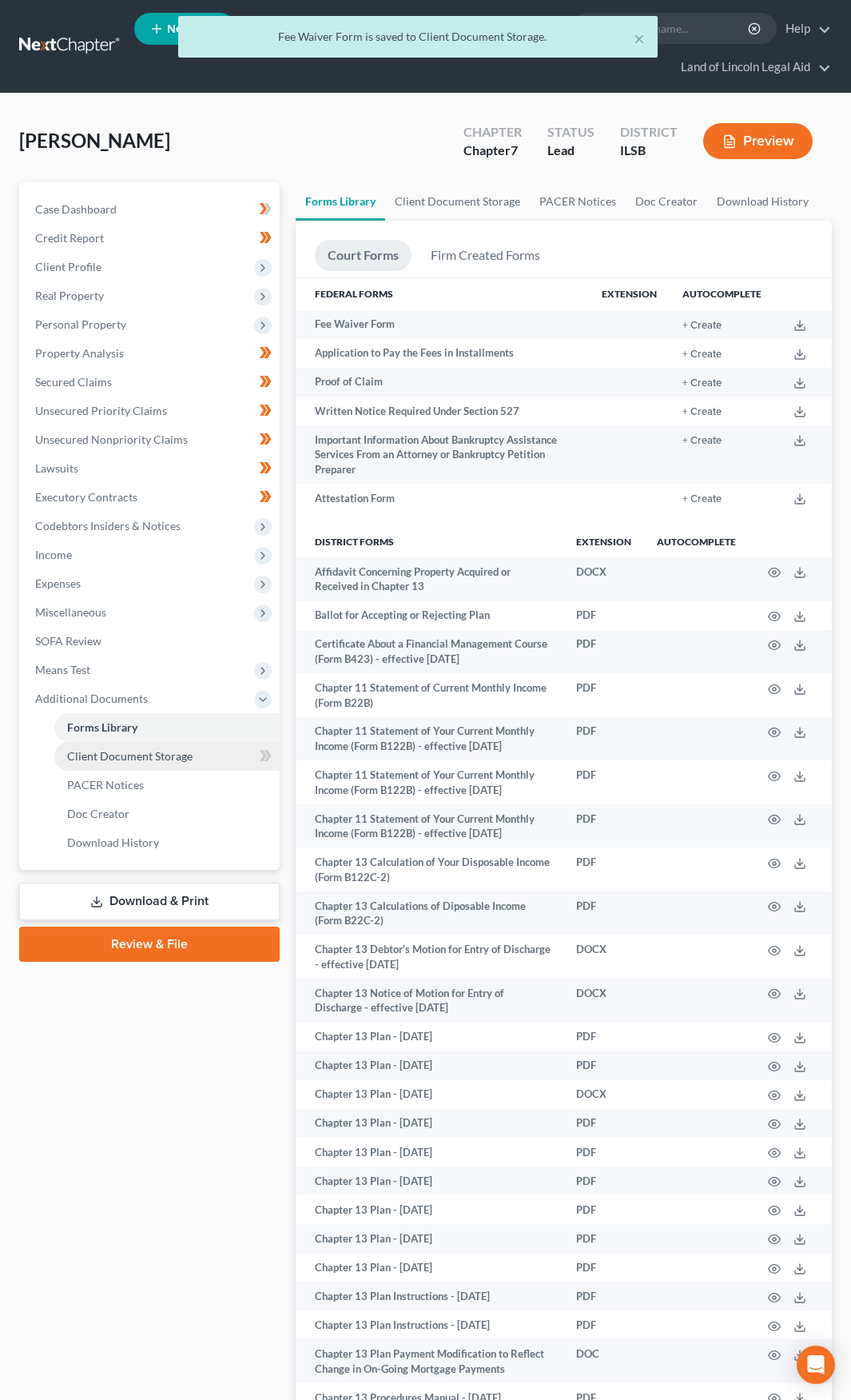
click at [165, 760] on span "Client Document Storage" at bounding box center [129, 756] width 125 height 14
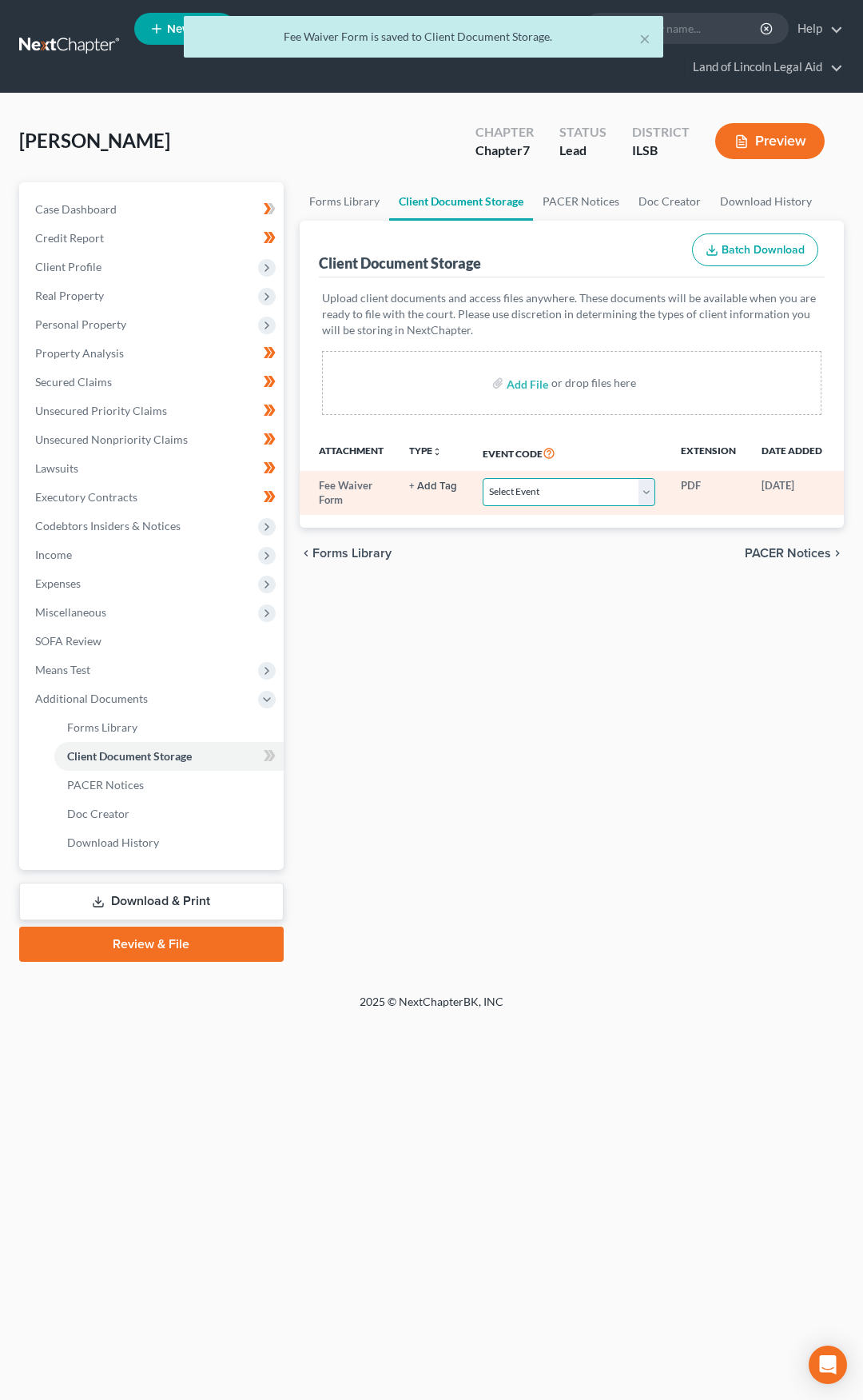
click at [523, 493] on select "Select Event Certificate of Credit Counseling Chapter 13 Plan Debtor Electronic…" at bounding box center [568, 492] width 172 height 28
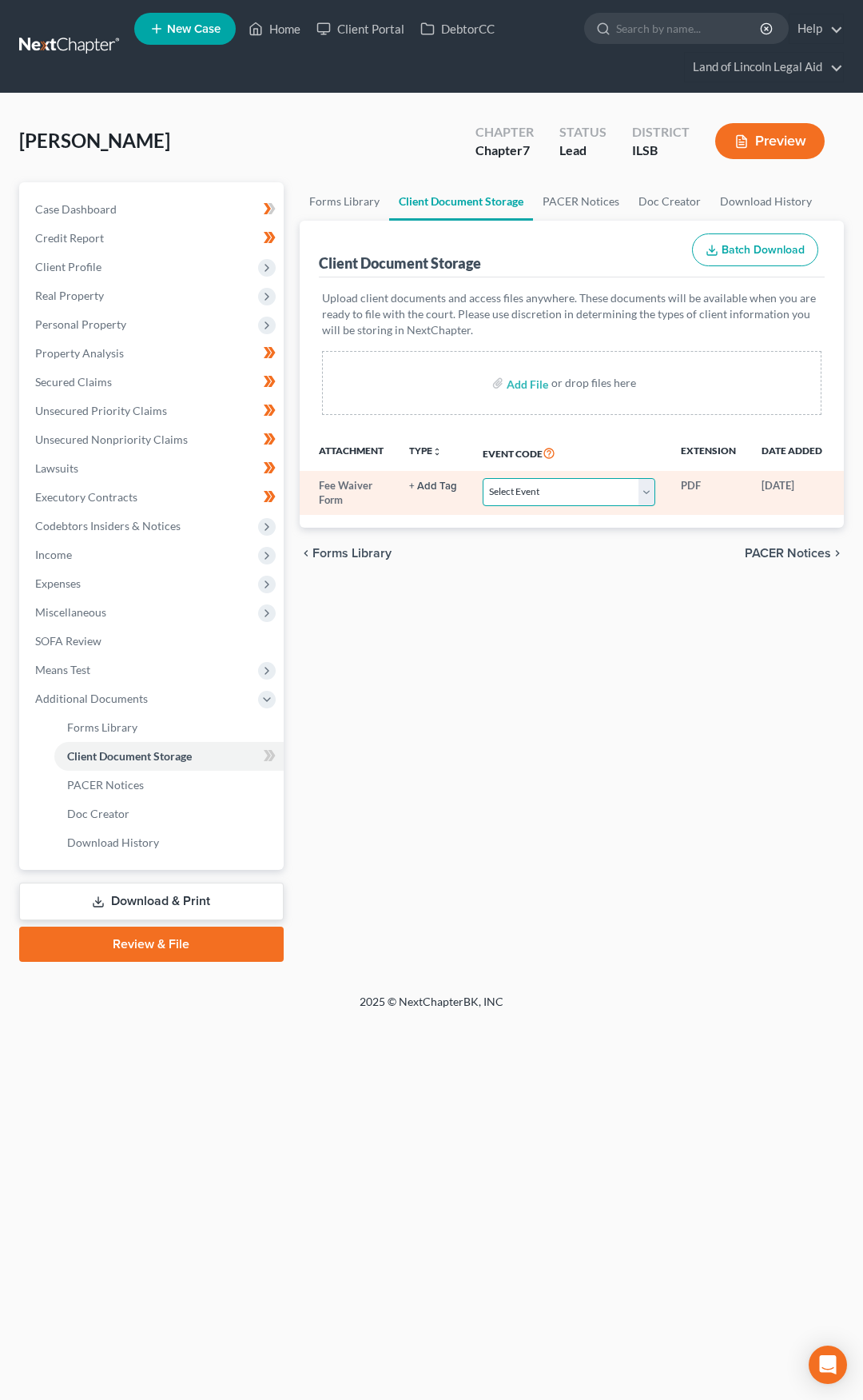
select select "5"
click at [482, 478] on select "Select Event Certificate of Credit Counseling Chapter 13 Plan Debtor Electronic…" at bounding box center [568, 492] width 172 height 28
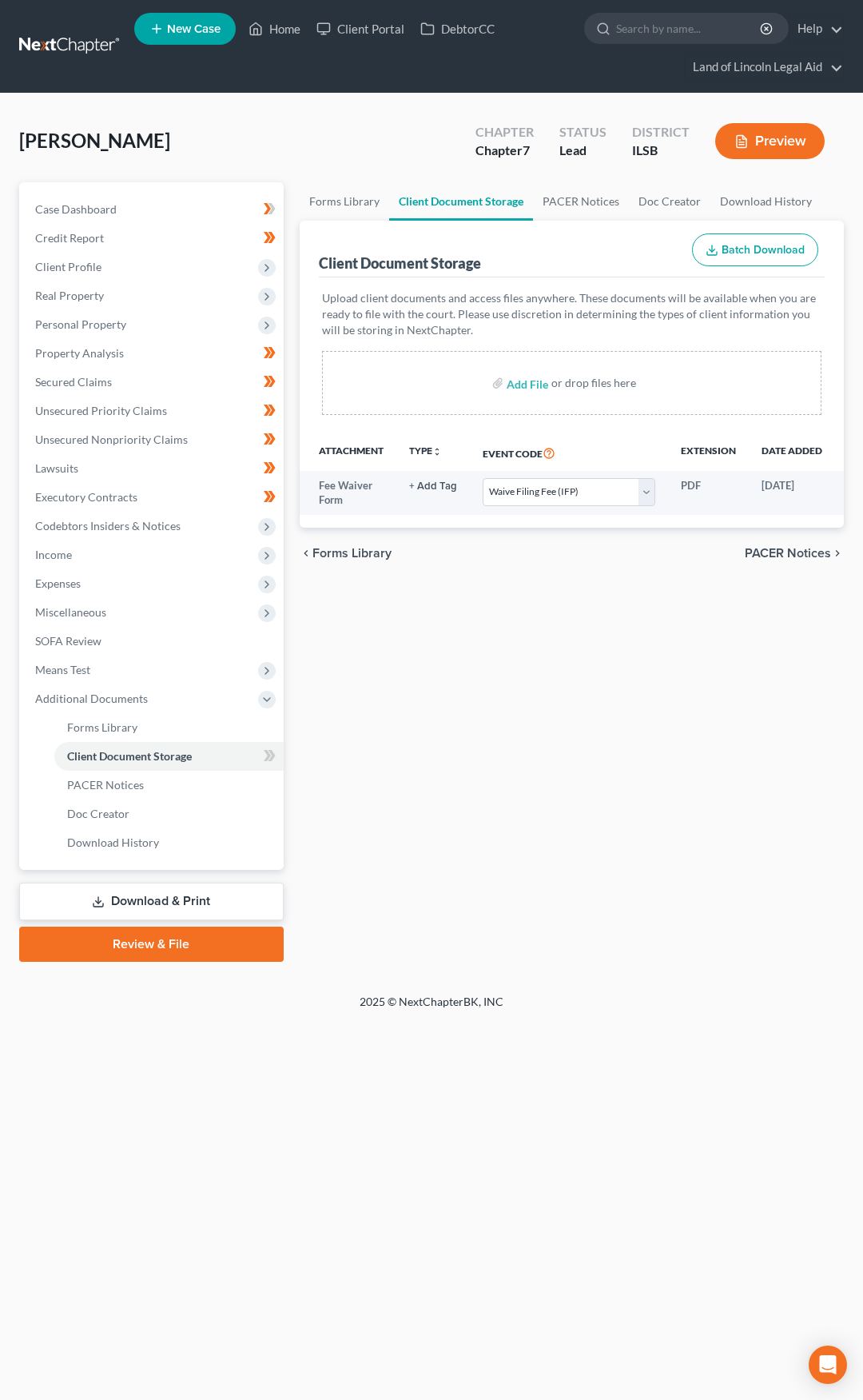
click at [52, 47] on link at bounding box center [69, 46] width 102 height 29
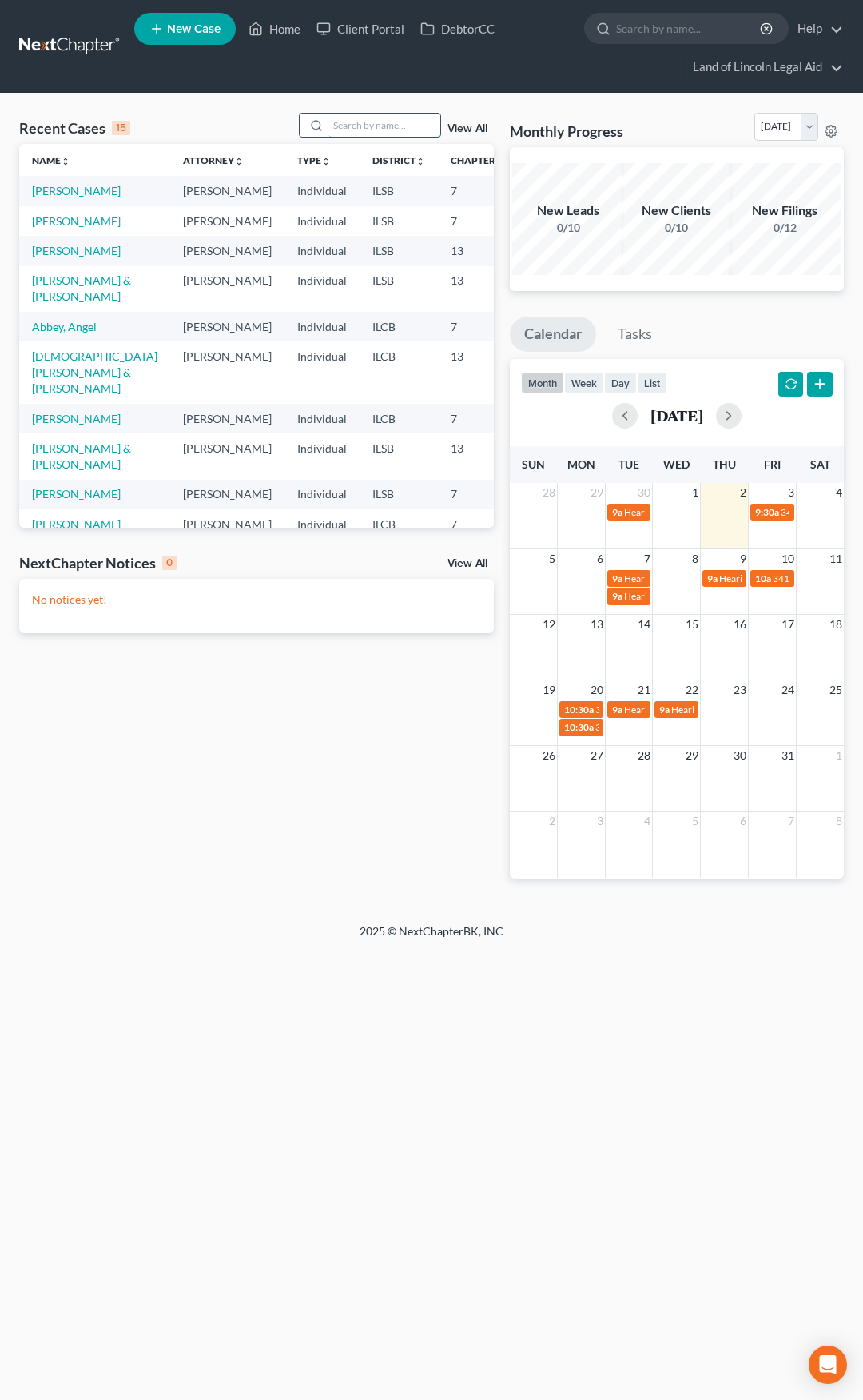
click at [382, 130] on input "search" at bounding box center [384, 124] width 112 height 23
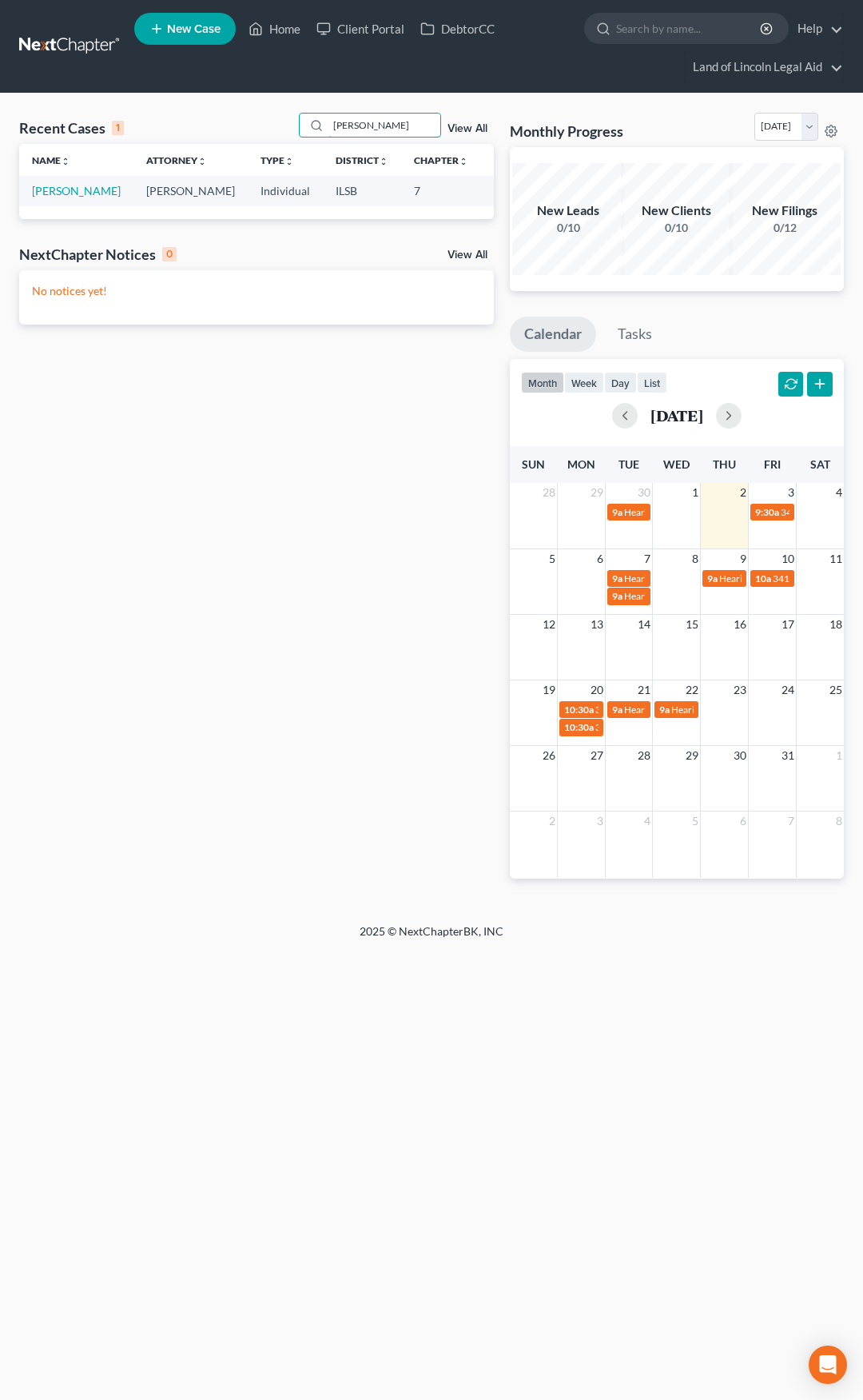
type input "arnold"
click at [48, 46] on link at bounding box center [69, 46] width 102 height 29
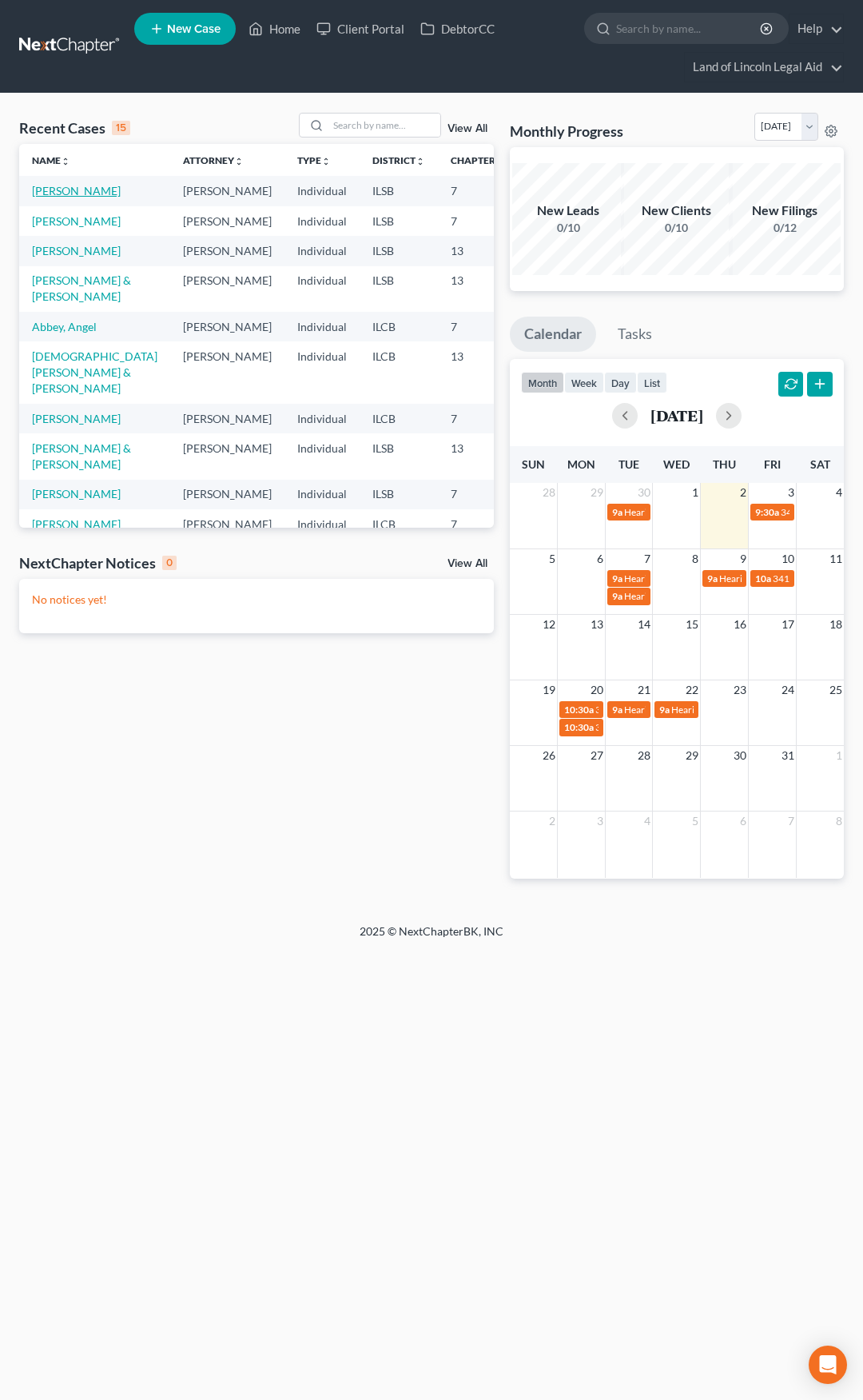
click at [48, 189] on link "[PERSON_NAME]" at bounding box center [76, 190] width 89 height 14
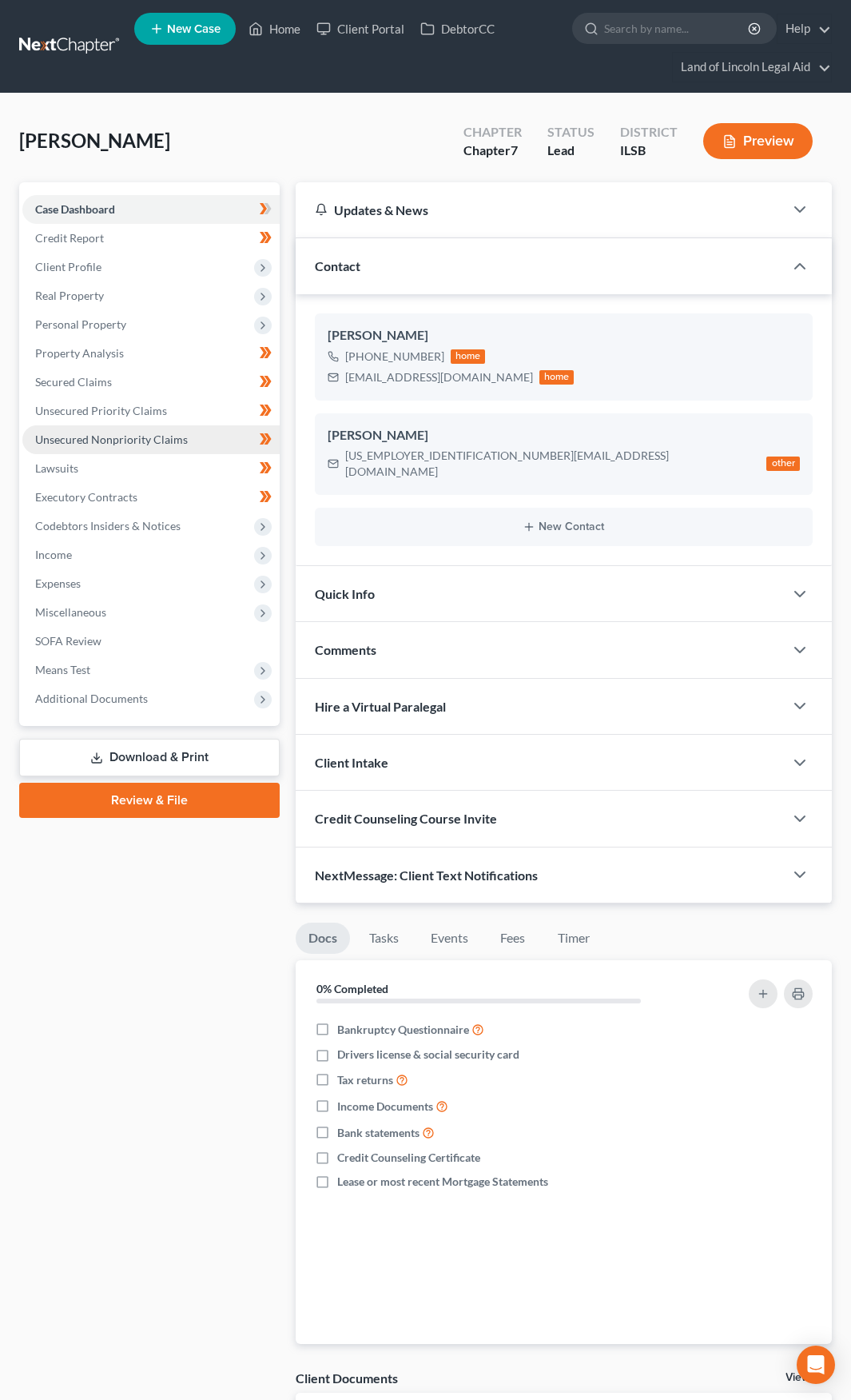
click at [177, 437] on span "Unsecured Nonpriority Claims" at bounding box center [111, 440] width 153 height 14
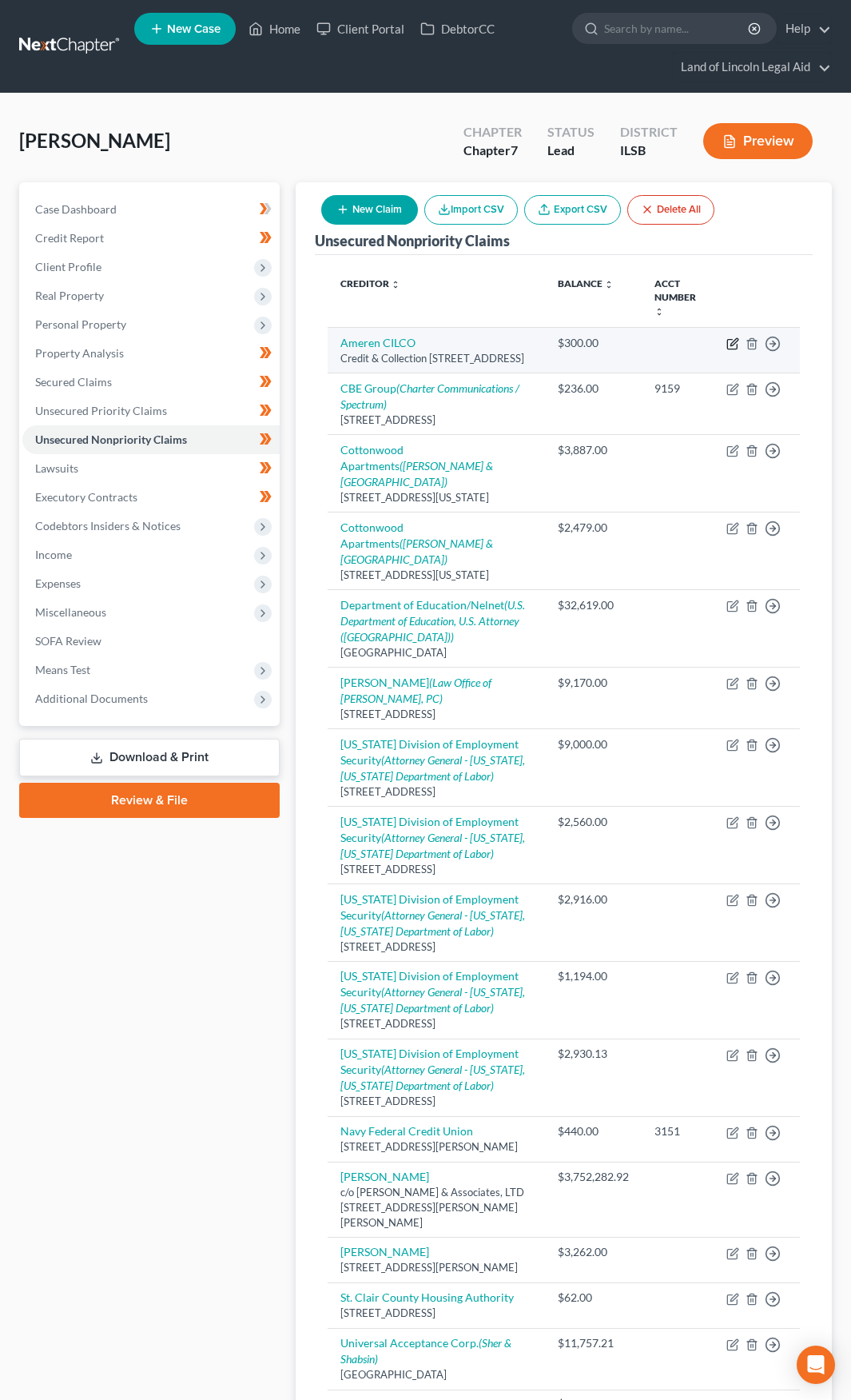
click at [731, 347] on icon "button" at bounding box center [733, 344] width 13 height 13
select select "14"
select select "20"
select select "0"
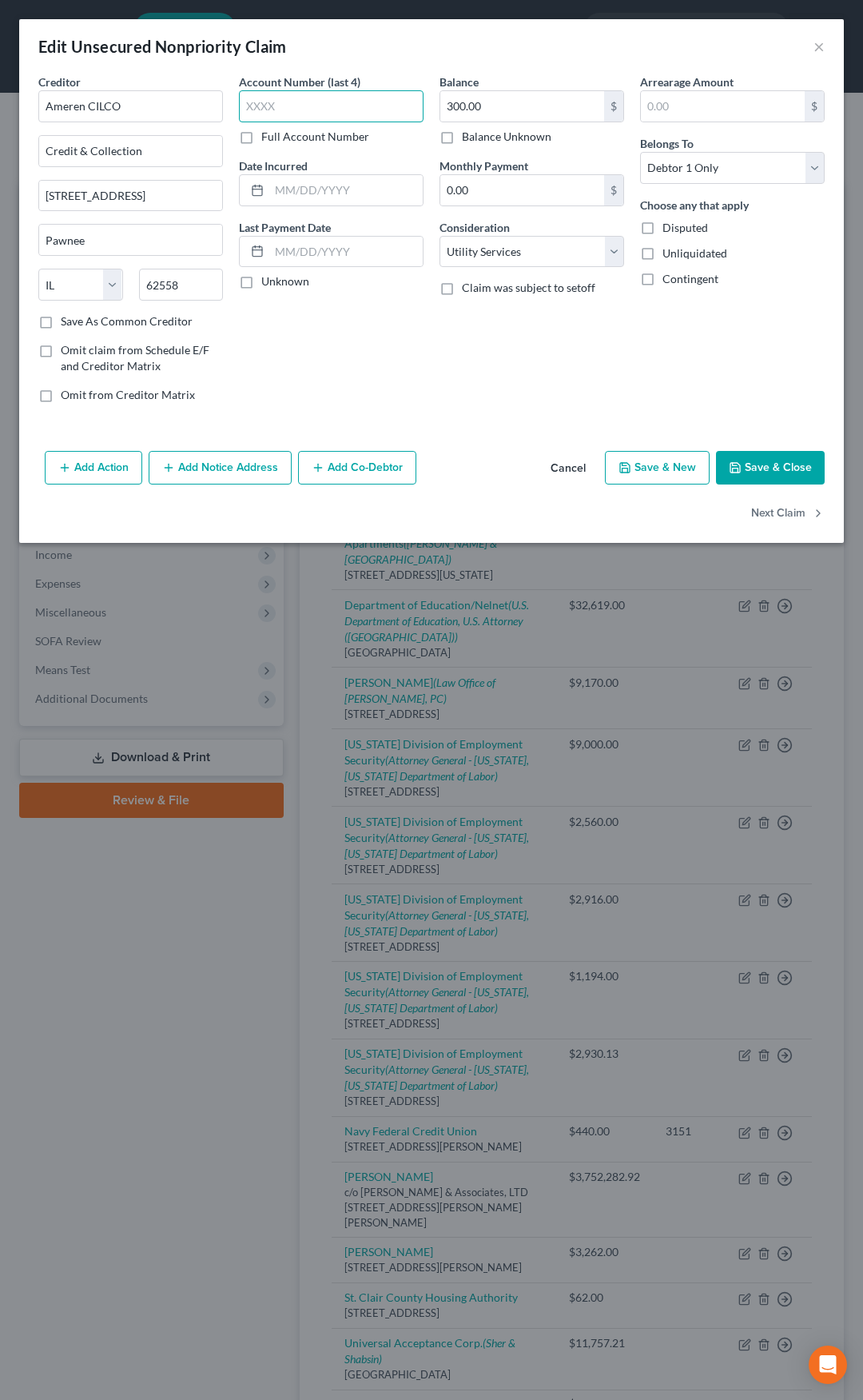
click at [329, 108] on input "text" at bounding box center [331, 105] width 184 height 32
type input "7193"
click at [457, 109] on input "300.00" at bounding box center [522, 105] width 164 height 30
type input "306"
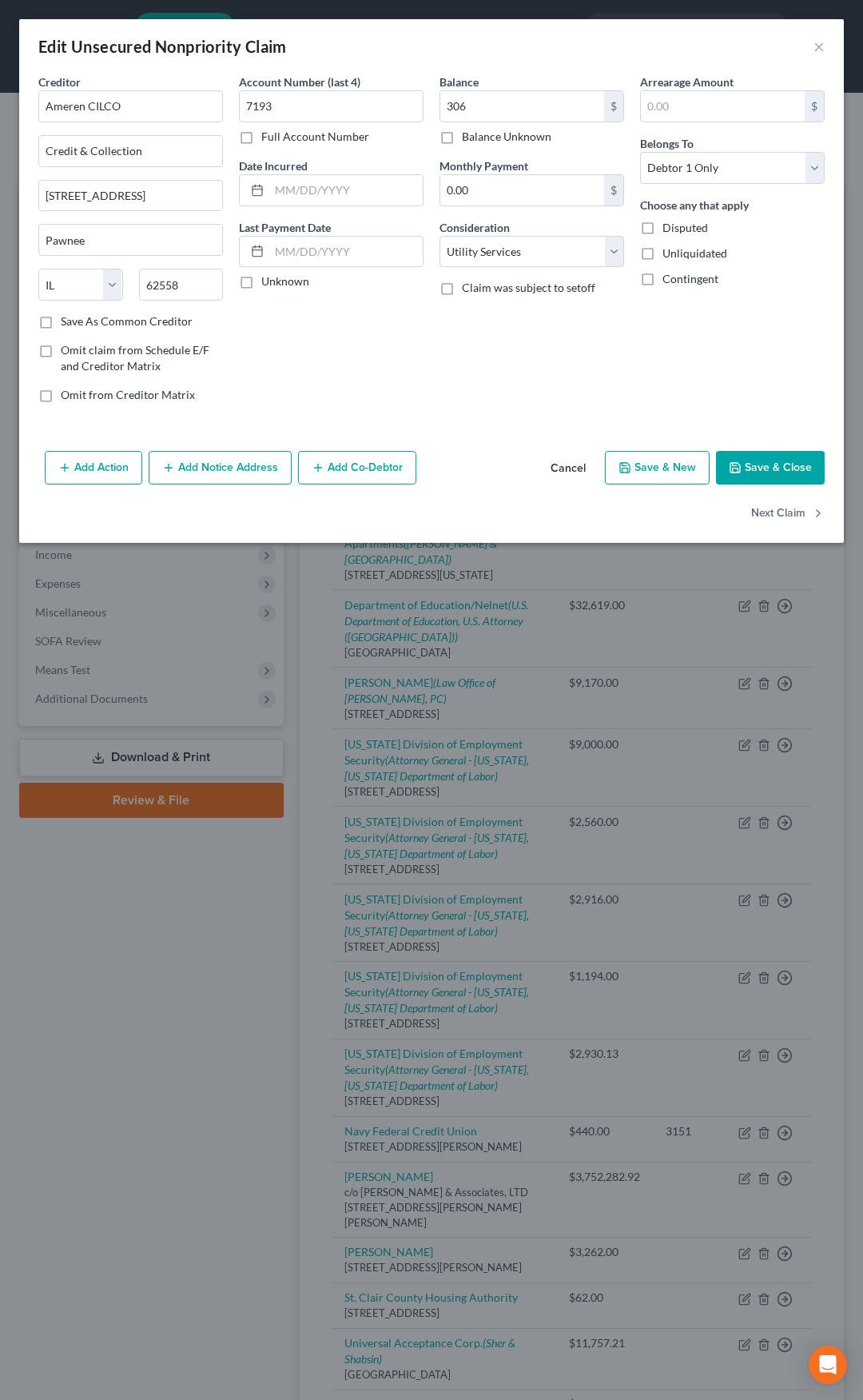
click at [748, 458] on button "Save & Close" at bounding box center [770, 467] width 109 height 33
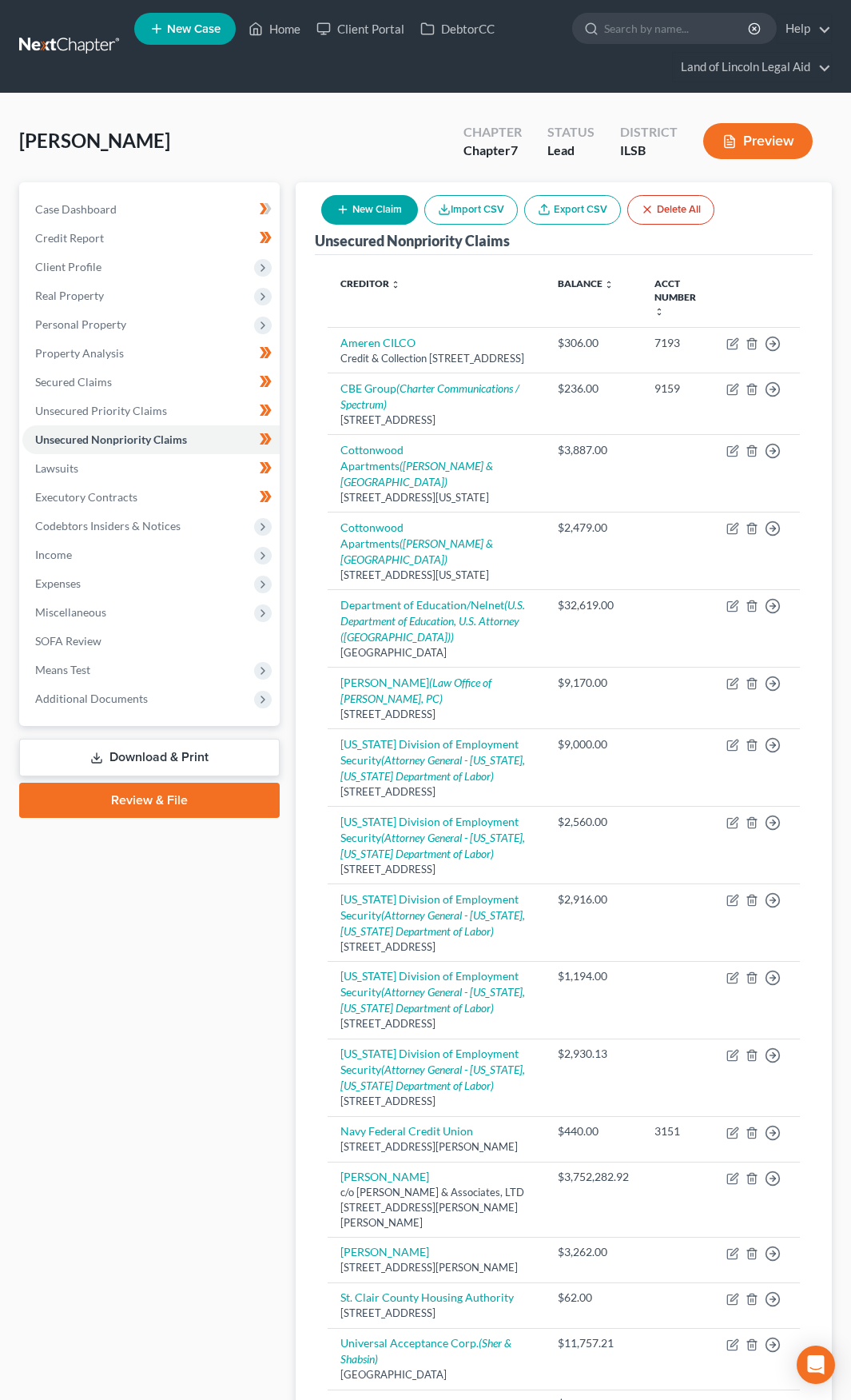
click at [58, 42] on link at bounding box center [69, 46] width 102 height 29
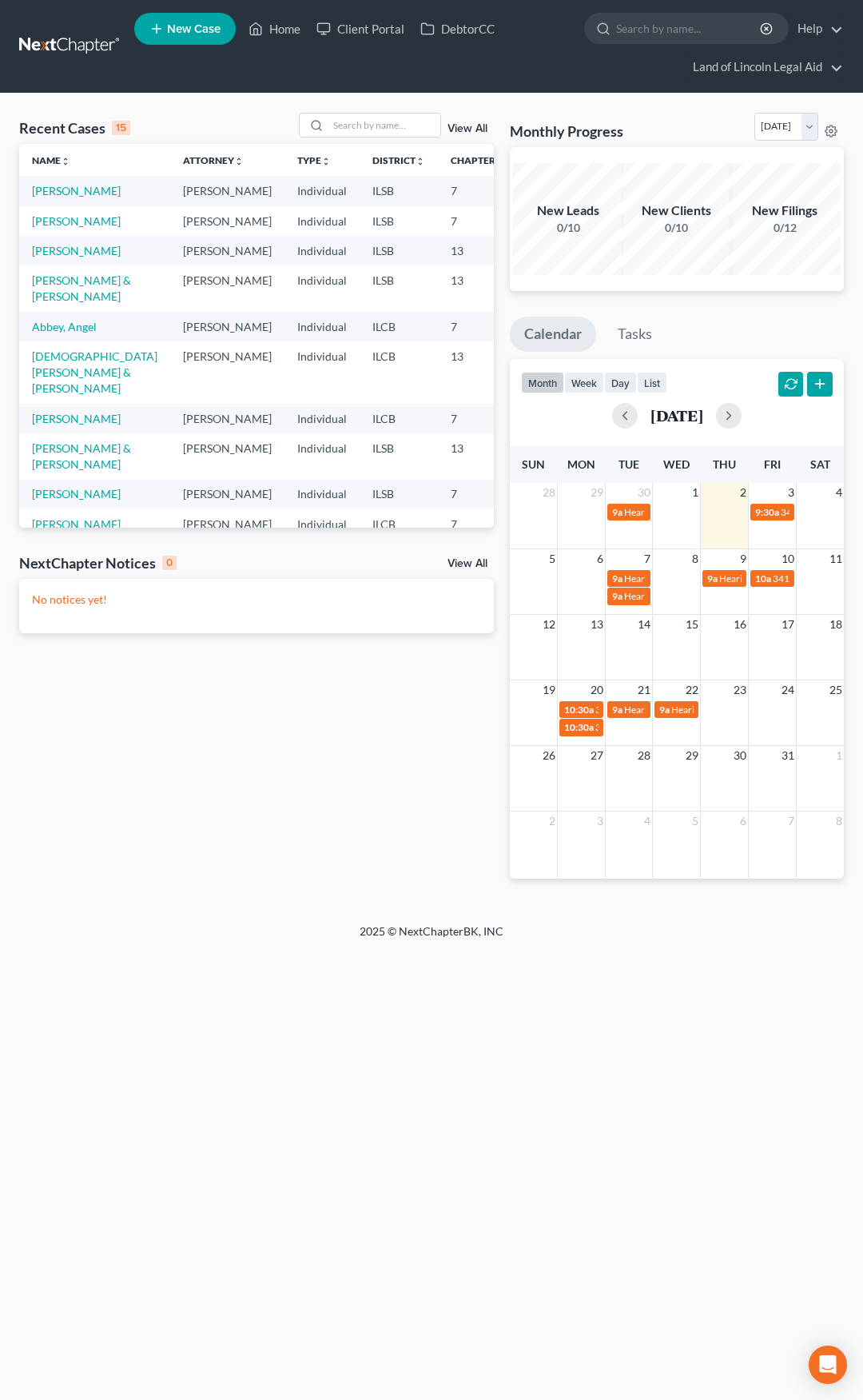
click at [201, 32] on span "New Case" at bounding box center [194, 29] width 53 height 12
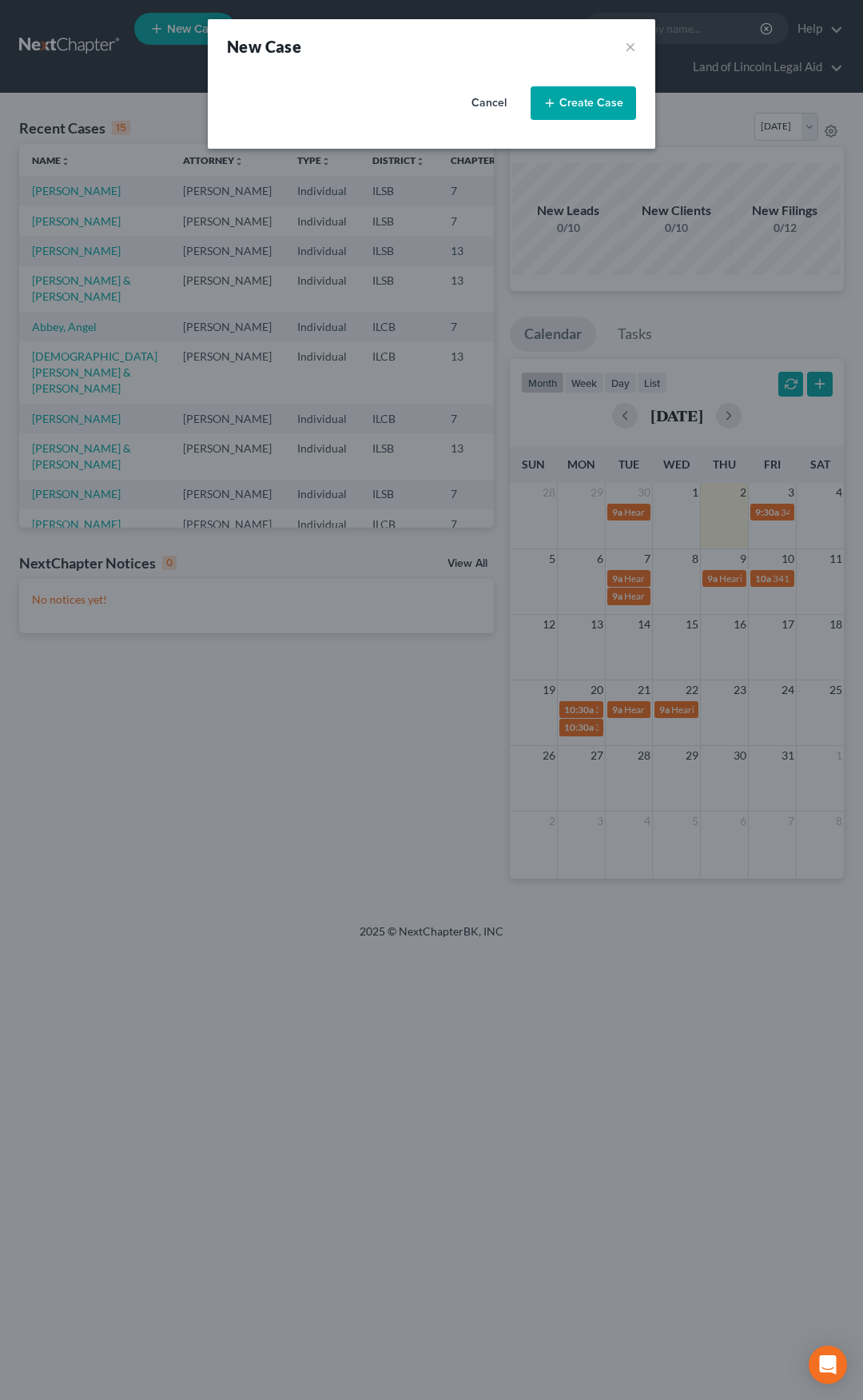
select select "26"
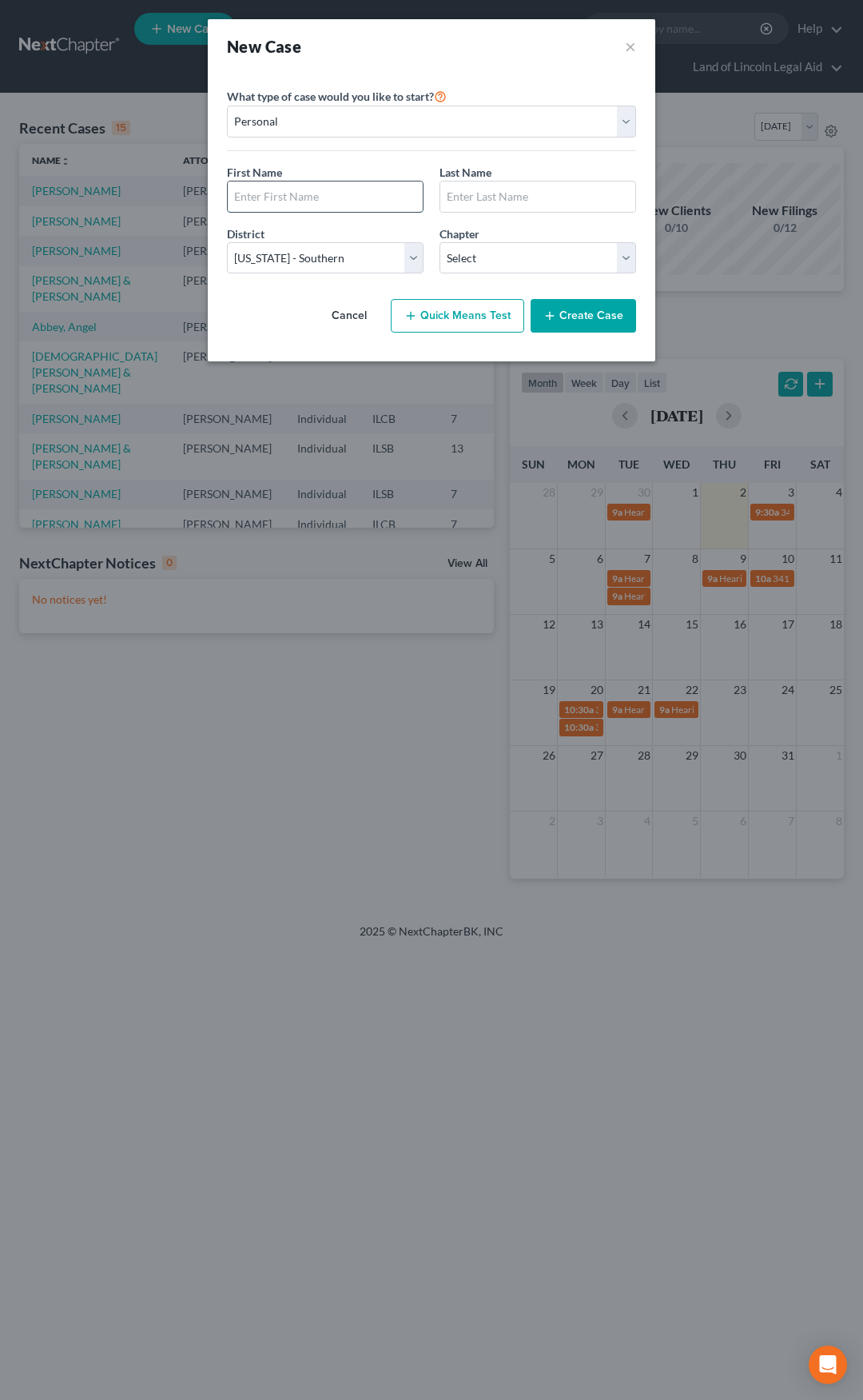
click at [278, 189] on input "text" at bounding box center [326, 196] width 195 height 30
type input "Angela"
type input "Davis"
click at [470, 268] on select "Select 7 11 12 13" at bounding box center [537, 258] width 196 height 32
select select "0"
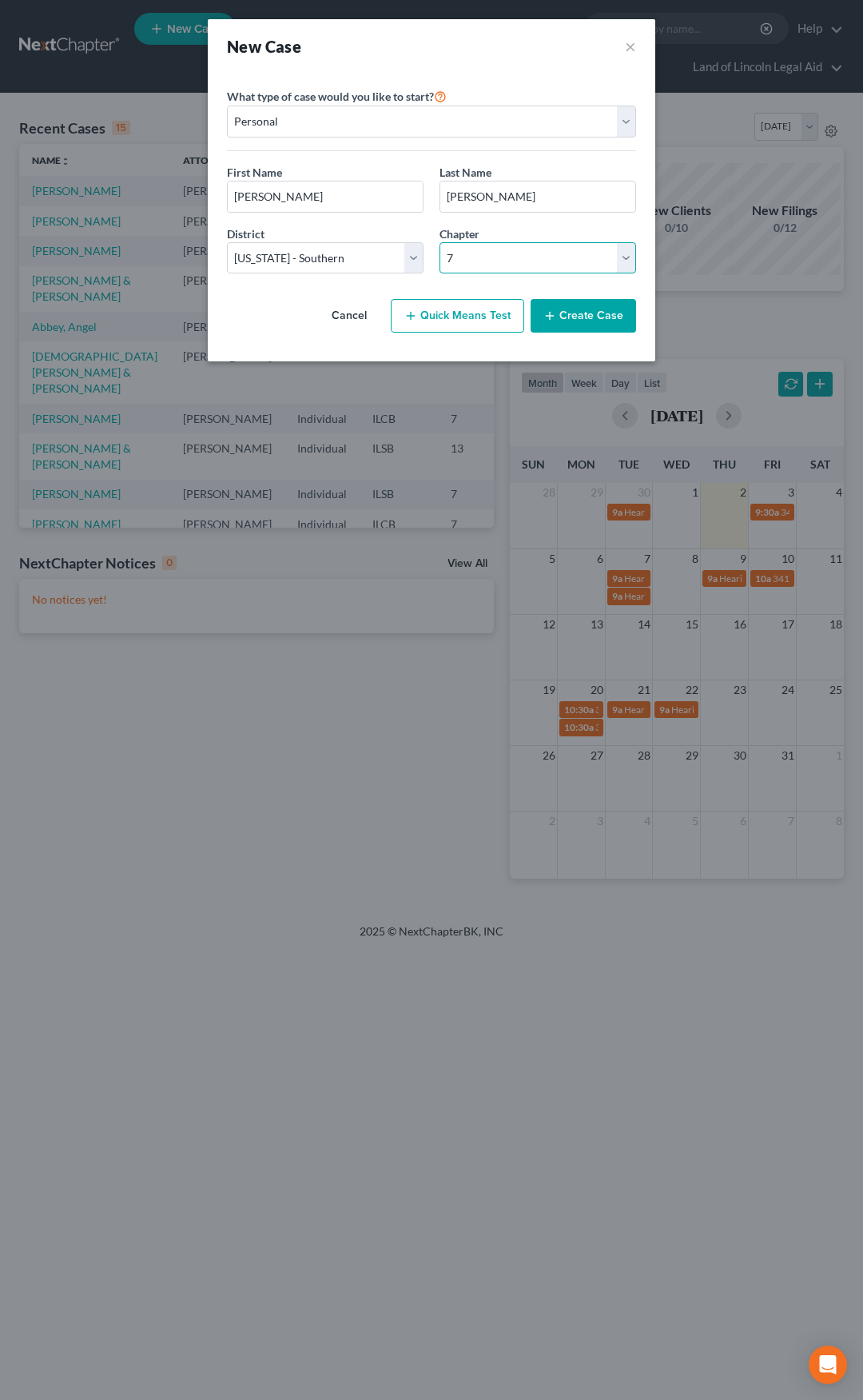
click at [440, 243] on select "Select 7 11 12 13" at bounding box center [537, 258] width 196 height 32
click at [587, 326] on button "Create Case" at bounding box center [583, 315] width 105 height 33
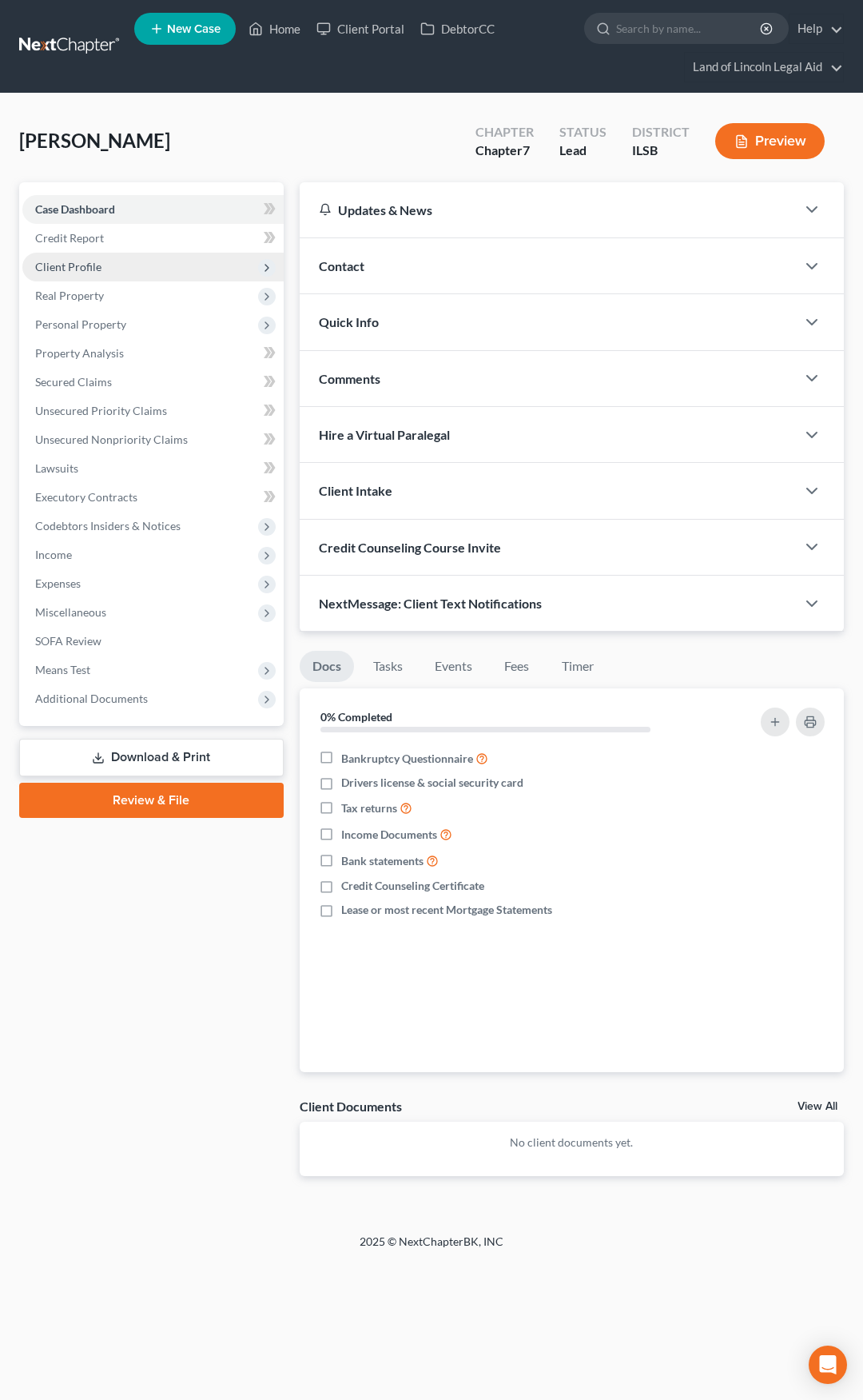
click at [147, 267] on span "Client Profile" at bounding box center [153, 267] width 261 height 29
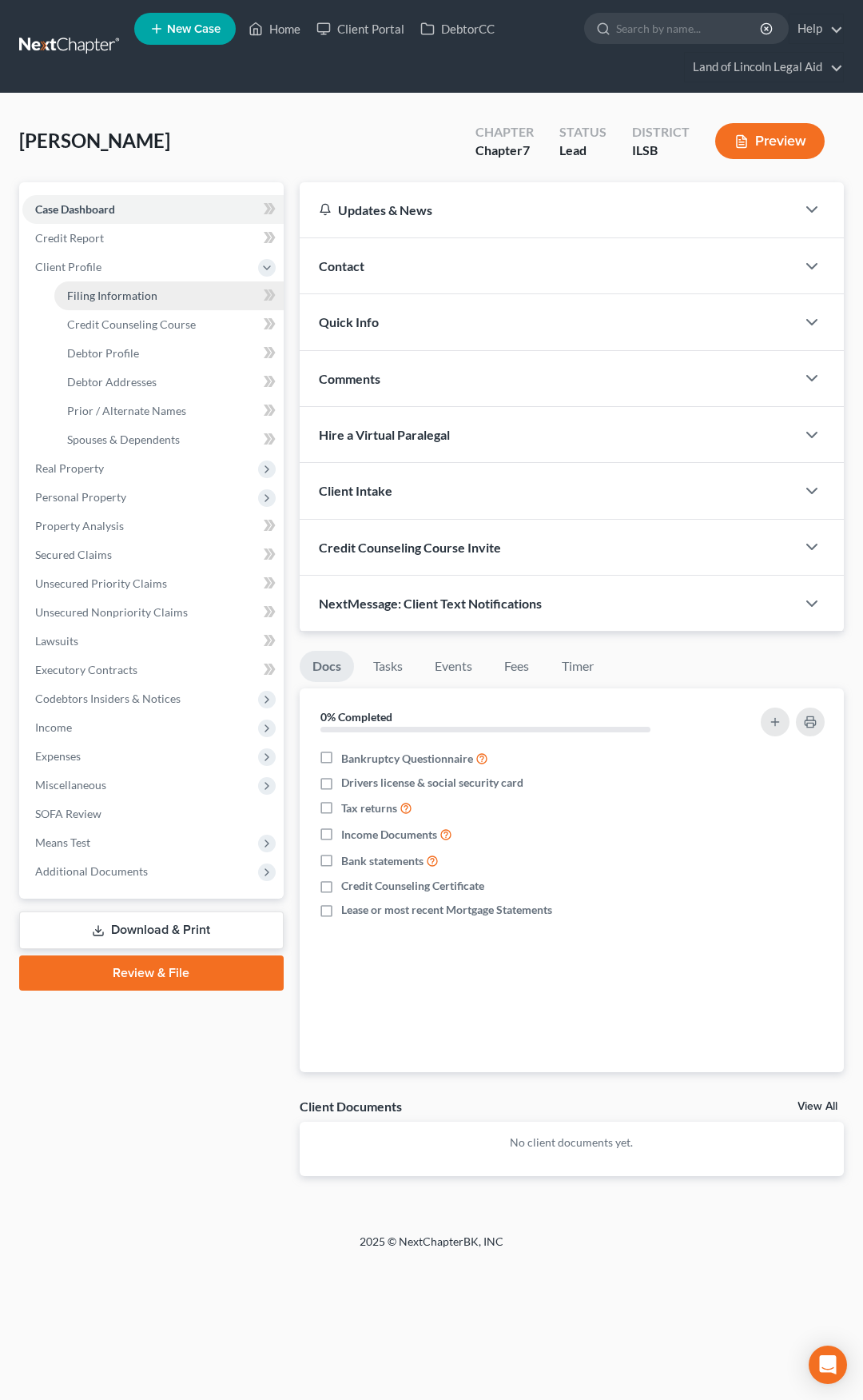
click at [166, 291] on link "Filing Information" at bounding box center [169, 296] width 230 height 29
select select "1"
select select "0"
select select "26"
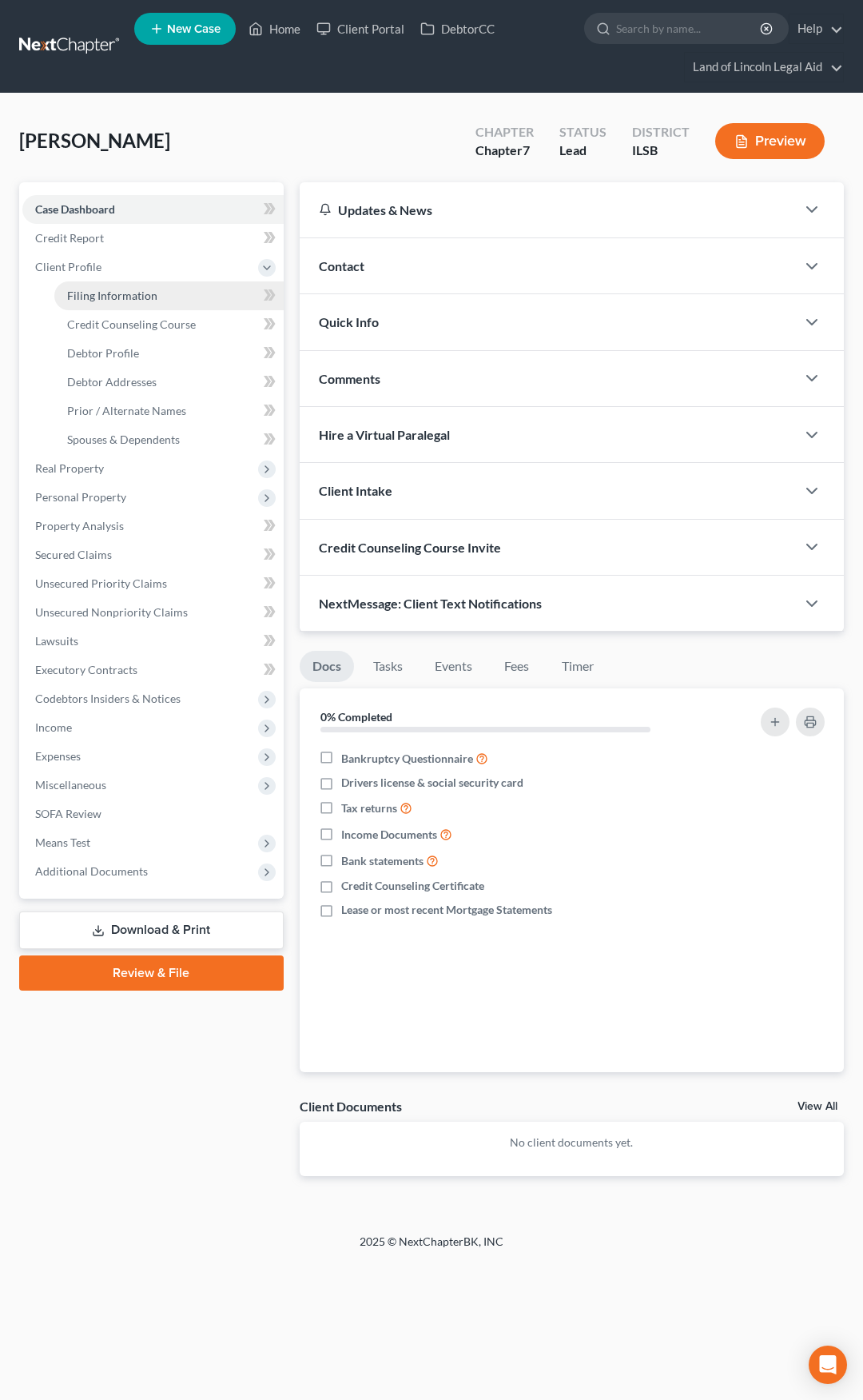
select select "14"
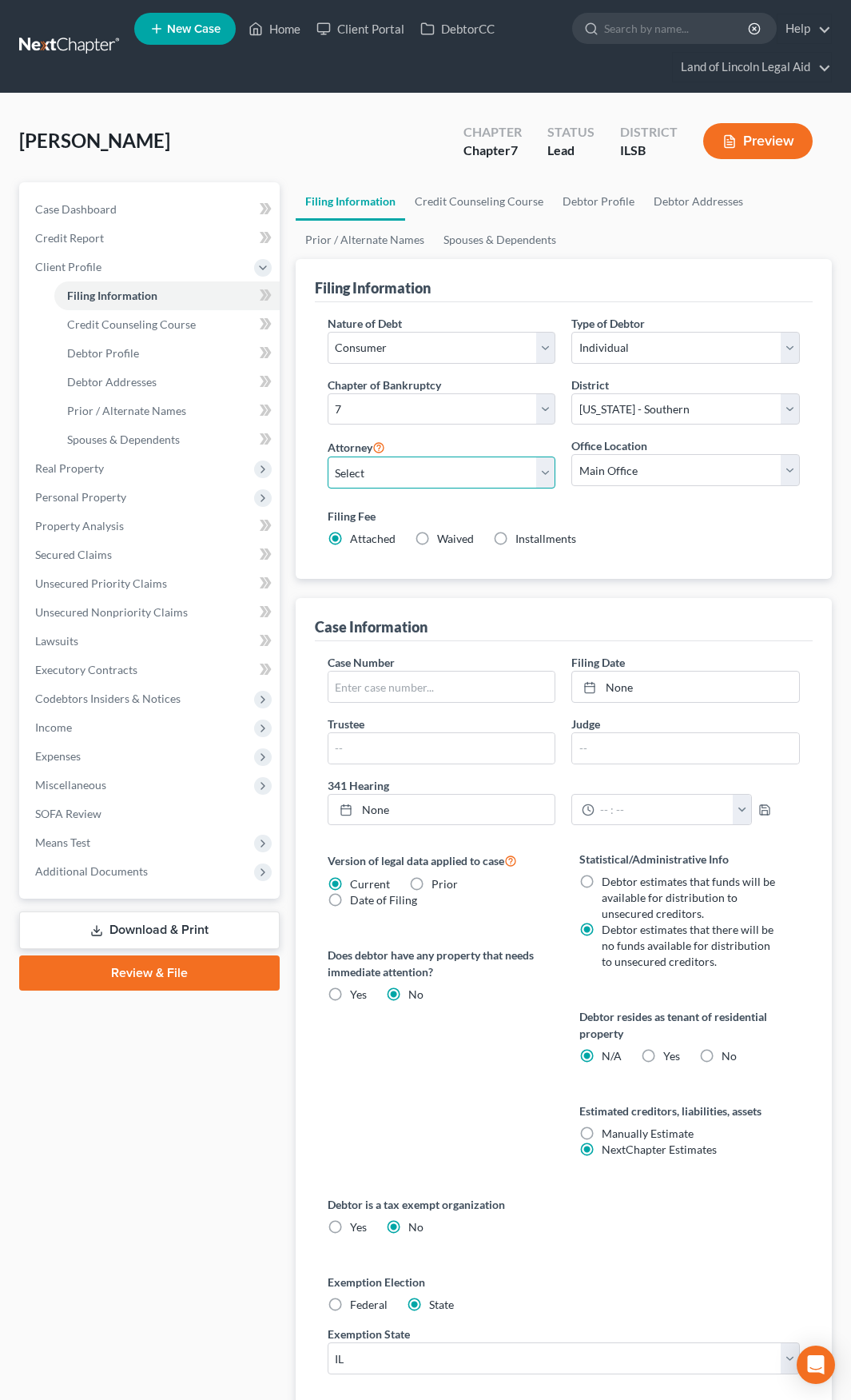
click at [483, 476] on select "Select May Yeh - ILSB Calvin Hwang - ILSB Benjamin Brown - ILCB Brian Lambert -…" at bounding box center [441, 472] width 229 height 32
select select "3"
click at [327, 457] on select "Select May Yeh - ILSB Calvin Hwang - ILSB Benjamin Brown - ILCB Brian Lambert -…" at bounding box center [441, 472] width 229 height 32
click at [437, 544] on label "Waived Waived" at bounding box center [455, 538] width 37 height 16
click at [444, 541] on input "Waived Waived" at bounding box center [449, 536] width 10 height 10
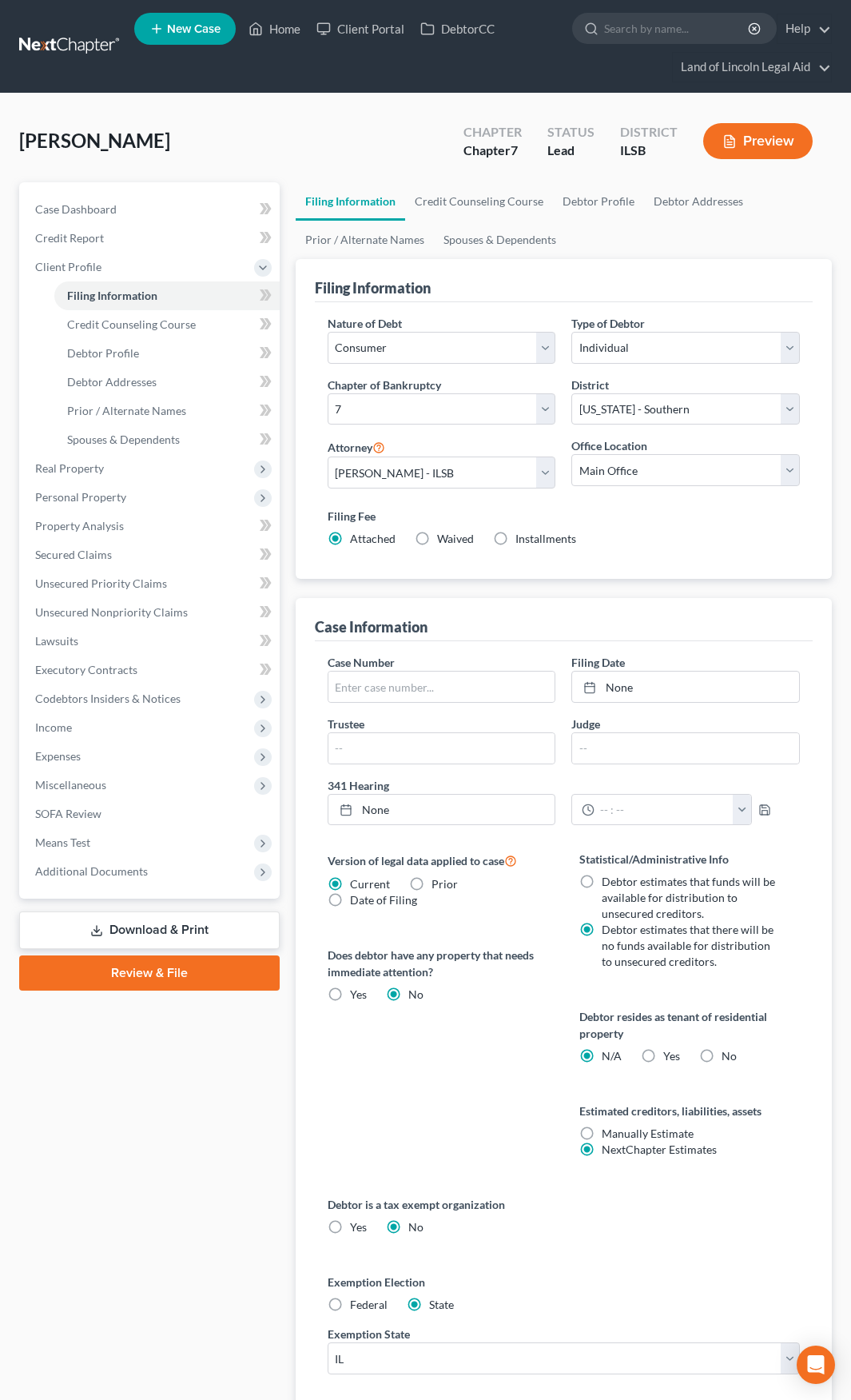
radio input "true"
radio input "false"
click at [167, 364] on link "Debtor Profile" at bounding box center [166, 353] width 225 height 29
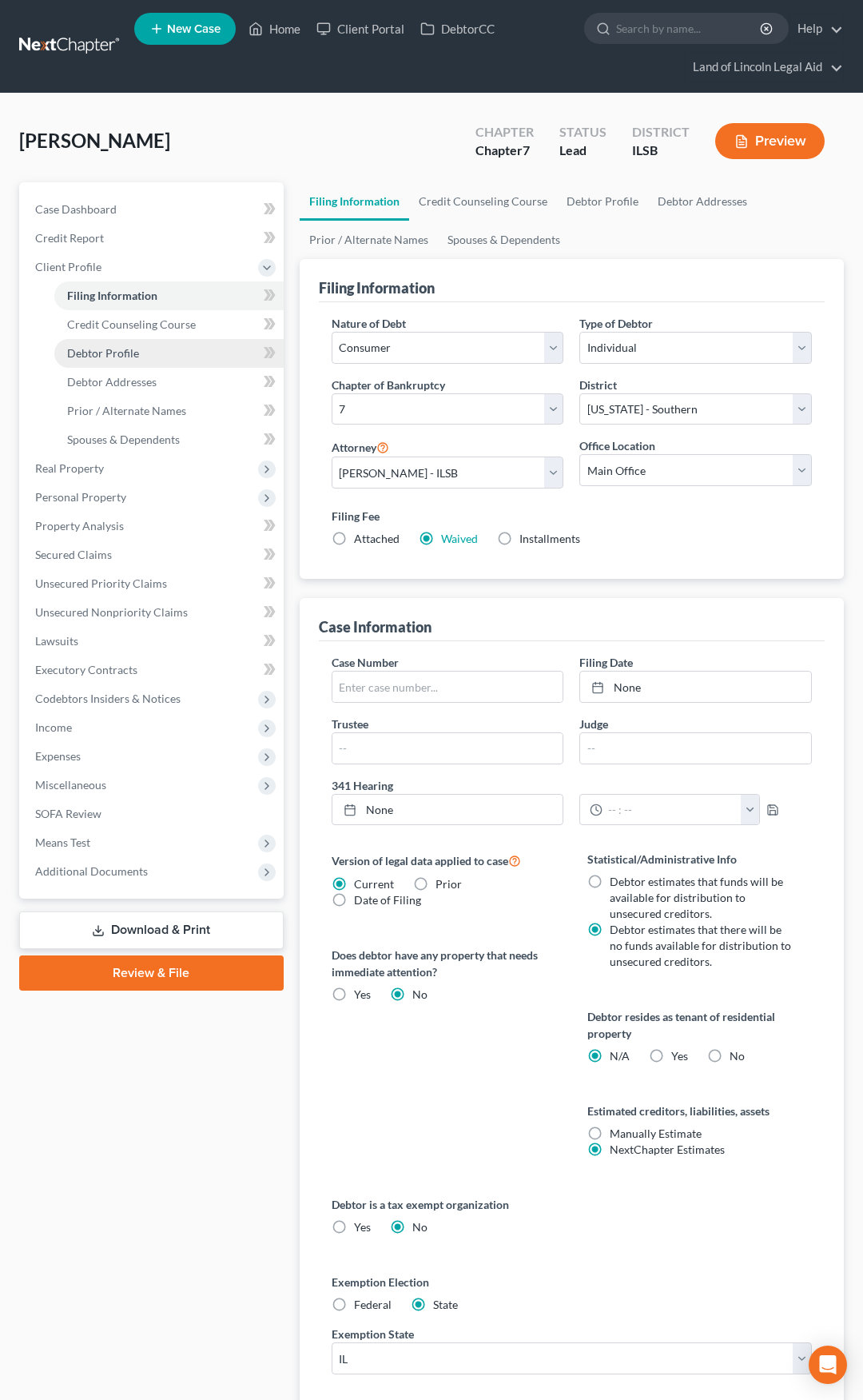
select select "0"
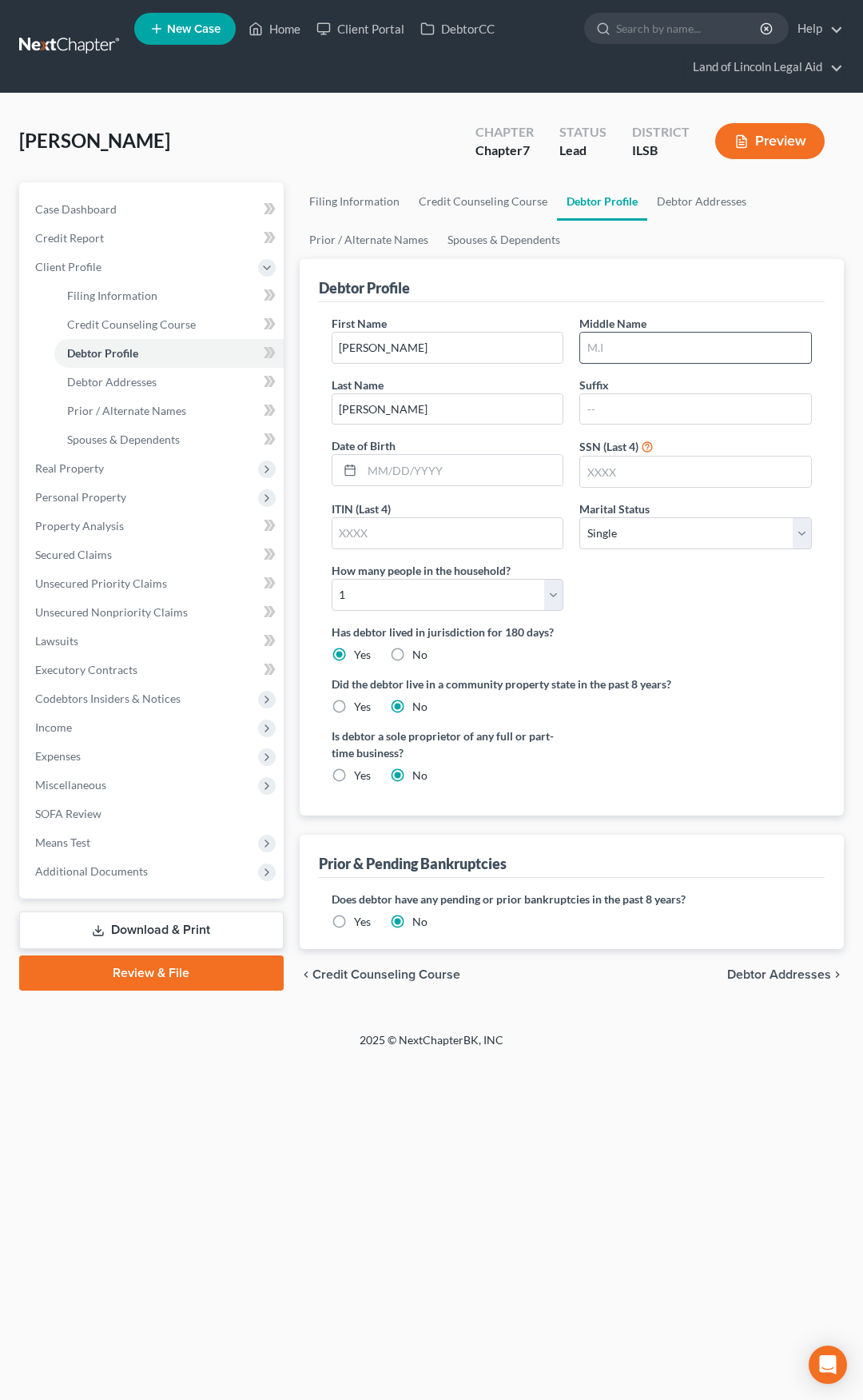
click at [592, 344] on input "text" at bounding box center [696, 347] width 231 height 30
type input "V"
click at [425, 459] on input "text" at bounding box center [462, 470] width 201 height 30
type input "07/16/1973"
click at [631, 478] on input "text" at bounding box center [696, 472] width 231 height 30
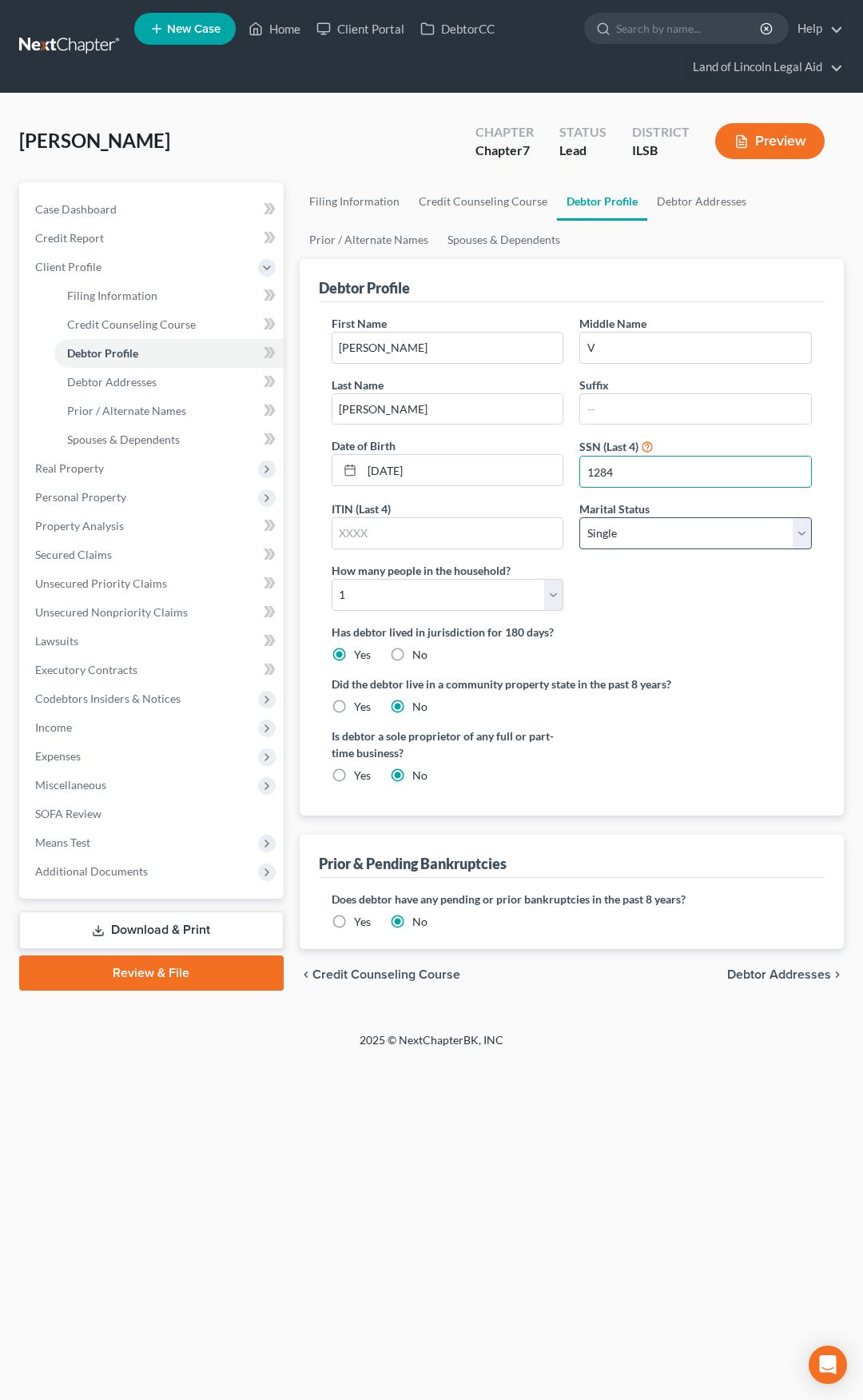
type input "1284"
click at [611, 539] on select "Select Single Married Separated Divorced Widowed" at bounding box center [695, 532] width 232 height 32
select select "3"
click at [579, 517] on select "Select Single Married Separated Divorced Widowed" at bounding box center [695, 532] width 232 height 32
click at [273, 362] on icon at bounding box center [270, 352] width 12 height 20
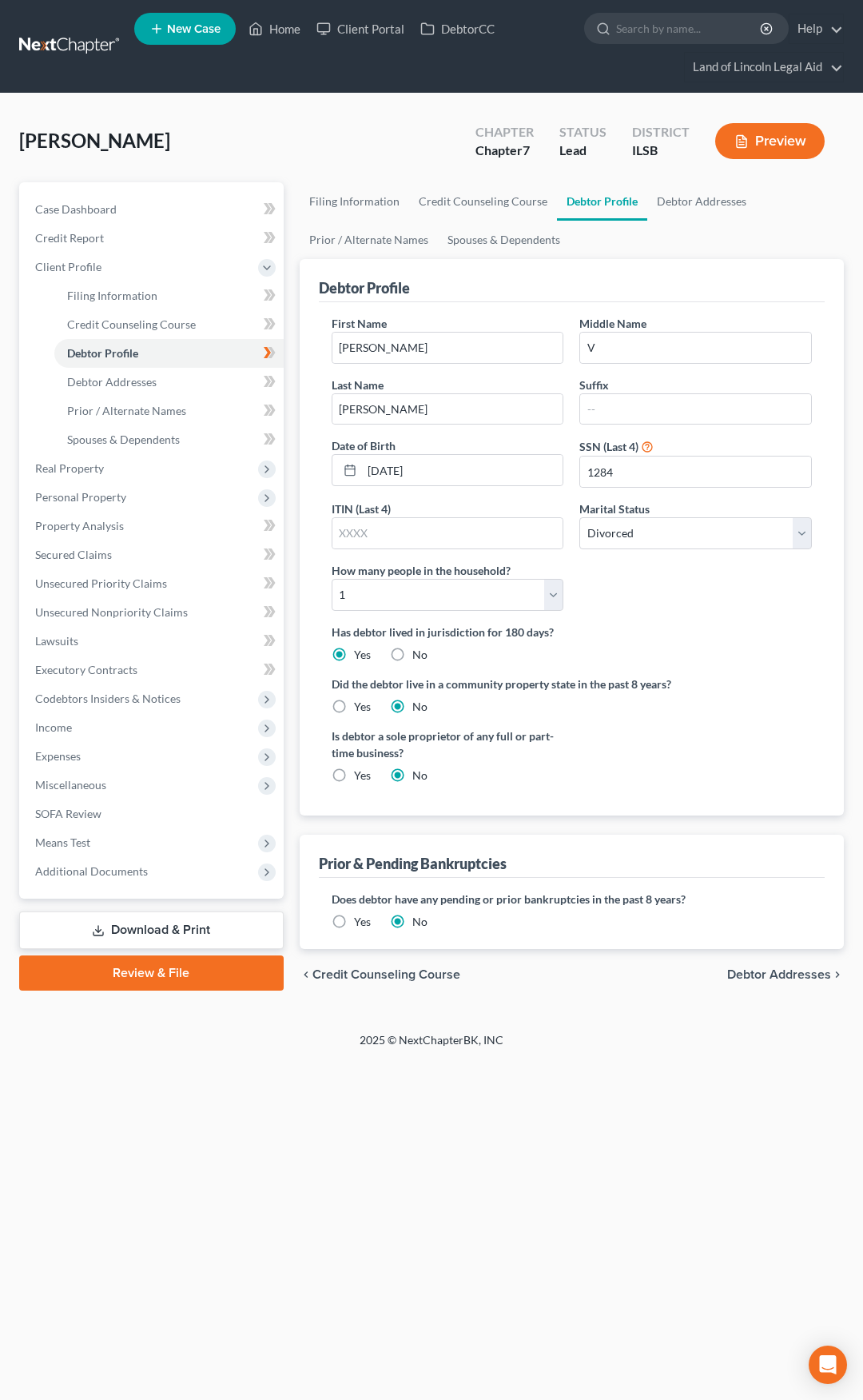
click at [764, 979] on span "Debtor Addresses" at bounding box center [779, 974] width 104 height 13
select select "0"
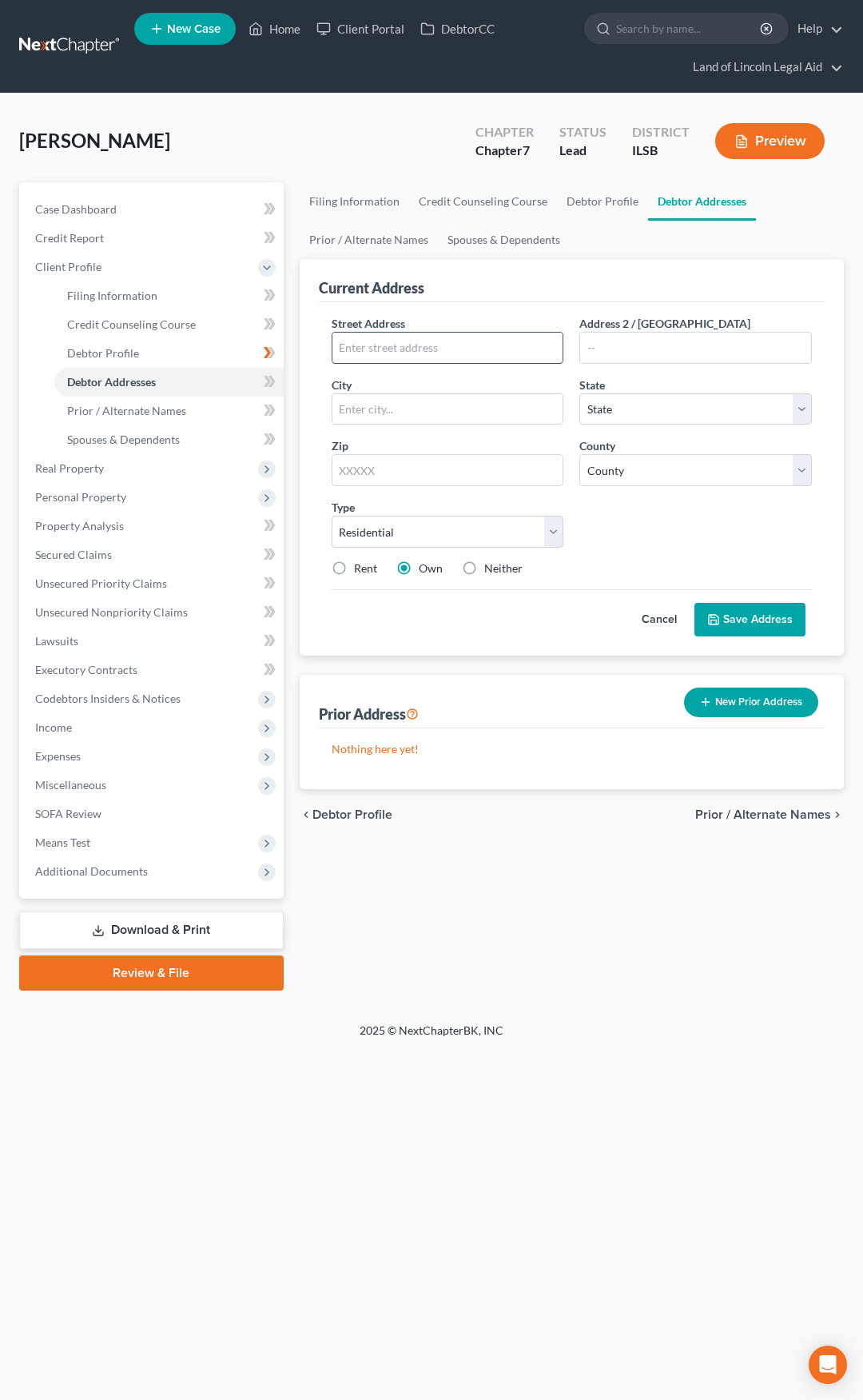
click at [405, 352] on input "text" at bounding box center [448, 347] width 231 height 30
type input "126 Perryman St"
type input "Lebanon"
select select "14"
type input "62254"
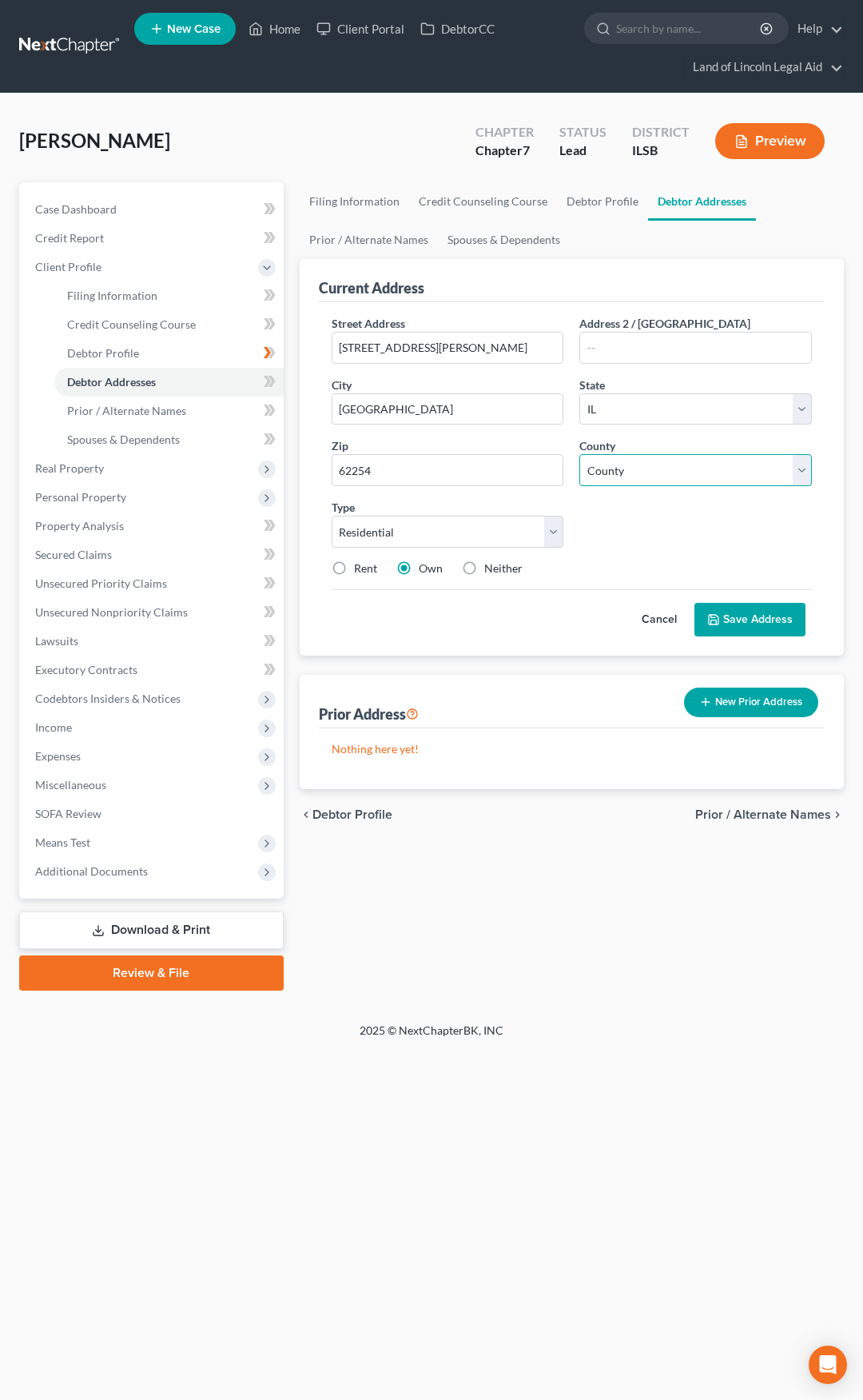
click at [601, 475] on select "County Adams County Alexander County Bond County Boone County Brown County Bure…" at bounding box center [695, 470] width 232 height 32
select select "86"
click at [603, 478] on select "County Adams County Alexander County Bond County Boone County Brown County Bure…" at bounding box center [695, 470] width 232 height 32
click at [354, 564] on label "Rent" at bounding box center [365, 568] width 23 height 16
click at [361, 564] on input "Rent" at bounding box center [366, 566] width 10 height 10
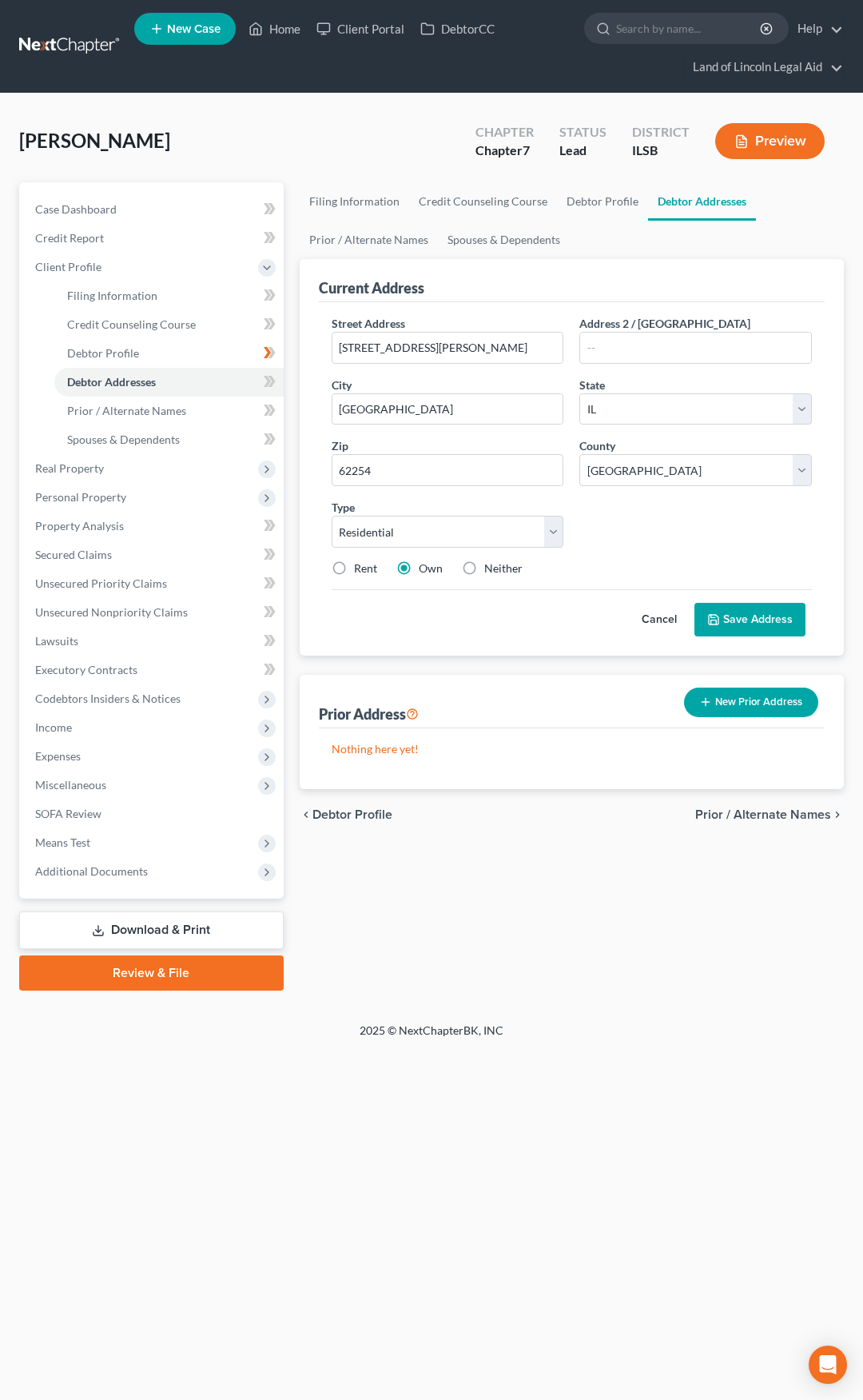
radio input "true"
click at [734, 613] on button "Save Address" at bounding box center [750, 619] width 111 height 33
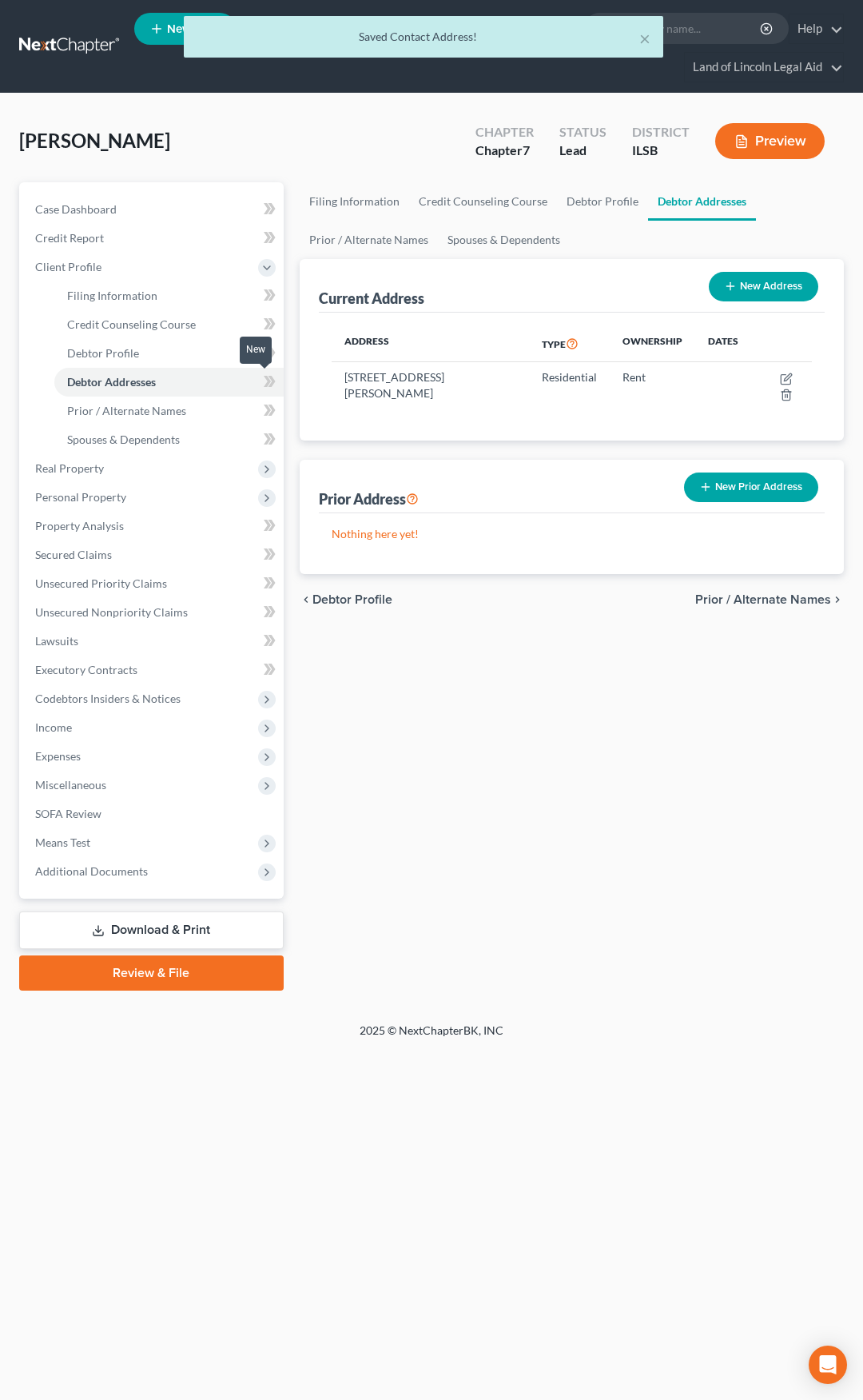
click at [275, 382] on icon at bounding box center [271, 381] width 7 height 11
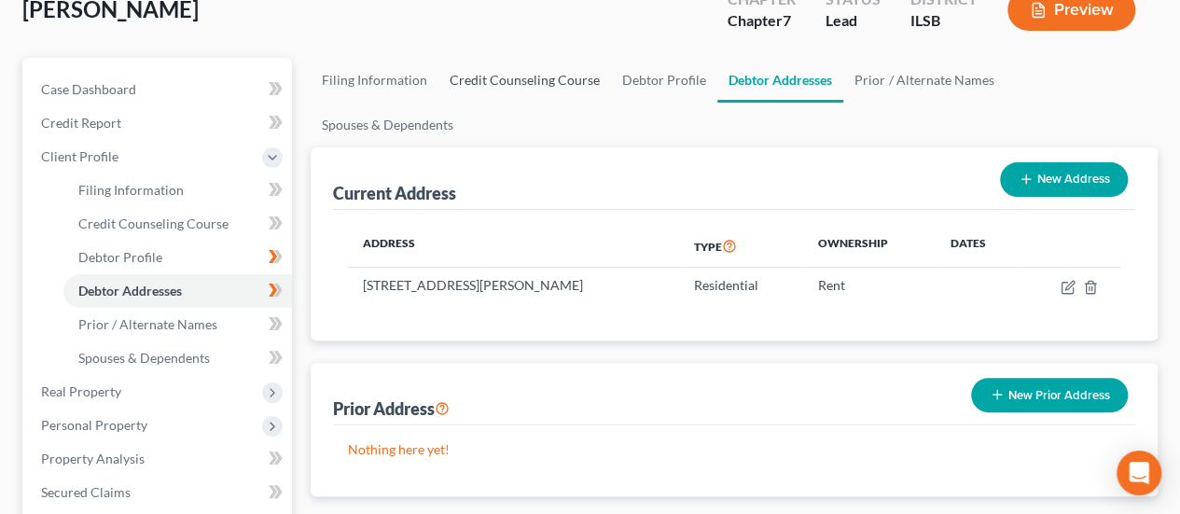
scroll to position [123, 0]
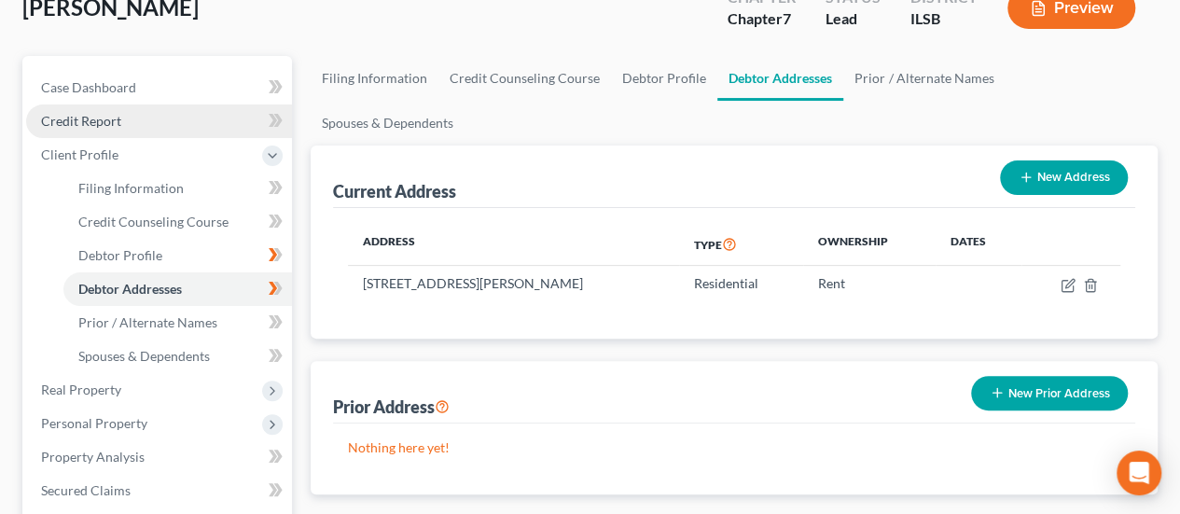
click at [166, 126] on link "Credit Report" at bounding box center [159, 121] width 266 height 34
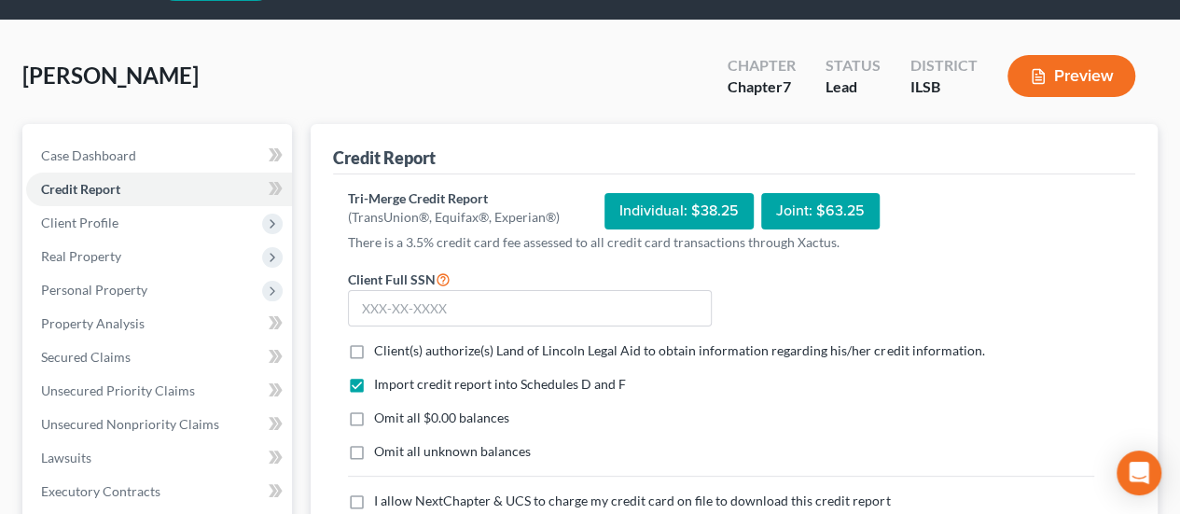
scroll to position [66, 0]
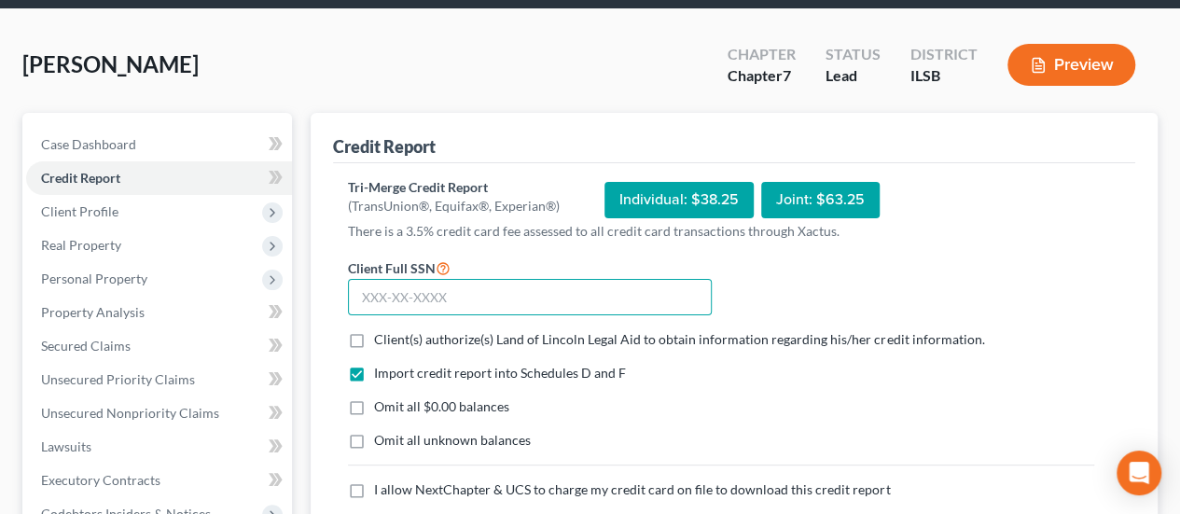
click at [454, 284] on input "text" at bounding box center [530, 297] width 364 height 37
type input "341-76-1284"
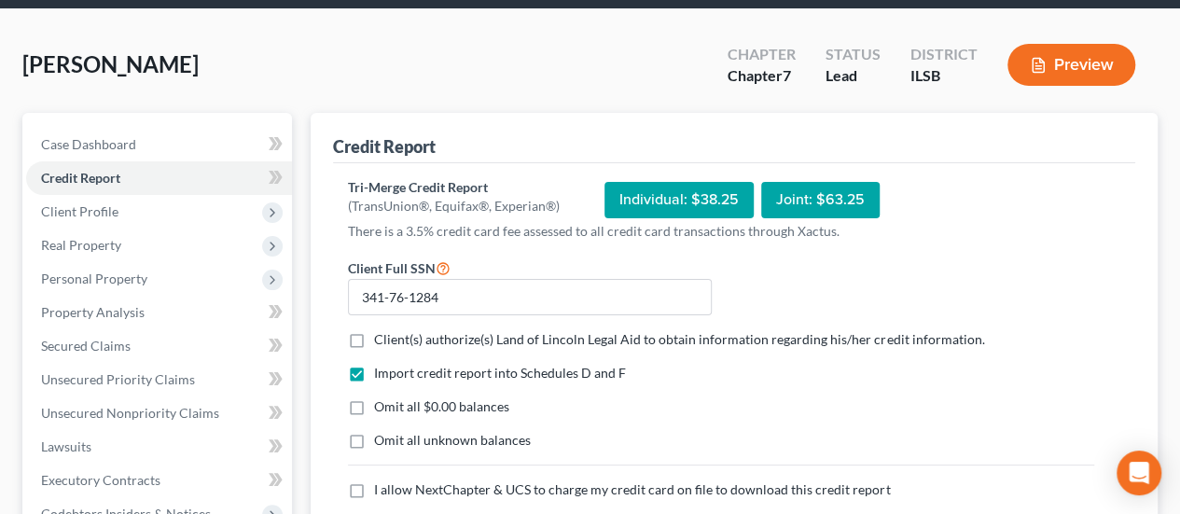
click at [374, 339] on label "Client(s) authorize(s) Land of Lincoln Legal Aid to obtain information regardin…" at bounding box center [679, 339] width 610 height 19
click at [381, 339] on input "Client(s) authorize(s) Land of Lincoln Legal Aid to obtain information regardin…" at bounding box center [387, 336] width 12 height 12
checkbox input "true"
click at [374, 402] on label "Omit all $0.00 balances" at bounding box center [441, 406] width 135 height 19
click at [381, 402] on input "Omit all $0.00 balances" at bounding box center [387, 403] width 12 height 12
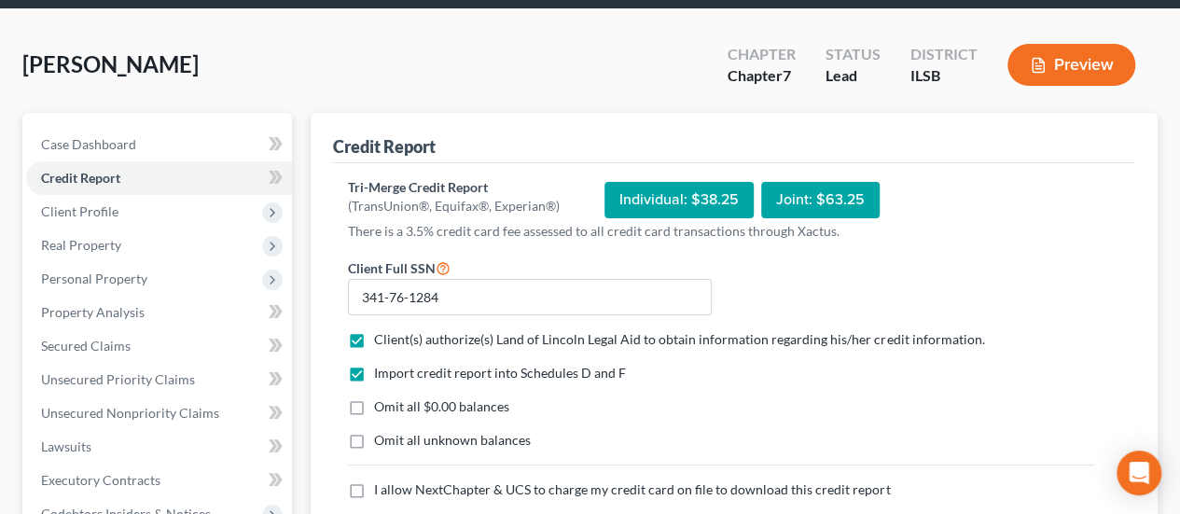
checkbox input "true"
click at [374, 489] on label "I allow NextChapter & UCS to charge my credit card on file to download this cre…" at bounding box center [632, 489] width 516 height 19
click at [381, 489] on input "I allow NextChapter & UCS to charge my credit card on file to download this cre…" at bounding box center [387, 486] width 12 height 12
checkbox input "true"
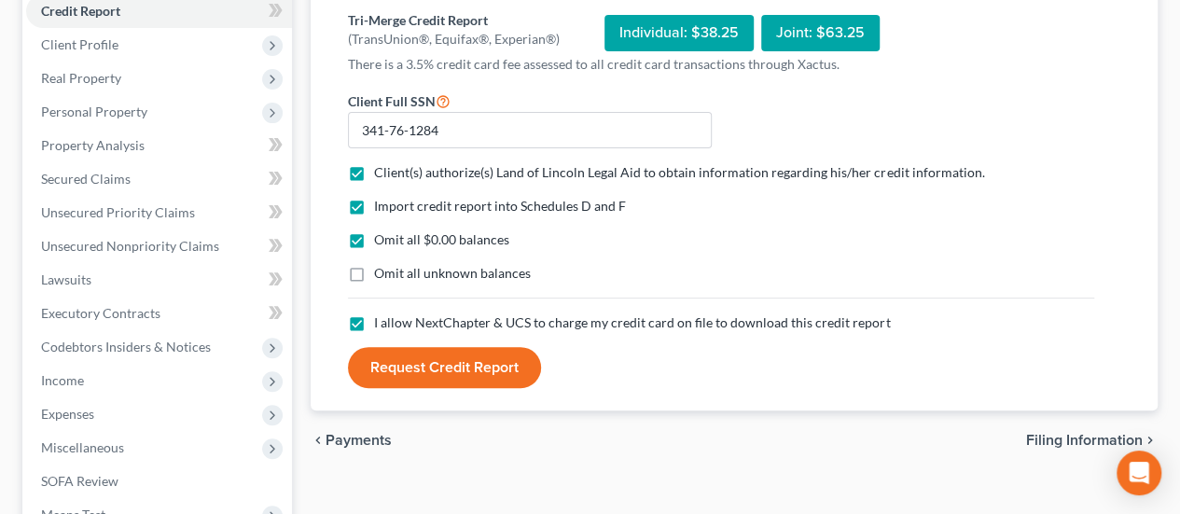
scroll to position [239, 0]
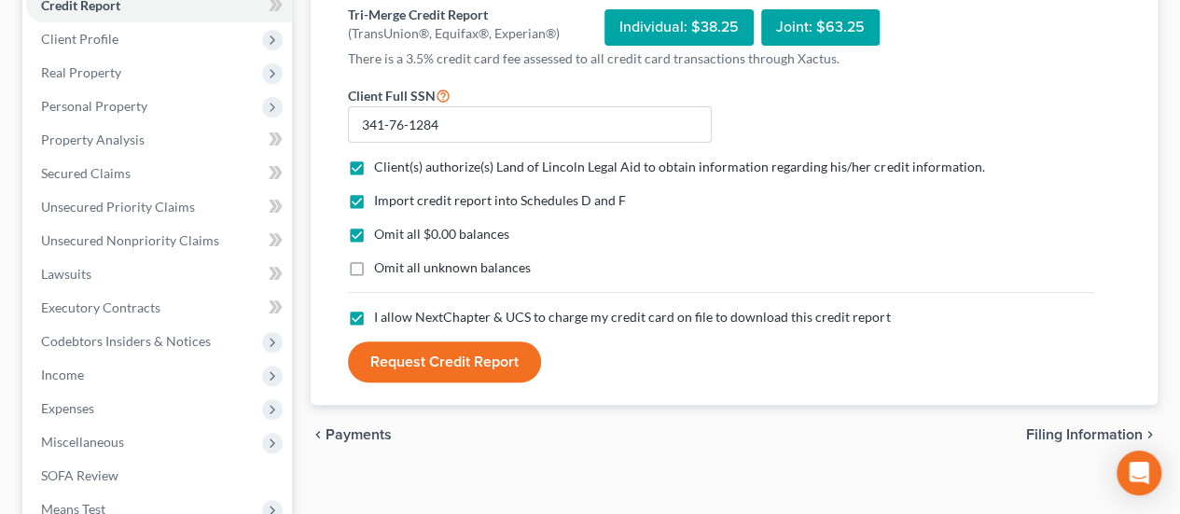
click at [491, 358] on button "Request Credit Report" at bounding box center [444, 361] width 193 height 41
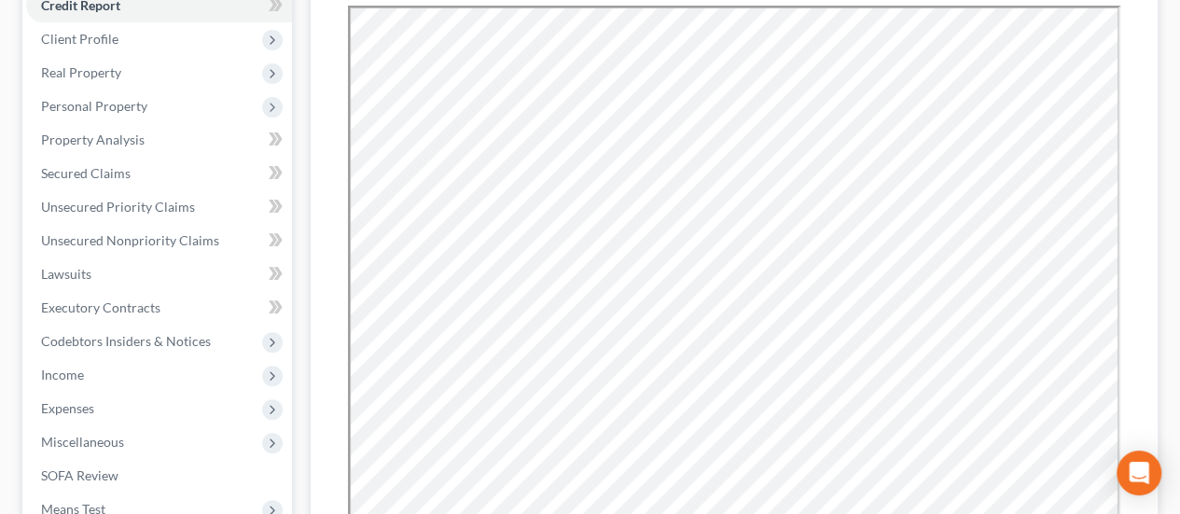
scroll to position [0, 0]
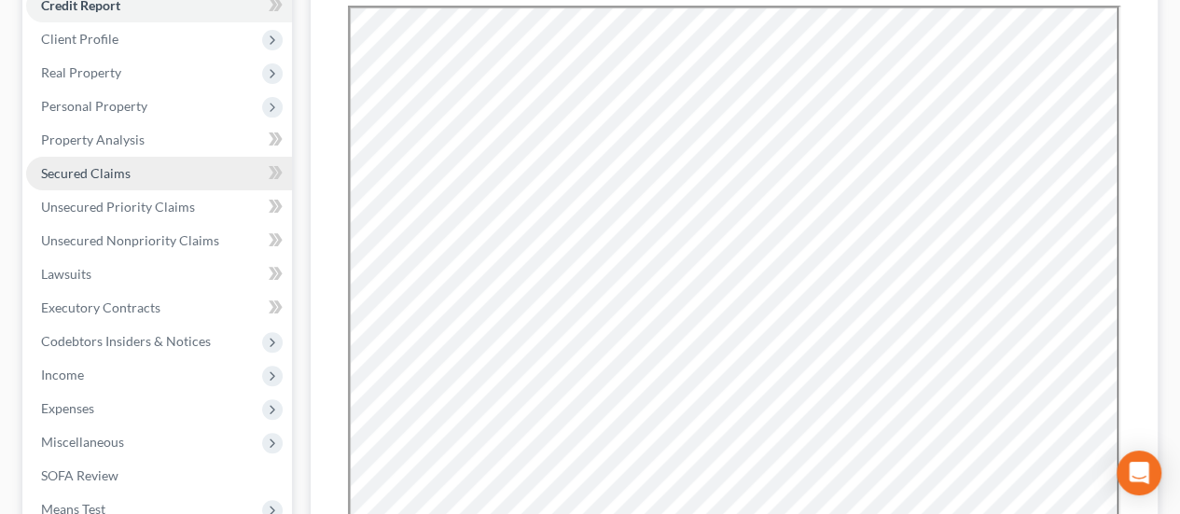
click at [163, 161] on link "Secured Claims" at bounding box center [159, 174] width 266 height 34
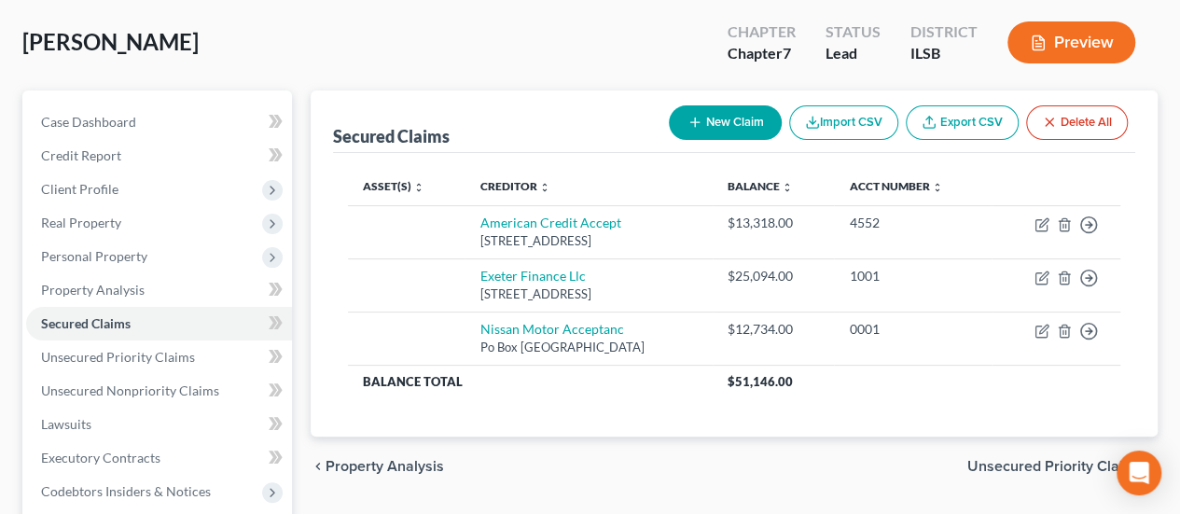
scroll to position [90, 0]
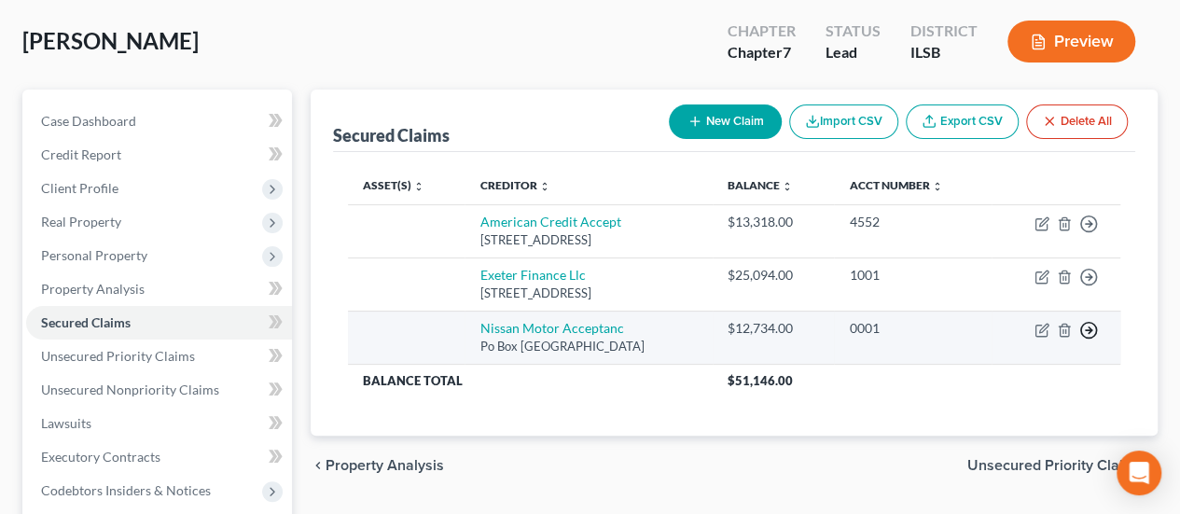
click at [1006, 324] on icon "button" at bounding box center [1088, 330] width 19 height 19
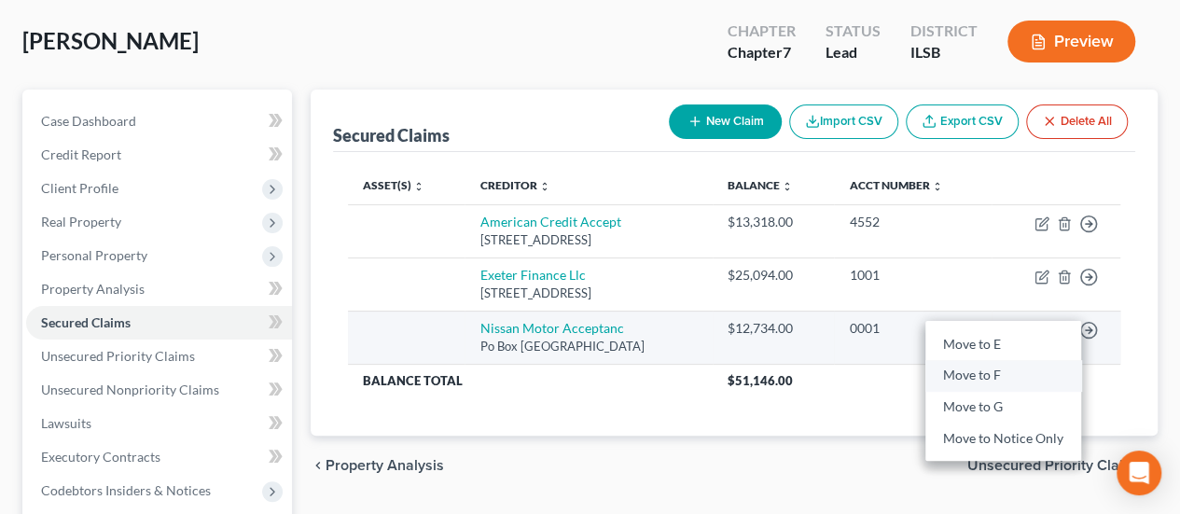
click at [998, 370] on link "Move to F" at bounding box center [1003, 376] width 156 height 32
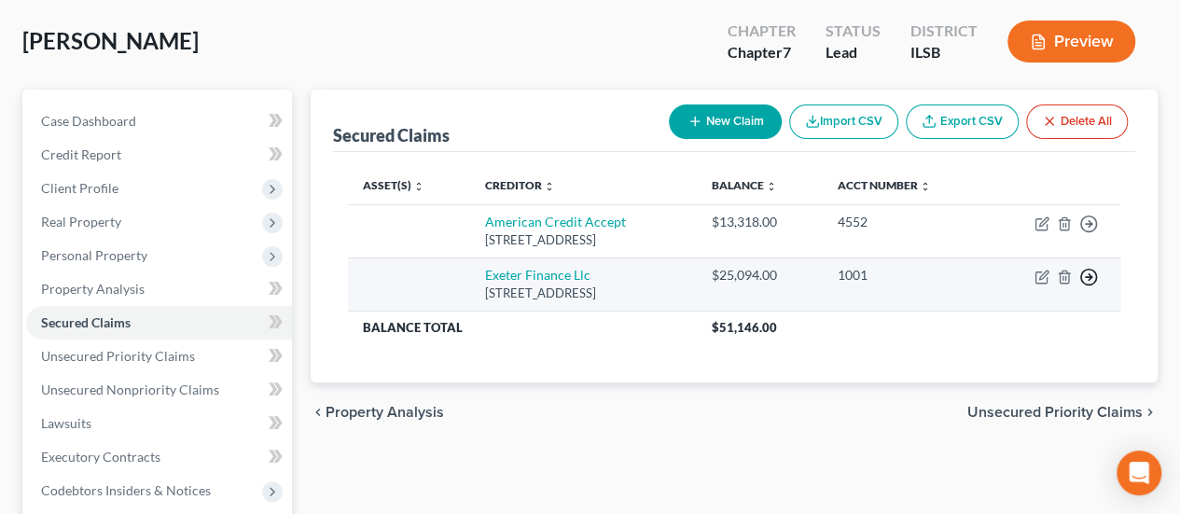
click at [1006, 274] on icon "button" at bounding box center [1088, 277] width 19 height 19
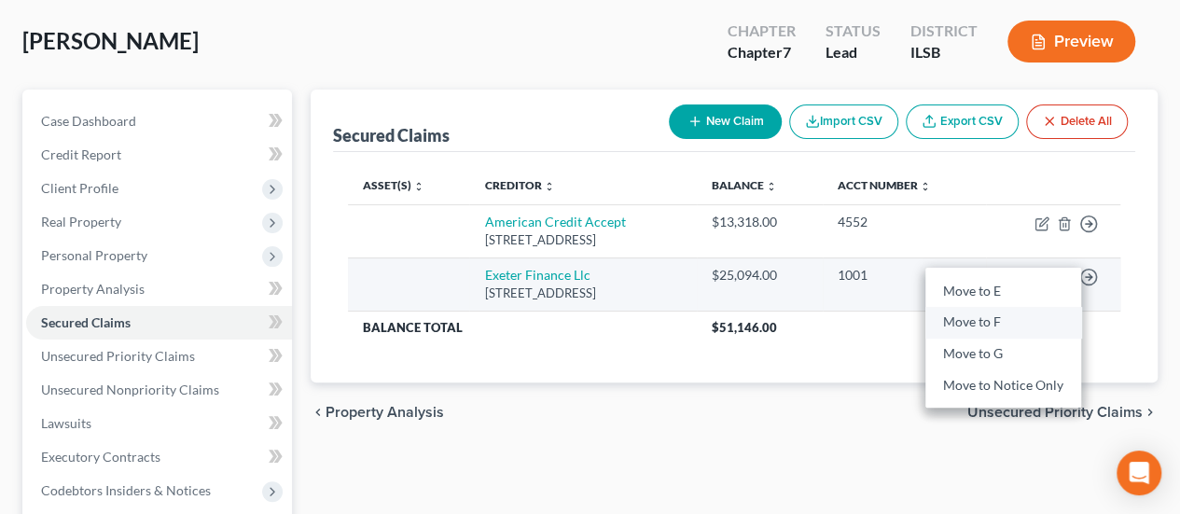
click at [1006, 315] on link "Move to F" at bounding box center [1003, 323] width 156 height 32
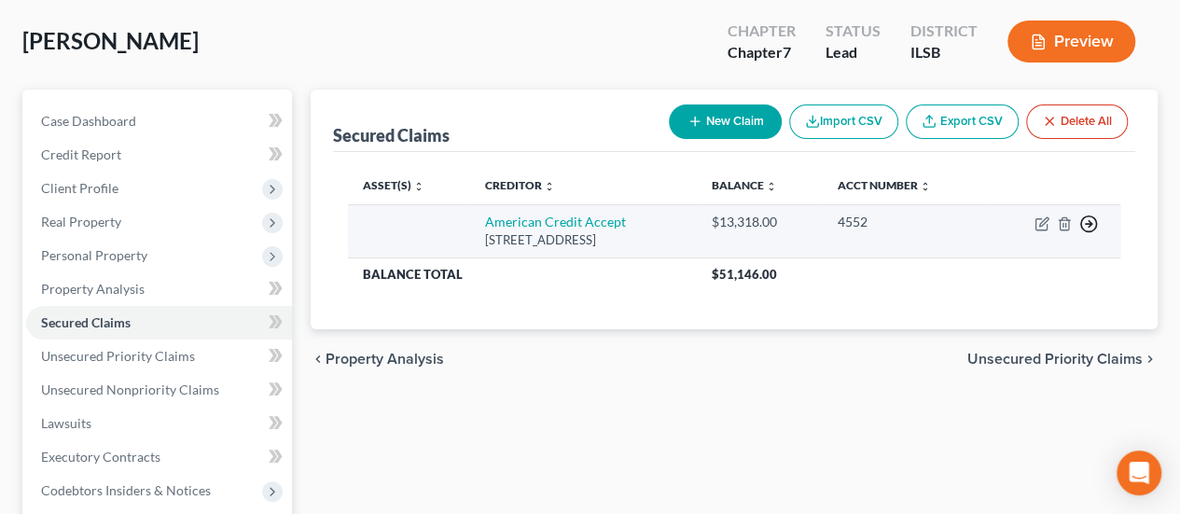
click at [1006, 224] on circle "button" at bounding box center [1089, 224] width 16 height 16
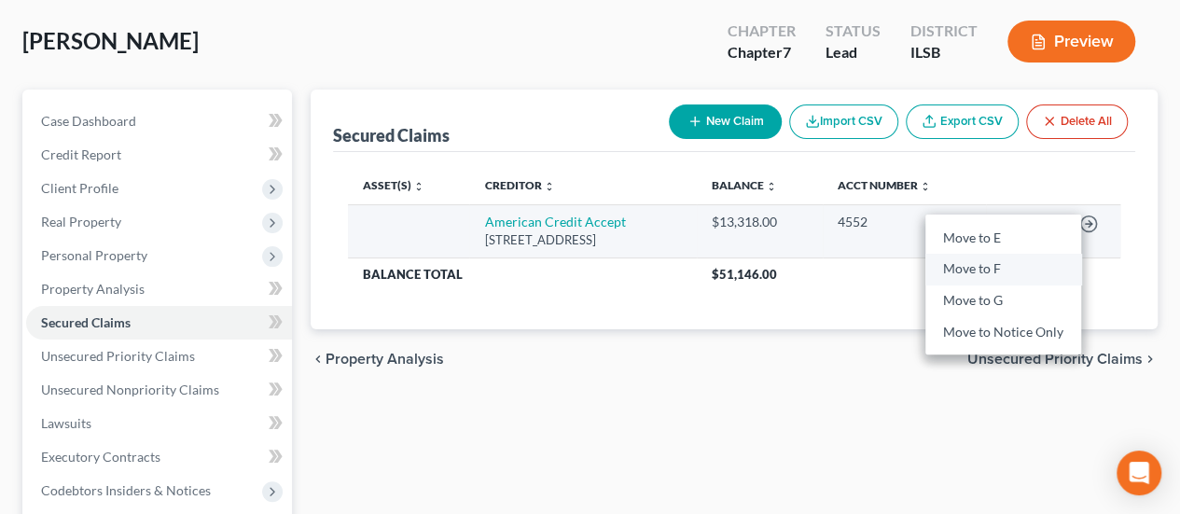
click at [1006, 272] on link "Move to F" at bounding box center [1003, 270] width 156 height 32
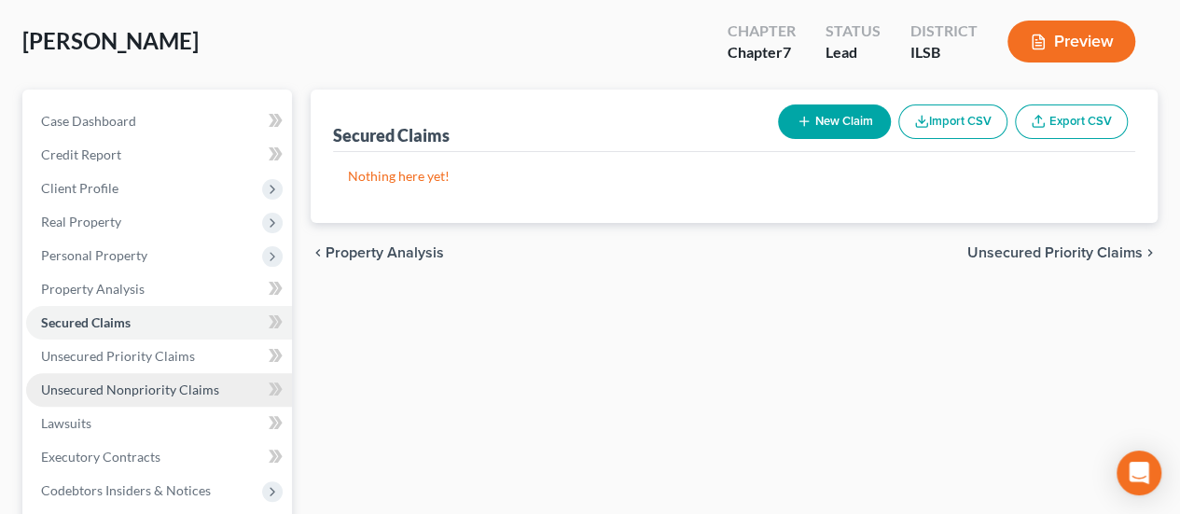
click at [145, 380] on link "Unsecured Nonpriority Claims" at bounding box center [159, 390] width 266 height 34
